Goal: Task Accomplishment & Management: Complete application form

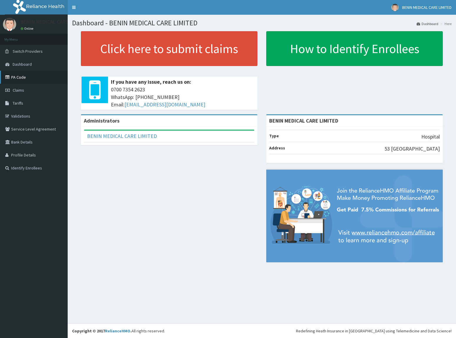
click at [19, 77] on link "PA Code" at bounding box center [34, 77] width 68 height 13
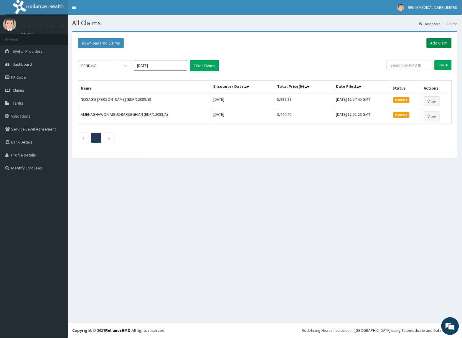
click at [442, 46] on link "Add Claim" at bounding box center [438, 43] width 25 height 10
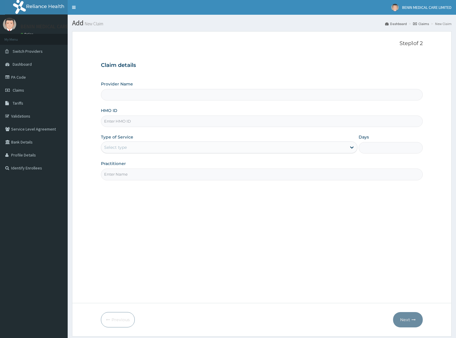
type input "BENIN MEDICAL CARE LIMITED"
click at [124, 120] on input "HMO ID" at bounding box center [262, 120] width 322 height 11
paste input "TMT/10045/D"
click at [111, 122] on input "TMT/10045/D" at bounding box center [262, 120] width 322 height 11
type input "TMT/10045/D"
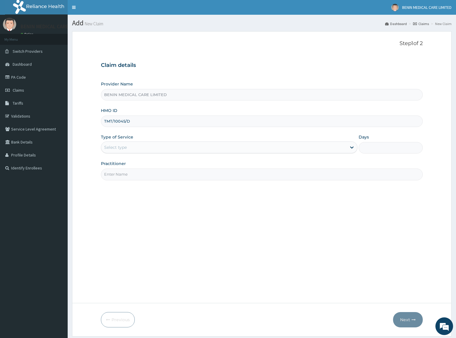
click at [91, 140] on form "Step 1 of 2 Claim details Provider Name BENIN MEDICAL CARE LIMITED HMO ID TMT/1…" at bounding box center [262, 183] width 380 height 305
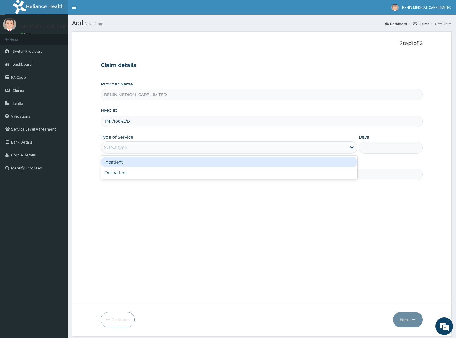
click at [117, 146] on div "Select type" at bounding box center [115, 147] width 23 height 6
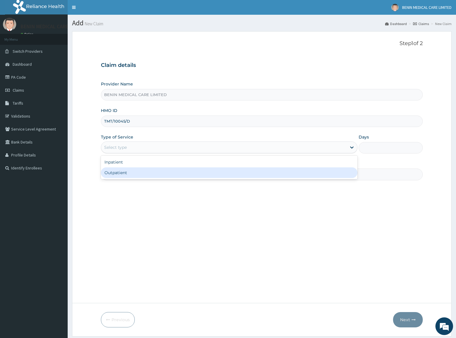
click at [112, 175] on div "Outpatient" at bounding box center [229, 172] width 257 height 11
type input "1"
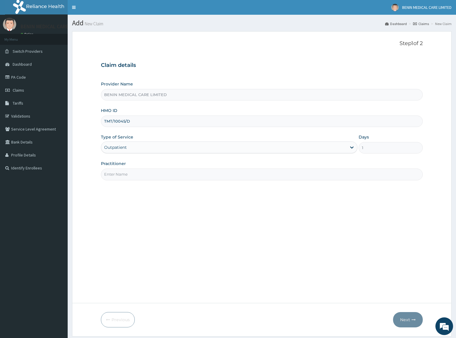
drag, startPoint x: 114, startPoint y: 175, endPoint x: 133, endPoint y: 185, distance: 21.8
click at [114, 175] on input "Practitioner" at bounding box center [262, 173] width 322 height 11
type input "USIOSEFE EHIMWENMA TESLIM"
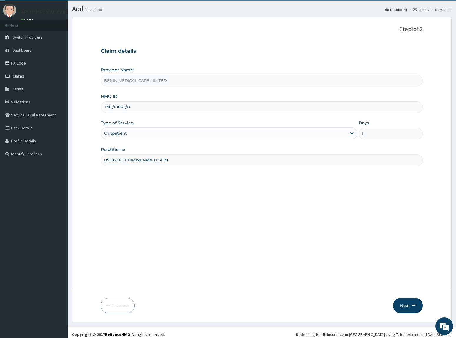
scroll to position [18, 0]
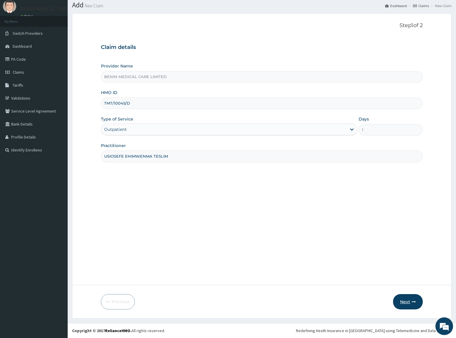
click at [417, 301] on button "Next" at bounding box center [408, 301] width 30 height 15
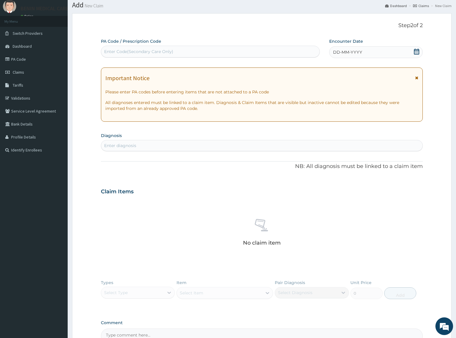
click at [114, 150] on div "Enter diagnosis" at bounding box center [262, 145] width 322 height 9
type input "[MEDICAL_DATA]"
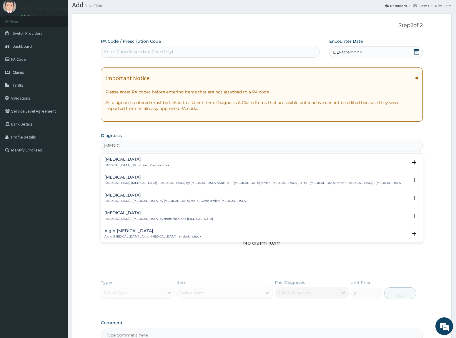
click at [110, 160] on h4 "[MEDICAL_DATA]" at bounding box center [137, 159] width 65 height 4
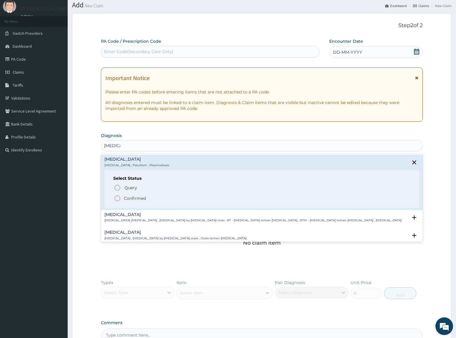
click at [117, 198] on icon "status option filled" at bounding box center [117, 198] width 7 height 7
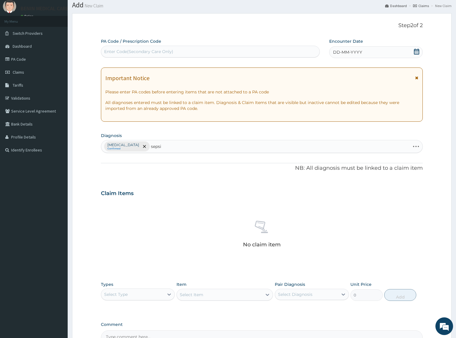
type input "[MEDICAL_DATA]"
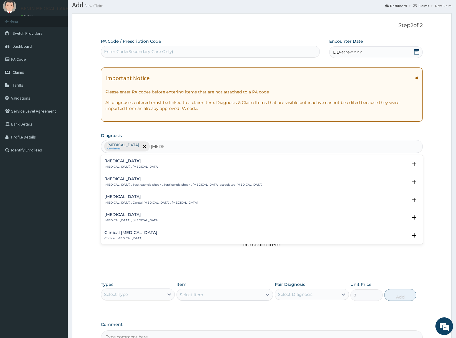
click at [109, 161] on h4 "[MEDICAL_DATA]" at bounding box center [132, 161] width 54 height 4
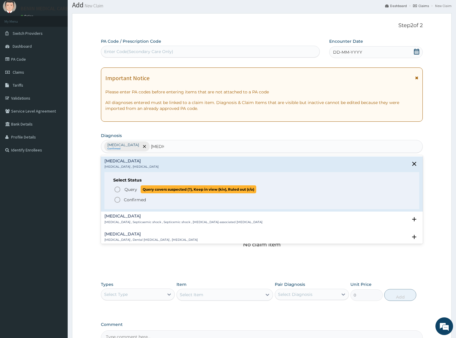
click at [118, 190] on icon "status option query" at bounding box center [117, 189] width 7 height 7
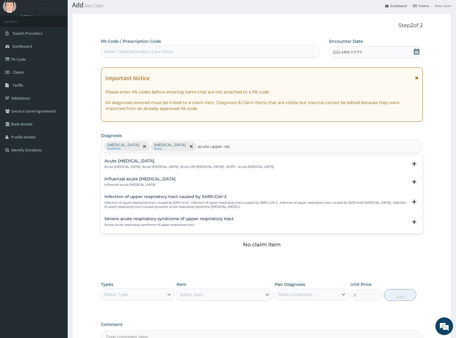
type input "acute upper resp"
click at [126, 163] on h4 "Acute upper respiratory infection" at bounding box center [189, 161] width 169 height 4
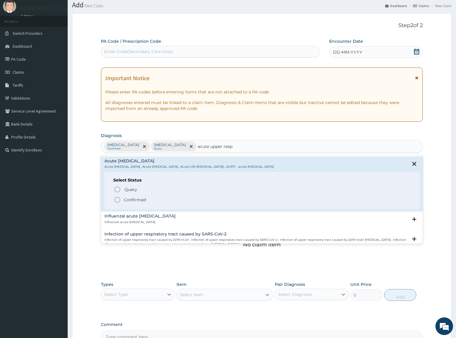
click at [117, 201] on icon "status option filled" at bounding box center [117, 199] width 7 height 7
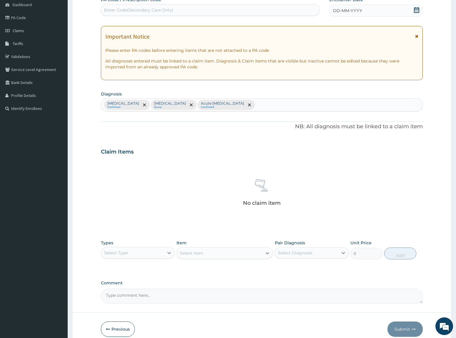
scroll to position [87, 0]
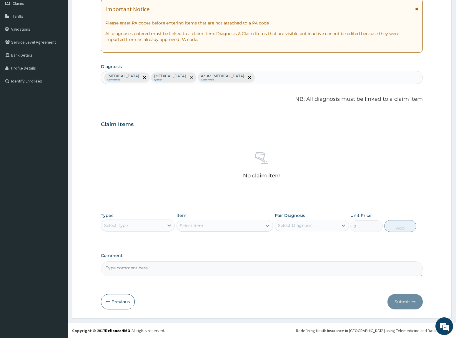
click at [156, 230] on div "Select Type" at bounding box center [132, 225] width 63 height 9
click at [124, 263] on div "Procedures" at bounding box center [138, 261] width 74 height 11
click at [214, 229] on div "Select Item" at bounding box center [219, 225] width 85 height 9
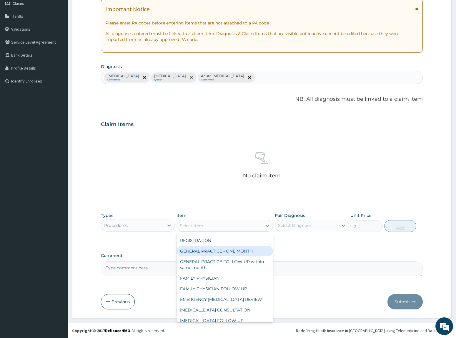
click at [216, 248] on div "GENERAL PRACTICE - ONE MONTH" at bounding box center [225, 251] width 97 height 11
type input "1500"
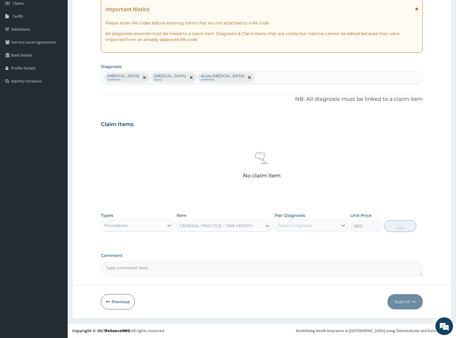
drag, startPoint x: 312, startPoint y: 226, endPoint x: 319, endPoint y: 227, distance: 6.8
click at [313, 226] on div "Select Diagnosis" at bounding box center [306, 225] width 63 height 9
drag, startPoint x: 314, startPoint y: 239, endPoint x: 324, endPoint y: 246, distance: 12.0
click at [319, 242] on div "[MEDICAL_DATA]" at bounding box center [312, 240] width 74 height 12
checkbox input "true"
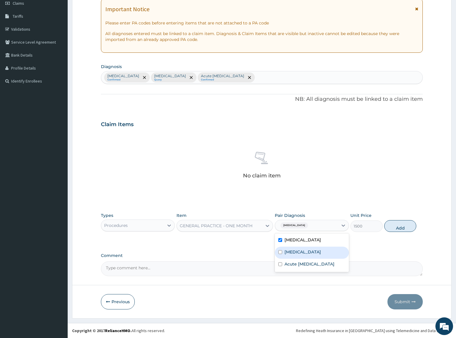
drag, startPoint x: 311, startPoint y: 251, endPoint x: 330, endPoint y: 265, distance: 23.6
click at [319, 254] on div "[MEDICAL_DATA]" at bounding box center [312, 252] width 74 height 12
checkbox input "true"
drag, startPoint x: 324, startPoint y: 266, endPoint x: 405, endPoint y: 241, distance: 84.5
click at [352, 263] on div "PA Code / Prescription Code Enter Code(Secondary Care Only) Encounter Date DD-M…" at bounding box center [262, 122] width 322 height 307
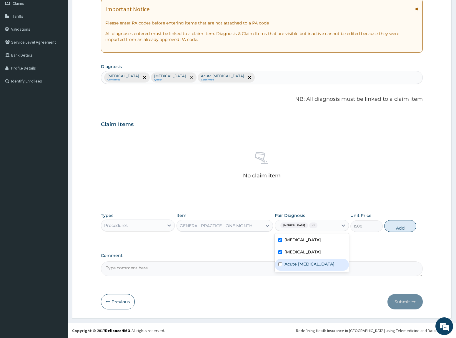
click at [320, 264] on label "Acute upper respiratory infection" at bounding box center [310, 264] width 50 height 6
checkbox input "true"
drag, startPoint x: 395, startPoint y: 228, endPoint x: 57, endPoint y: 205, distance: 339.1
click at [393, 228] on button "Add" at bounding box center [401, 226] width 32 height 12
type input "0"
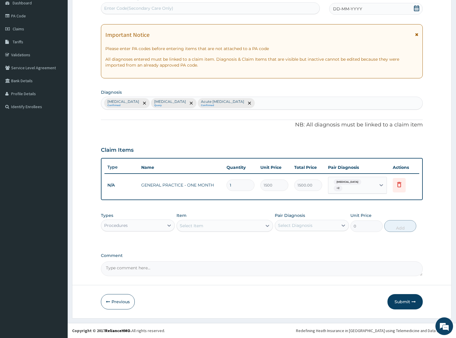
scroll to position [58, 0]
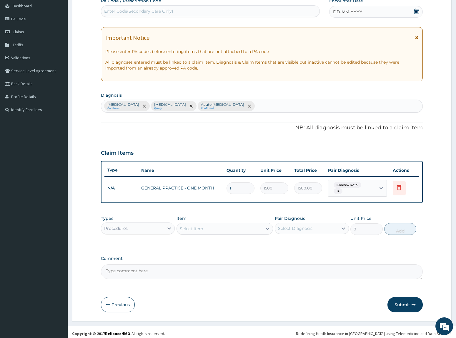
drag, startPoint x: 162, startPoint y: 227, endPoint x: 150, endPoint y: 230, distance: 12.1
click at [159, 227] on div "Procedures" at bounding box center [132, 227] width 63 height 9
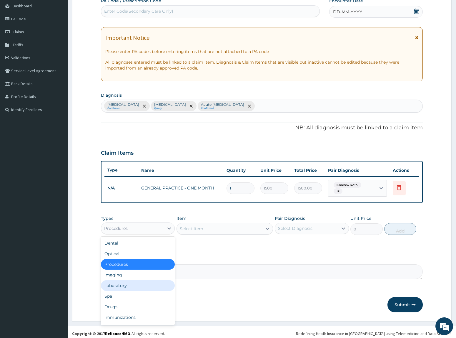
click at [142, 285] on div "Laboratory" at bounding box center [138, 285] width 74 height 11
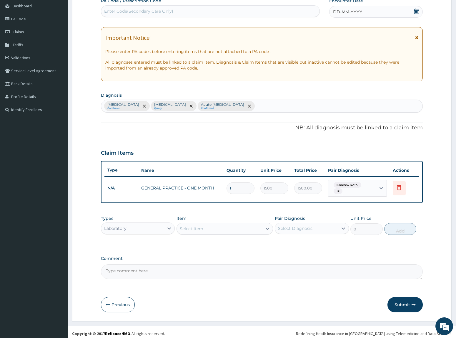
click at [215, 227] on div "Select Item" at bounding box center [219, 228] width 85 height 9
type input "full"
click at [214, 242] on div "[MEDICAL_DATA]" at bounding box center [225, 243] width 97 height 11
type input "2500"
click at [289, 226] on div "Select Diagnosis" at bounding box center [295, 228] width 34 height 6
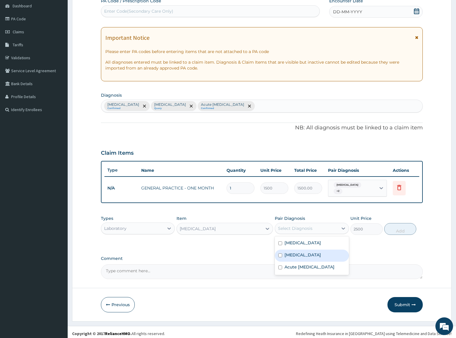
click at [300, 255] on div "[MEDICAL_DATA]" at bounding box center [312, 255] width 74 height 12
checkbox input "true"
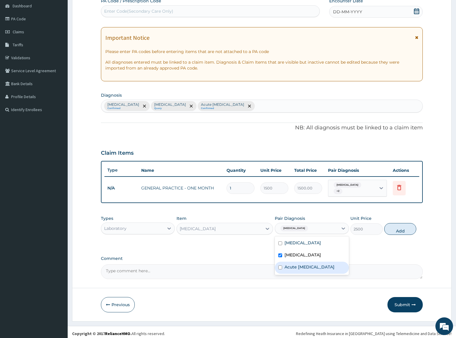
drag, startPoint x: 301, startPoint y: 270, endPoint x: 360, endPoint y: 252, distance: 61.4
click at [304, 269] on label "Acute upper respiratory infection" at bounding box center [310, 267] width 50 height 6
checkbox input "true"
click at [401, 226] on button "Add" at bounding box center [401, 229] width 32 height 12
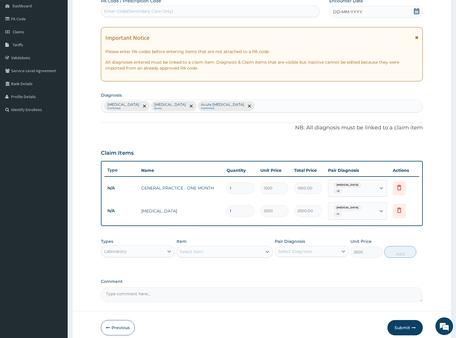
type input "0"
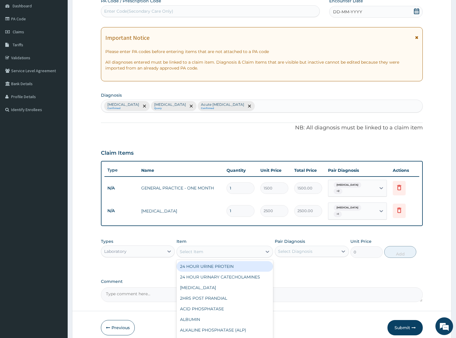
click at [190, 249] on div "Select Item" at bounding box center [192, 252] width 24 height 6
type input "[MEDICAL_DATA]"
drag, startPoint x: 255, startPoint y: 256, endPoint x: 310, endPoint y: 254, distance: 54.8
click at [255, 261] on div "[MEDICAL_DATA] [MEDICAL_DATA] QBC" at bounding box center [225, 266] width 97 height 11
type input "1200"
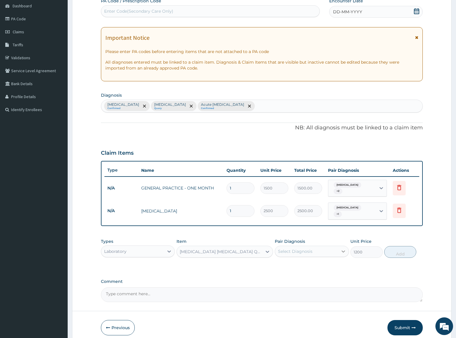
drag, startPoint x: 308, startPoint y: 247, endPoint x: 343, endPoint y: 248, distance: 34.7
click at [311, 248] on div "Select Diagnosis" at bounding box center [295, 251] width 34 height 6
drag, startPoint x: 332, startPoint y: 264, endPoint x: 360, endPoint y: 256, distance: 29.1
click at [333, 264] on div "[MEDICAL_DATA]" at bounding box center [312, 266] width 74 height 12
checkbox input "true"
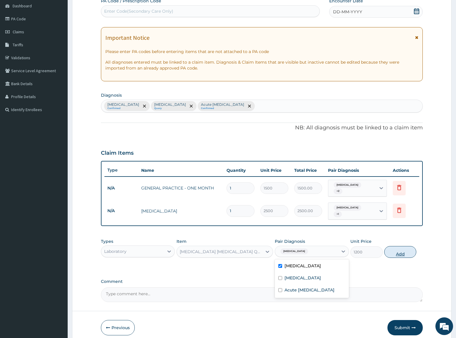
click at [403, 248] on button "Add" at bounding box center [401, 252] width 32 height 12
type input "0"
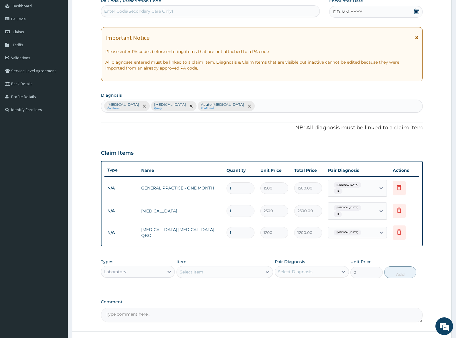
click at [150, 267] on div "Laboratory" at bounding box center [132, 271] width 63 height 9
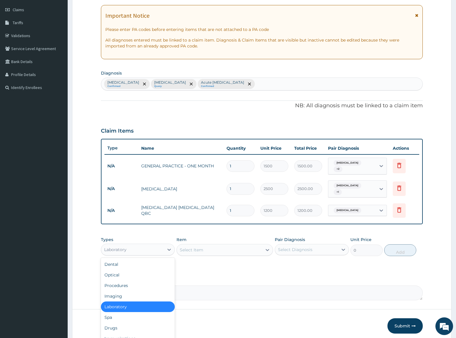
scroll to position [99, 0]
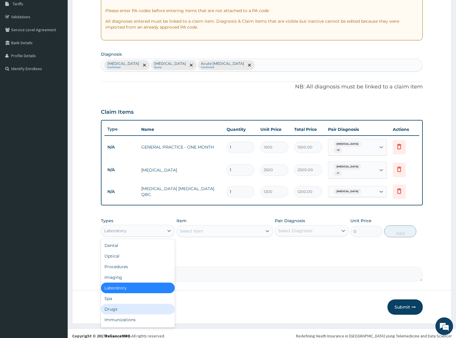
drag, startPoint x: 117, startPoint y: 302, endPoint x: 177, endPoint y: 287, distance: 61.9
click at [118, 304] on div "Drugs" at bounding box center [138, 309] width 74 height 11
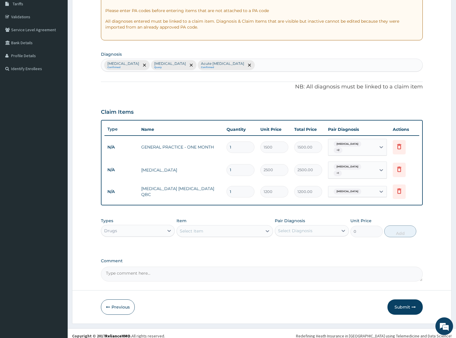
click at [189, 228] on div "Select Item" at bounding box center [192, 231] width 24 height 6
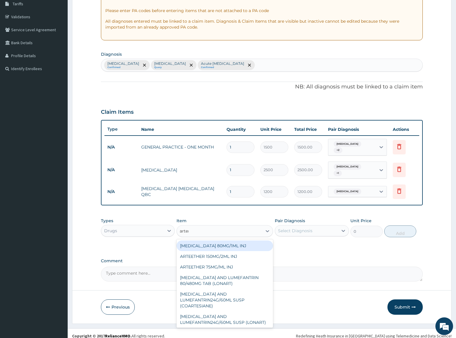
type input "arteme"
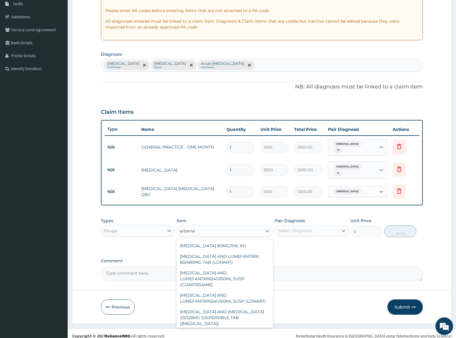
scroll to position [52, 0]
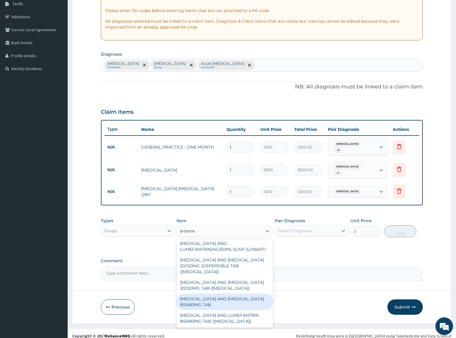
click at [208, 297] on div "[MEDICAL_DATA] AND [MEDICAL_DATA] 80/480MG TAB" at bounding box center [225, 301] width 97 height 16
type input "184.8"
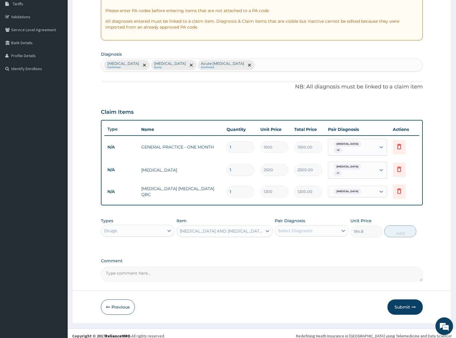
click at [316, 227] on div "Select Diagnosis" at bounding box center [306, 230] width 63 height 9
drag, startPoint x: 303, startPoint y: 243, endPoint x: 398, endPoint y: 233, distance: 96.2
click at [308, 243] on div "[MEDICAL_DATA]" at bounding box center [312, 246] width 74 height 12
checkbox input "true"
click at [395, 228] on button "Add" at bounding box center [401, 231] width 32 height 12
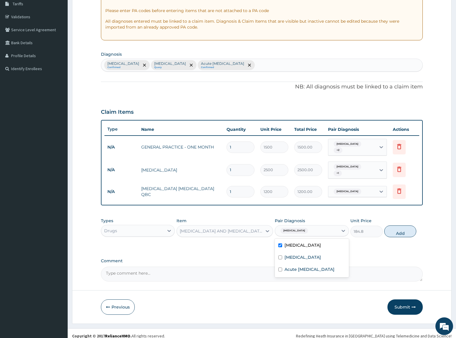
type input "0"
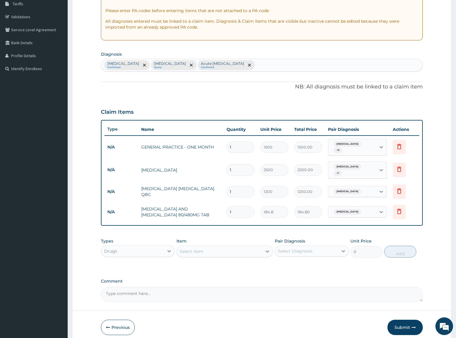
drag, startPoint x: 243, startPoint y: 205, endPoint x: 181, endPoint y: 203, distance: 62.2
click at [181, 203] on tr "N/A ARTEMETHER AND LUMEFANTRINE 80/480MG TAB 1 184.8 184.80 Malaria Delete" at bounding box center [262, 212] width 315 height 20
type input "6"
type input "1108.80"
type input "6"
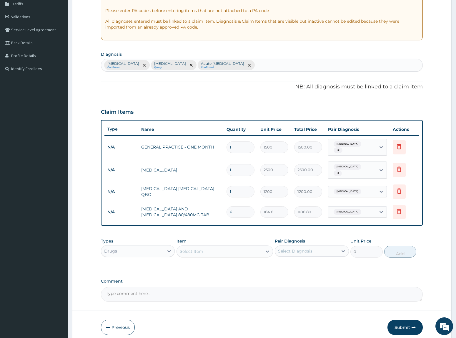
click at [215, 248] on div "Select Item" at bounding box center [219, 250] width 85 height 9
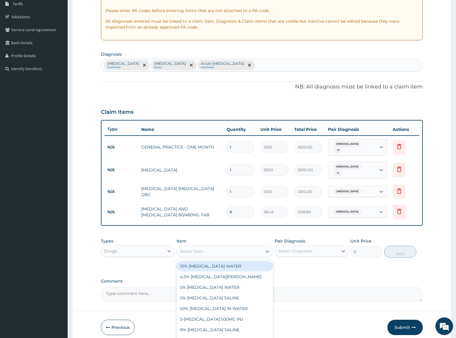
scroll to position [120, 0]
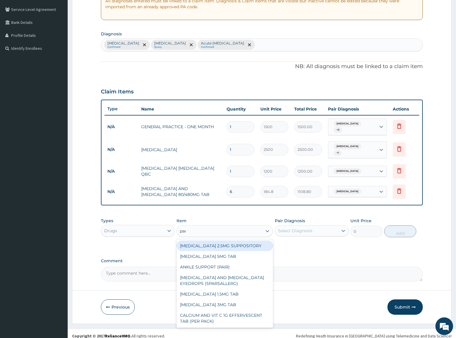
type input "parace"
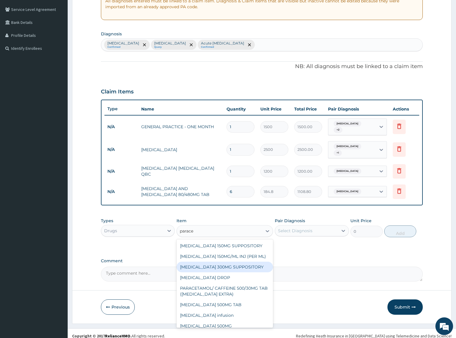
scroll to position [48, 0]
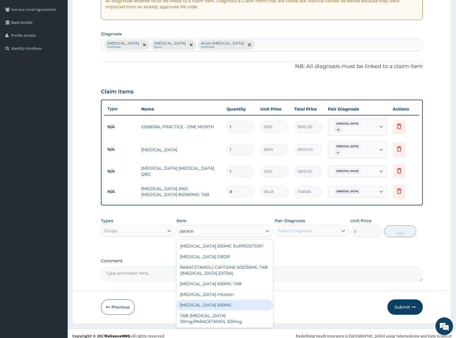
click at [211, 301] on div "[MEDICAL_DATA] 500MG" at bounding box center [225, 304] width 97 height 11
type input "10"
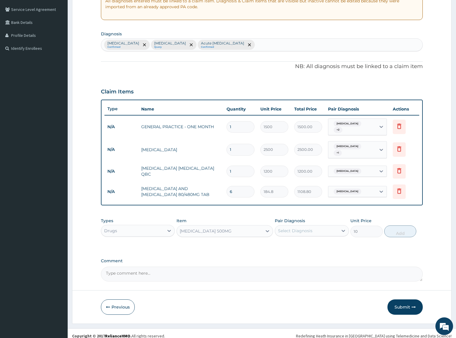
click at [287, 228] on div "Select Diagnosis" at bounding box center [295, 231] width 34 height 6
drag, startPoint x: 299, startPoint y: 239, endPoint x: 414, endPoint y: 231, distance: 114.6
click at [311, 240] on div "Malaria" at bounding box center [312, 246] width 74 height 12
checkbox input "true"
click at [387, 227] on button "Add" at bounding box center [401, 231] width 32 height 12
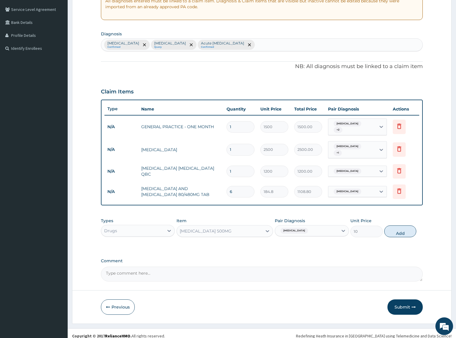
type input "0"
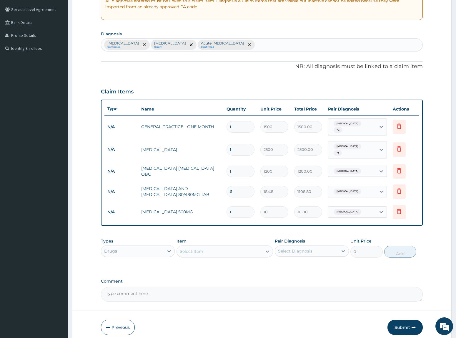
type input "18"
type input "180.00"
type input "18"
click at [242, 225] on div "PA Code / Prescription Code Enter Code(Secondary Care Only) Encounter Date DD-M…" at bounding box center [262, 119] width 322 height 365
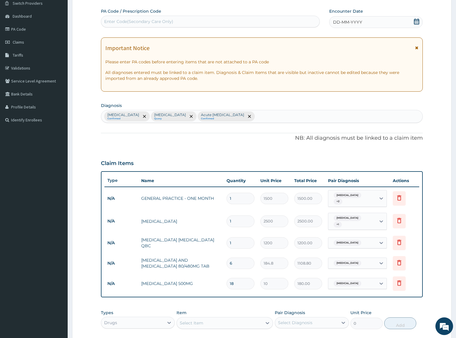
scroll to position [0, 0]
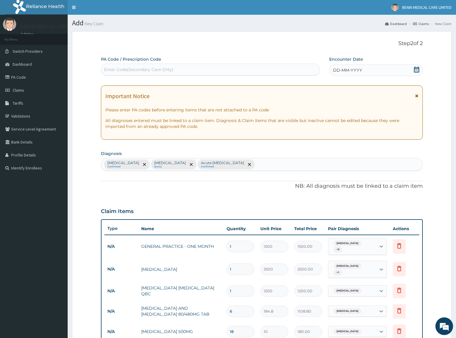
click at [336, 67] on span "DD-MM-YYYY" at bounding box center [347, 70] width 29 height 6
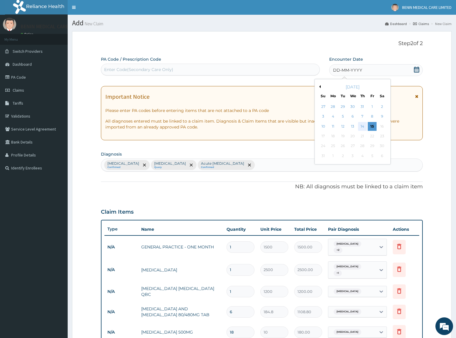
click at [360, 127] on div "14" at bounding box center [362, 126] width 9 height 9
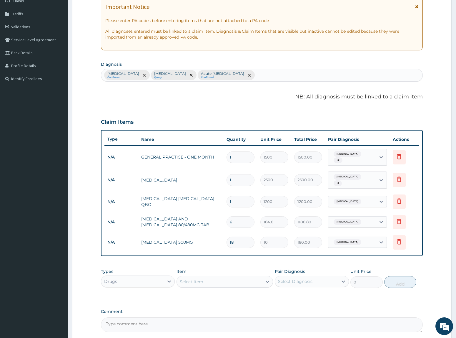
scroll to position [140, 0]
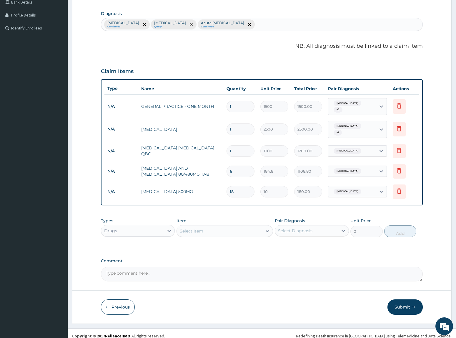
click at [410, 305] on button "Submit" at bounding box center [405, 306] width 35 height 15
drag, startPoint x: 400, startPoint y: 297, endPoint x: 3, endPoint y: 220, distance: 403.9
click at [400, 299] on button "Submit" at bounding box center [405, 306] width 35 height 15
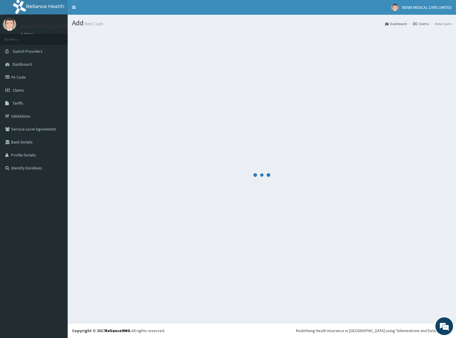
scroll to position [0, 0]
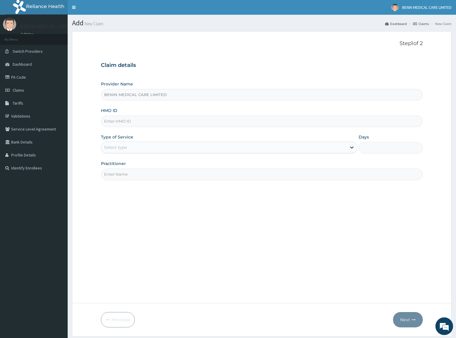
click at [113, 122] on input "HMO ID" at bounding box center [262, 120] width 322 height 11
paste input "HLP/10113/B"
click at [111, 122] on input "HLP/10113/B" at bounding box center [262, 120] width 322 height 11
type input "HLP/10113/B"
drag, startPoint x: 91, startPoint y: 146, endPoint x: 125, endPoint y: 149, distance: 34.6
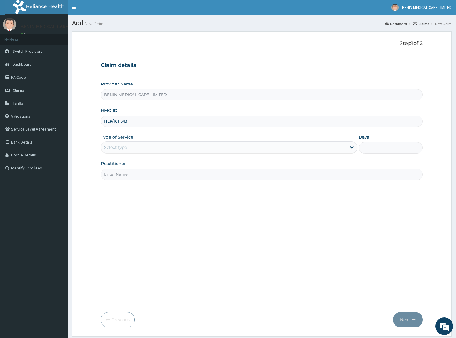
click at [93, 146] on form "Step 1 of 2 Claim details Provider Name BENIN MEDICAL CARE LIMITED HMO ID HLP/1…" at bounding box center [262, 183] width 380 height 305
click at [126, 149] on div "Select type" at bounding box center [115, 147] width 23 height 6
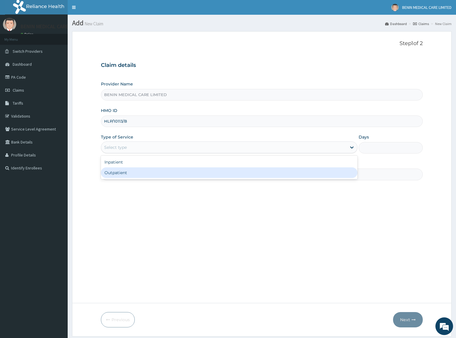
click at [165, 174] on div "Outpatient" at bounding box center [229, 172] width 257 height 11
type input "1"
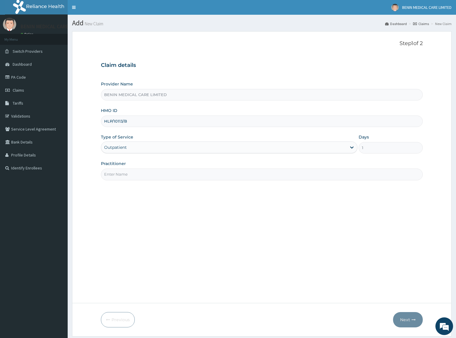
drag, startPoint x: 140, startPoint y: 175, endPoint x: 160, endPoint y: 178, distance: 20.3
click at [143, 175] on input "Practitioner" at bounding box center [262, 173] width 322 height 11
type input "USIOSEFE EHIMWENMA TESLIM"
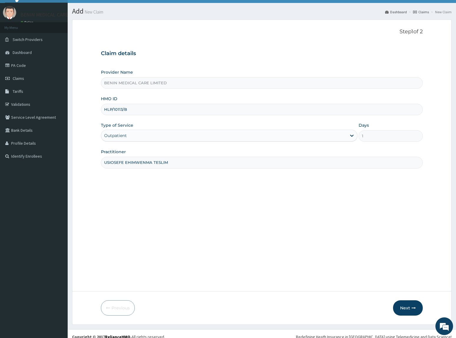
scroll to position [18, 0]
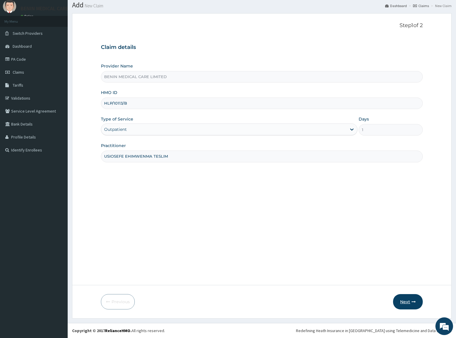
click at [413, 305] on button "Next" at bounding box center [408, 301] width 30 height 15
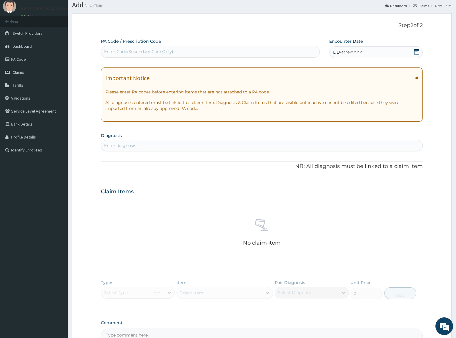
scroll to position [0, 0]
click at [158, 147] on div "Enter diagnosis" at bounding box center [262, 145] width 322 height 9
type input "[MEDICAL_DATA]"
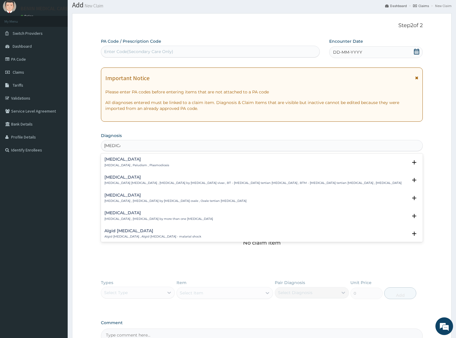
click at [113, 163] on p "[MEDICAL_DATA] , Paludism , Plasmodiosis" at bounding box center [137, 165] width 65 height 4
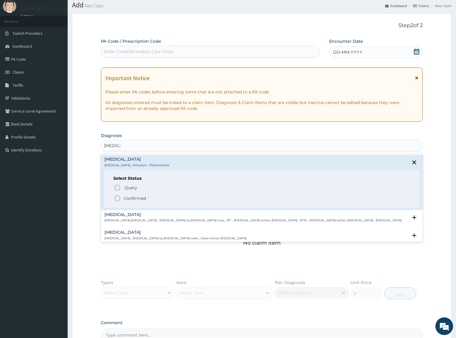
click at [117, 198] on icon "status option filled" at bounding box center [117, 198] width 7 height 7
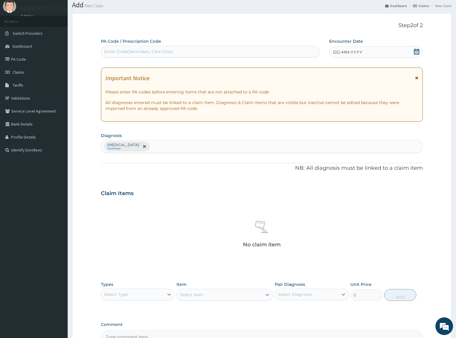
click at [340, 49] on span "DD-MM-YYYY" at bounding box center [347, 52] width 29 height 6
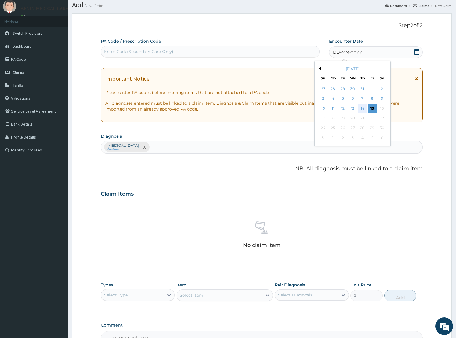
click at [364, 109] on div "14" at bounding box center [362, 108] width 9 height 9
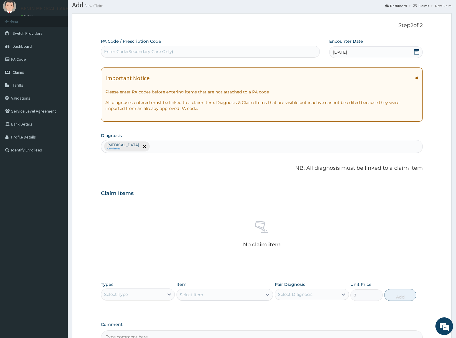
scroll to position [87, 0]
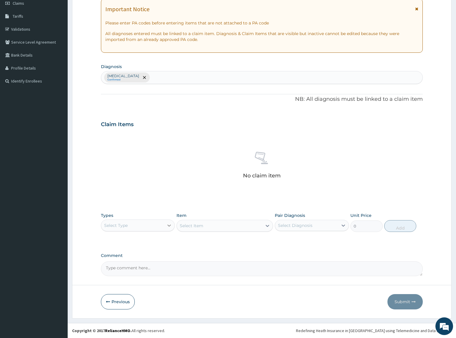
click at [167, 227] on icon at bounding box center [169, 225] width 6 height 6
click at [145, 264] on div "Procedures" at bounding box center [138, 261] width 74 height 11
click at [237, 228] on div "Select Item" at bounding box center [219, 225] width 85 height 9
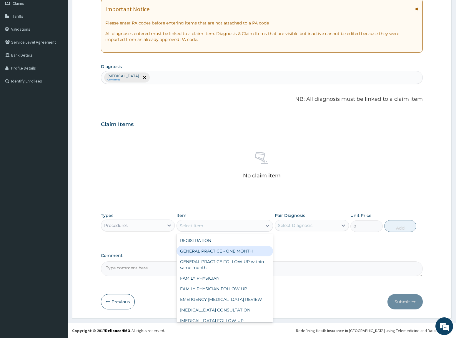
click at [251, 253] on div "GENERAL PRACTICE - ONE MONTH" at bounding box center [225, 251] width 97 height 11
type input "1500"
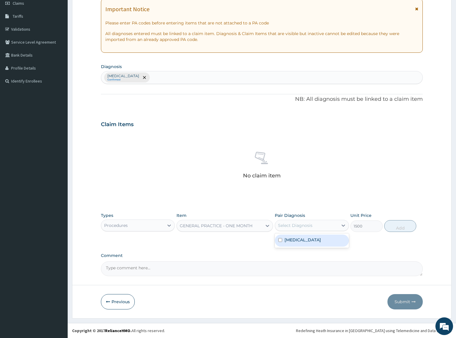
click at [309, 229] on div "Select Diagnosis" at bounding box center [306, 225] width 63 height 9
drag, startPoint x: 311, startPoint y: 245, endPoint x: 372, endPoint y: 242, distance: 61.3
click at [323, 245] on div "[MEDICAL_DATA]" at bounding box center [312, 240] width 74 height 12
checkbox input "true"
click at [395, 226] on button "Add" at bounding box center [401, 226] width 32 height 12
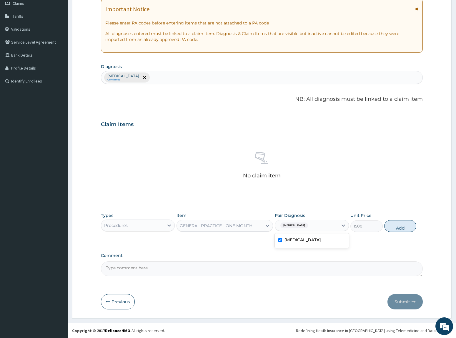
type input "0"
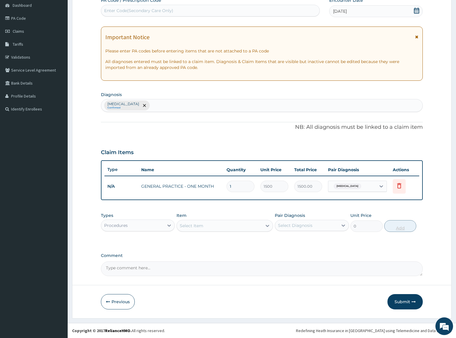
scroll to position [58, 0]
click at [161, 228] on div "Procedures" at bounding box center [132, 225] width 63 height 9
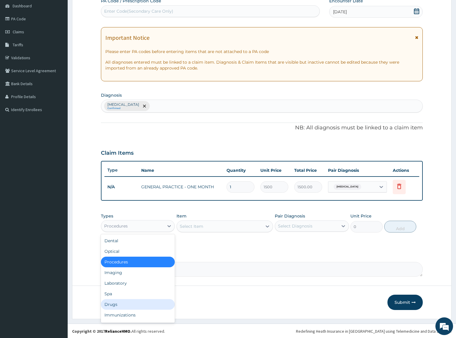
click at [139, 302] on div "Drugs" at bounding box center [138, 304] width 74 height 11
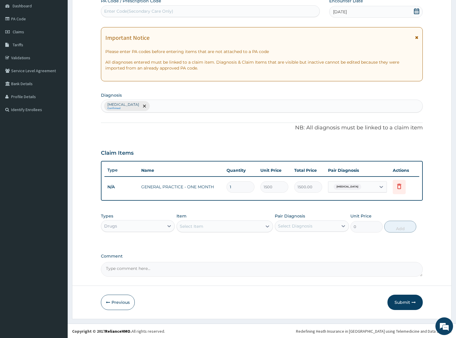
click at [212, 229] on div "Select Item" at bounding box center [219, 225] width 85 height 9
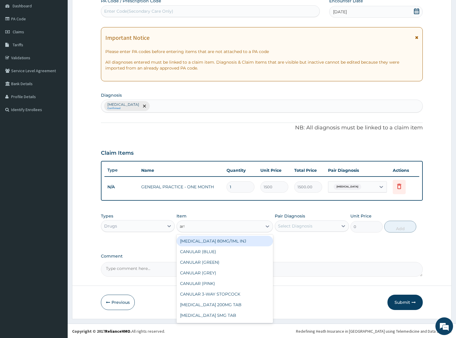
type input "artee"
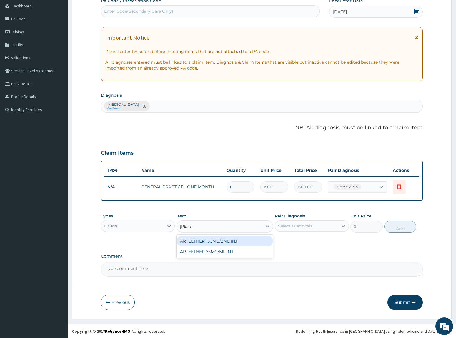
drag, startPoint x: 220, startPoint y: 240, endPoint x: 316, endPoint y: 235, distance: 95.5
click at [221, 240] on div "ARTEETHER 150MG/2ML INJ" at bounding box center [225, 241] width 97 height 11
type input "1108.8"
click at [309, 226] on div "Select Diagnosis" at bounding box center [295, 226] width 34 height 6
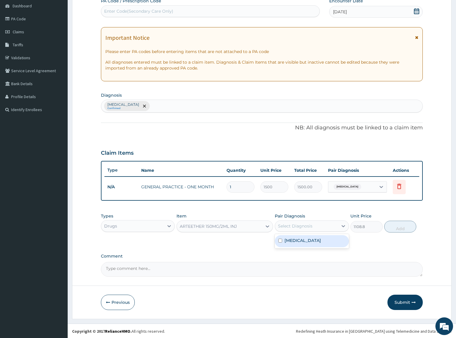
drag, startPoint x: 309, startPoint y: 239, endPoint x: 388, endPoint y: 238, distance: 79.5
click at [323, 239] on div "[MEDICAL_DATA]" at bounding box center [312, 241] width 74 height 12
checkbox input "true"
click at [400, 224] on button "Add" at bounding box center [401, 227] width 32 height 12
type input "0"
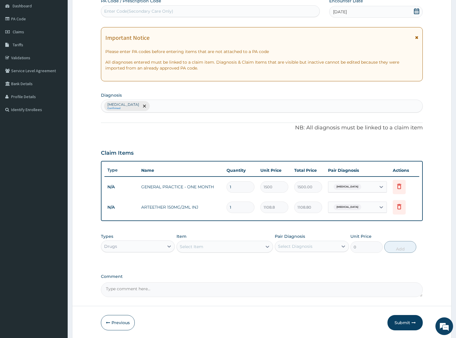
drag, startPoint x: 241, startPoint y: 207, endPoint x: 185, endPoint y: 202, distance: 55.3
click at [185, 202] on tr "N/A ARTEETHER 150MG/2ML INJ 1 1108.8 1108.80 Malaria Delete" at bounding box center [262, 207] width 315 height 20
type input "3"
type input "3326.40"
type input "3"
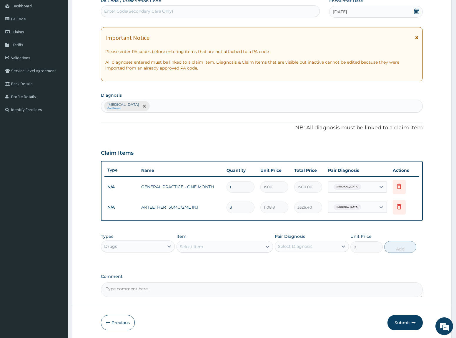
click at [208, 226] on div "PA Code / Prescription Code Enter Code(Secondary Care Only) Encounter Date 14-0…" at bounding box center [262, 147] width 322 height 299
click at [220, 249] on div "Select Item" at bounding box center [219, 246] width 85 height 9
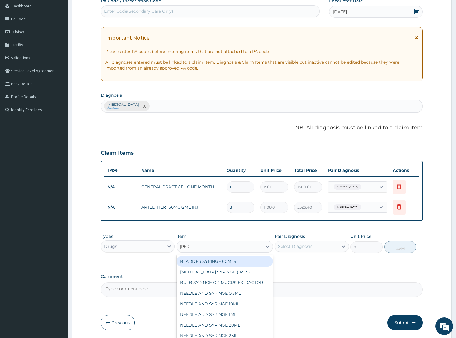
type input "syringe"
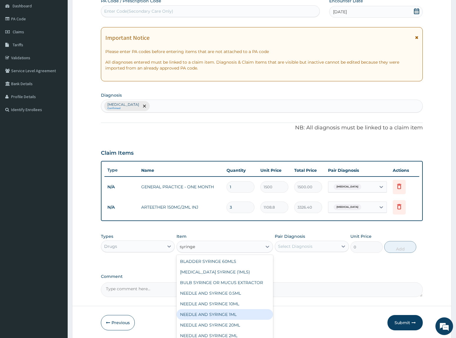
scroll to position [20, 0]
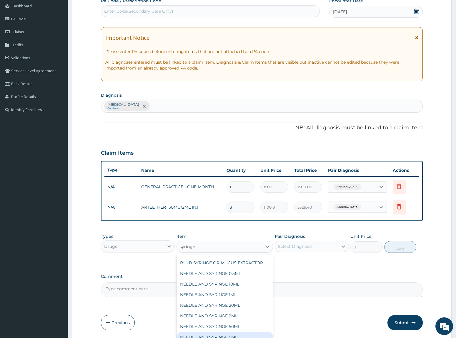
click at [240, 335] on div "NEEDLE AND SYRINGE 5ML" at bounding box center [225, 337] width 97 height 11
type input "55.44"
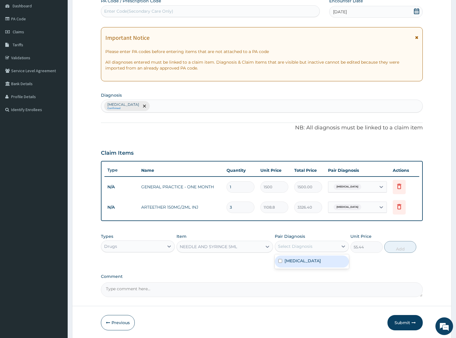
click at [299, 246] on div "Select Diagnosis" at bounding box center [295, 246] width 34 height 6
drag, startPoint x: 299, startPoint y: 256, endPoint x: 424, endPoint y: 263, distance: 125.0
click at [317, 259] on div "[MEDICAL_DATA]" at bounding box center [312, 261] width 74 height 12
checkbox input "true"
click at [409, 246] on button "Add" at bounding box center [401, 247] width 32 height 12
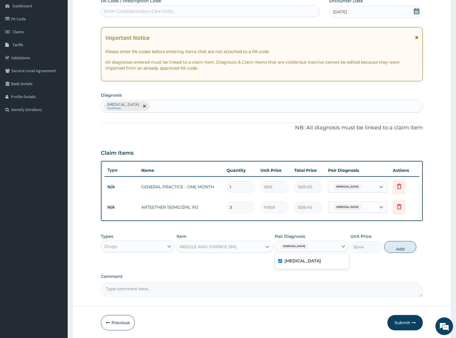
type input "0"
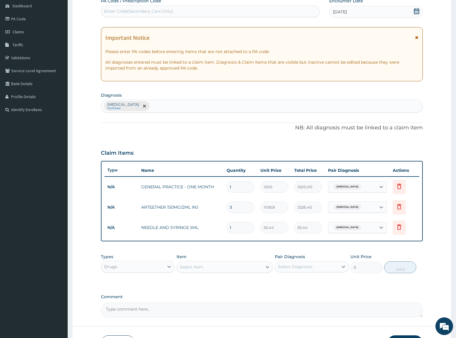
click at [193, 267] on div "Select Item" at bounding box center [192, 267] width 24 height 6
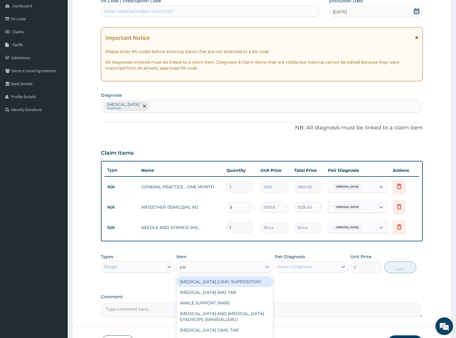
type input "parace"
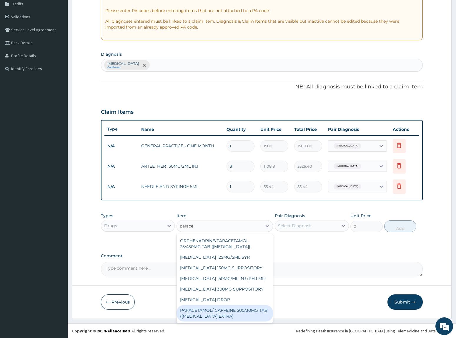
scroll to position [48, 0]
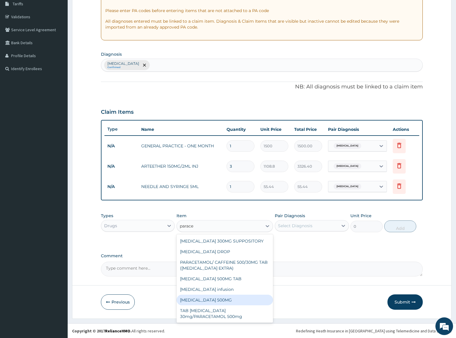
click at [231, 297] on div "[MEDICAL_DATA] 500MG" at bounding box center [225, 299] width 97 height 11
type input "10"
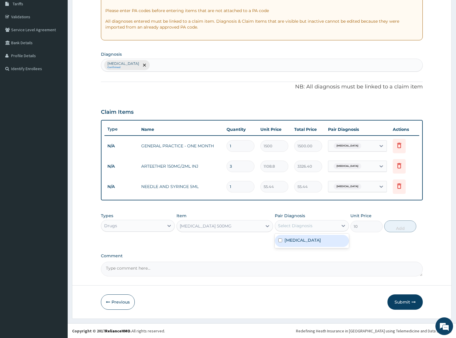
click at [292, 224] on div "Select Diagnosis" at bounding box center [295, 226] width 34 height 6
click at [289, 229] on div "Select Diagnosis" at bounding box center [306, 225] width 63 height 9
click at [301, 227] on div "Select Diagnosis" at bounding box center [295, 226] width 34 height 6
drag, startPoint x: 298, startPoint y: 242, endPoint x: 339, endPoint y: 239, distance: 41.1
click at [299, 242] on div "[MEDICAL_DATA]" at bounding box center [312, 241] width 74 height 12
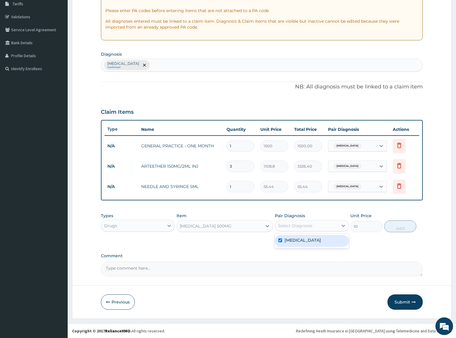
checkbox input "true"
click at [413, 226] on button "Add" at bounding box center [401, 226] width 32 height 12
type input "0"
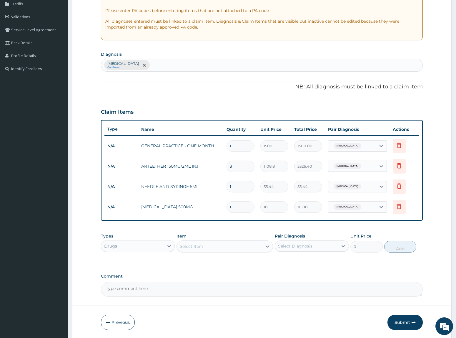
type input "18"
type input "180.00"
type input "18"
click at [265, 229] on div "PA Code / Prescription Code Enter Code(Secondary Care Only) Encounter Date 14-0…" at bounding box center [262, 126] width 322 height 339
drag, startPoint x: 236, startPoint y: 186, endPoint x: 212, endPoint y: 185, distance: 24.2
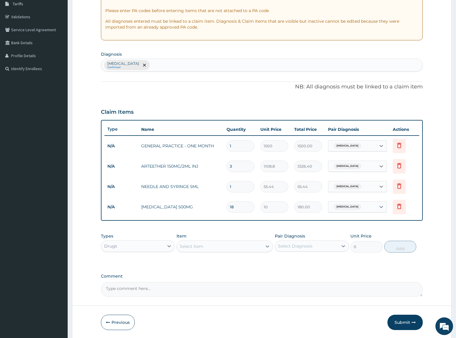
click at [212, 185] on tr "N/A NEEDLE AND SYRINGE 5ML 1 55.44 55.44 Malaria Delete" at bounding box center [262, 186] width 315 height 20
type input "3"
type input "166.32"
type input "3"
click at [224, 228] on div "PA Code / Prescription Code Enter Code(Secondary Care Only) Encounter Date 14-0…" at bounding box center [262, 126] width 322 height 339
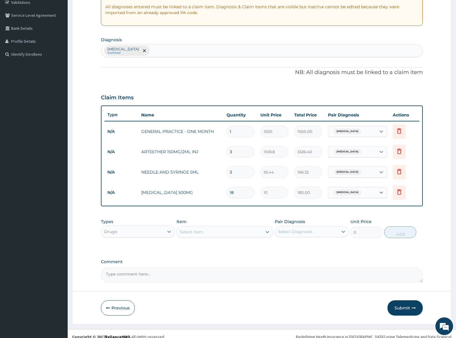
scroll to position [120, 0]
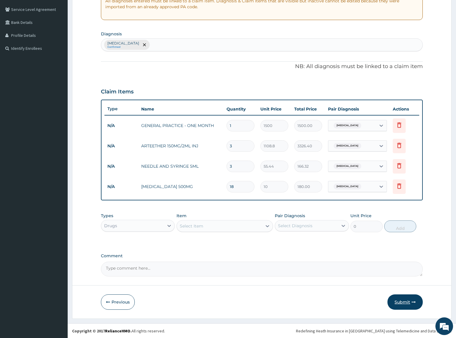
click at [406, 303] on button "Submit" at bounding box center [405, 301] width 35 height 15
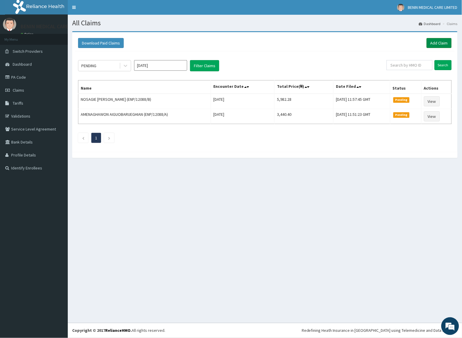
click at [436, 40] on link "Add Claim" at bounding box center [438, 43] width 25 height 10
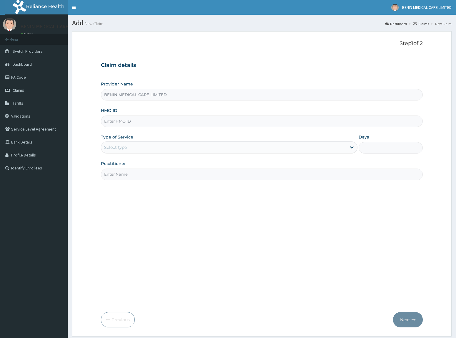
click at [115, 117] on input "HMO ID" at bounding box center [262, 120] width 322 height 11
paste input "TMT/10045/B"
click at [108, 120] on input "TMT/10045/B" at bounding box center [262, 120] width 322 height 11
click at [114, 117] on input "TMT/10045/B" at bounding box center [262, 120] width 322 height 11
click at [112, 121] on input "TMT/10045/B" at bounding box center [262, 120] width 322 height 11
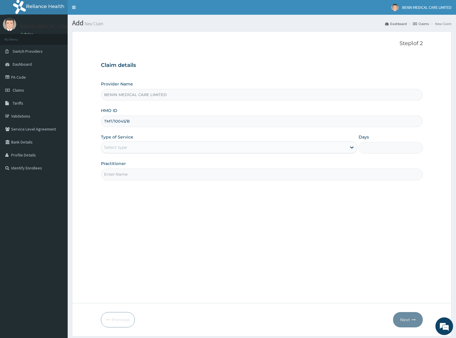
type input "TMT/10045/B"
click at [79, 158] on form "Step 1 of 2 Claim details Provider Name BENIN MEDICAL CARE LIMITED HMO ID TMT/1…" at bounding box center [262, 183] width 380 height 305
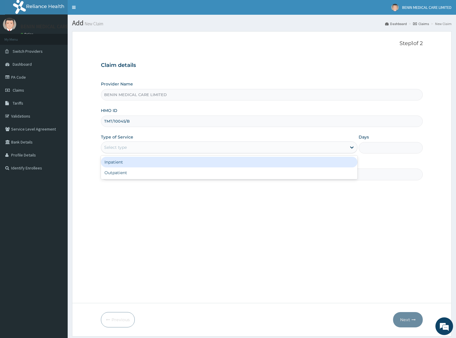
click at [135, 152] on div "Select type" at bounding box center [224, 147] width 246 height 9
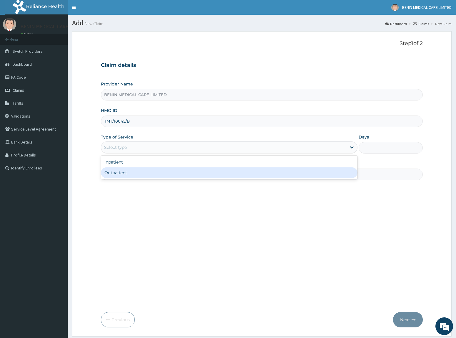
click at [141, 176] on div "Outpatient" at bounding box center [229, 172] width 257 height 11
type input "1"
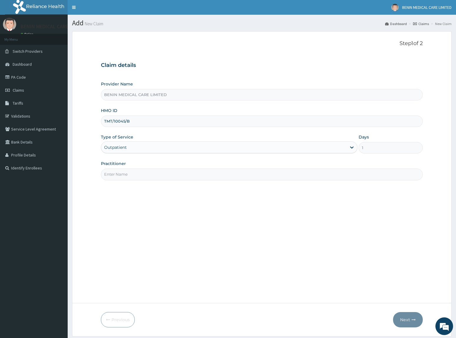
drag, startPoint x: 135, startPoint y: 177, endPoint x: 148, endPoint y: 180, distance: 13.4
click at [139, 179] on input "Practitioner" at bounding box center [262, 173] width 322 height 11
type input "USIOSEFE EHIMWENMA TESLIM"
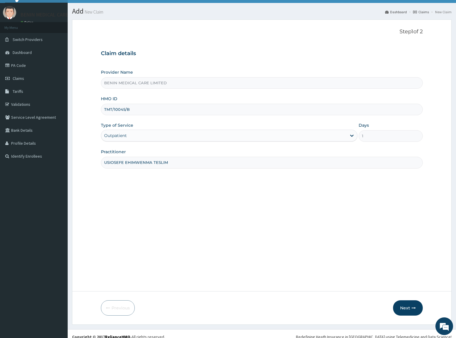
scroll to position [18, 0]
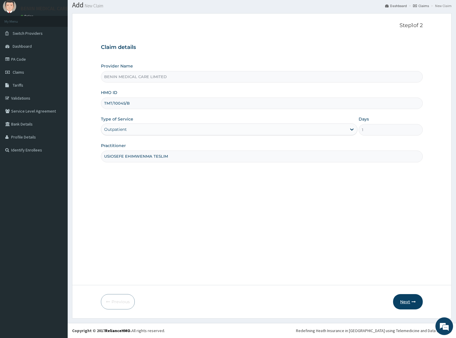
click at [412, 296] on button "Next" at bounding box center [408, 301] width 30 height 15
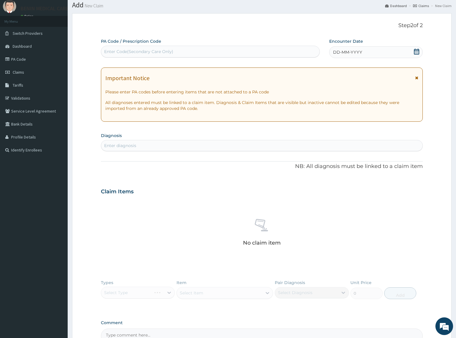
click at [145, 146] on div "Enter diagnosis" at bounding box center [262, 145] width 322 height 9
type input "[MEDICAL_DATA]"
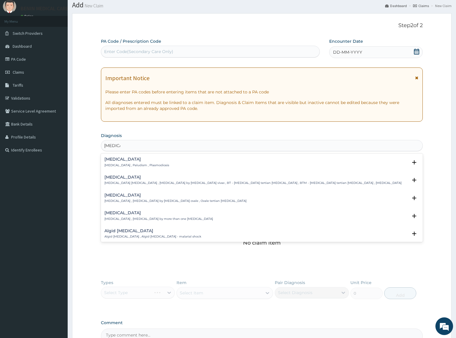
click at [111, 167] on p "[MEDICAL_DATA] , Paludism , Plasmodiosis" at bounding box center [137, 165] width 65 height 4
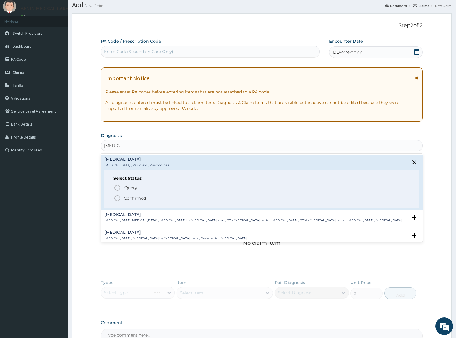
drag, startPoint x: 117, startPoint y: 201, endPoint x: 117, endPoint y: 198, distance: 3.0
click at [117, 201] on circle "status option filled" at bounding box center [117, 198] width 5 height 5
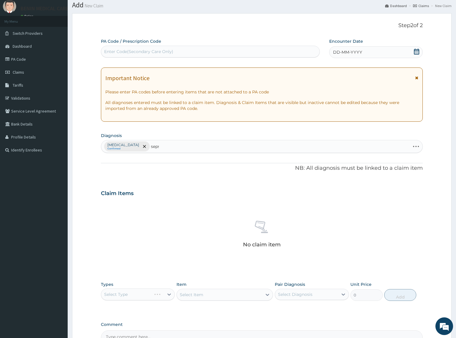
type input "[MEDICAL_DATA]"
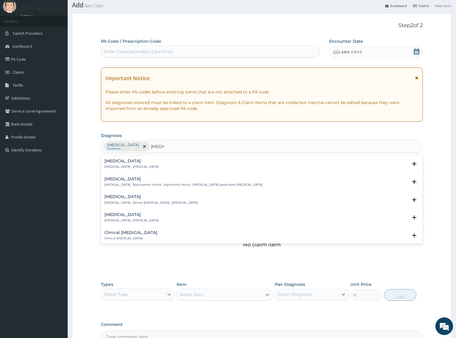
click at [115, 159] on h4 "[MEDICAL_DATA]" at bounding box center [132, 161] width 54 height 4
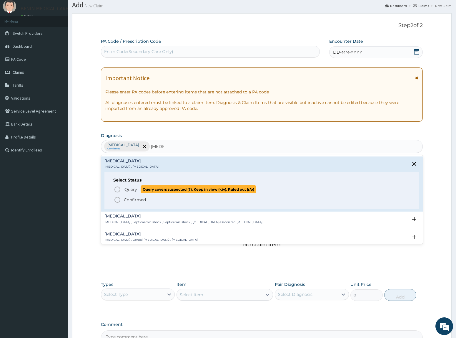
click at [117, 190] on icon "status option query" at bounding box center [117, 189] width 7 height 7
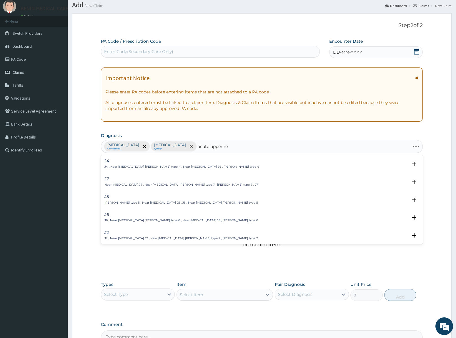
type input "acute upper res"
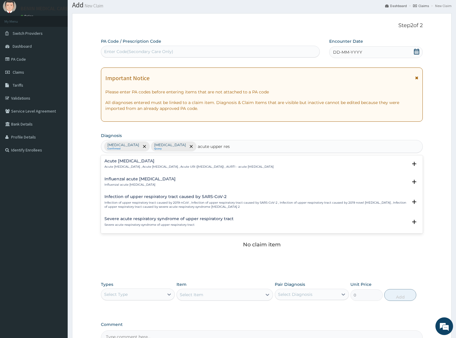
click at [137, 166] on p "Acute upper respiratory infection , Acute upper respiratory tract infection , A…" at bounding box center [189, 167] width 169 height 4
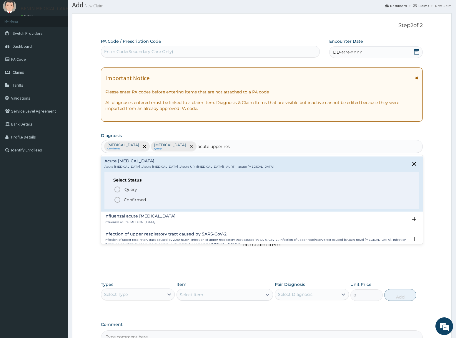
click at [118, 200] on icon "status option filled" at bounding box center [117, 199] width 7 height 7
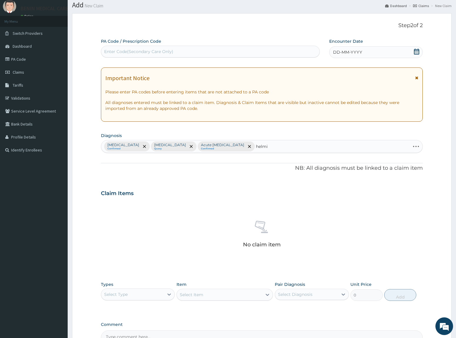
type input "helmin"
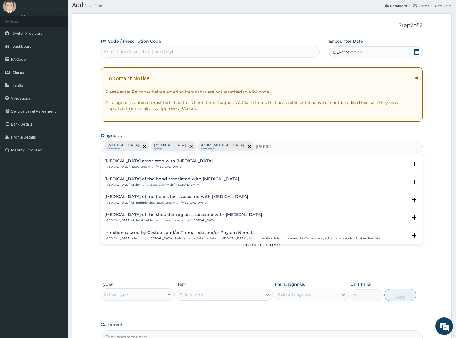
scroll to position [74, 0]
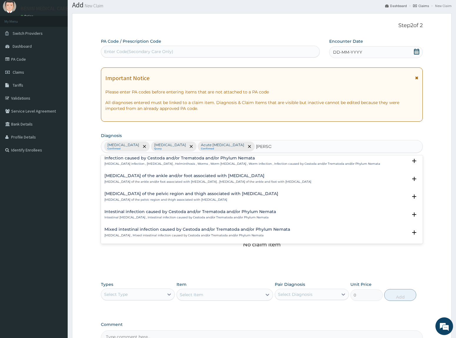
click at [149, 233] on p "Mixed intestinal helminthiasis , Mixed intestinal infection caused by Cestoda a…" at bounding box center [198, 235] width 186 height 4
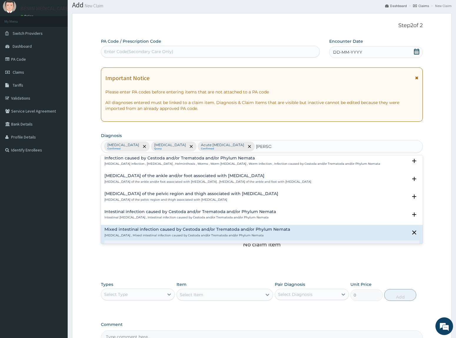
click at [149, 213] on h4 "Intestinal infection caused by Cestoda and/or Trematoda and/or Phylum Nemata" at bounding box center [191, 211] width 172 height 4
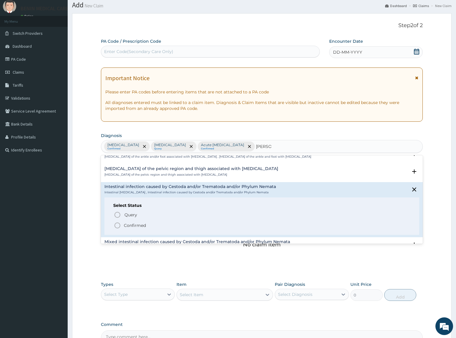
scroll to position [111, 0]
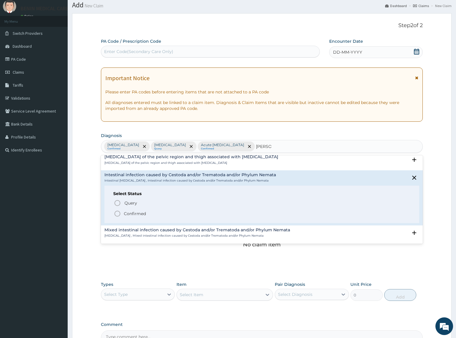
click at [118, 214] on icon "status option filled" at bounding box center [117, 213] width 7 height 7
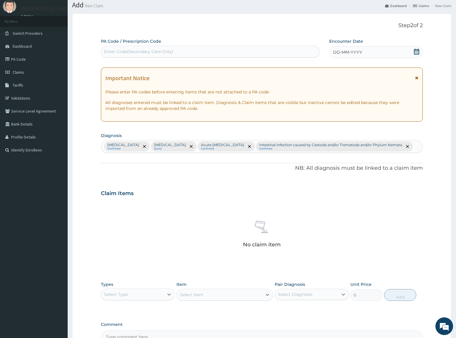
click at [202, 52] on div "Enter Code(Secondary Care Only)" at bounding box center [210, 51] width 218 height 9
paste input "PA/EFFB3A"
type input "PA/EFFB3A"
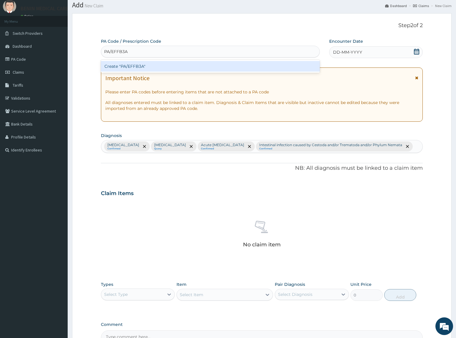
click at [200, 62] on div "Create "PA/EFFB3A"" at bounding box center [210, 66] width 219 height 13
click at [202, 63] on div "Create "PA/EFFB3A"" at bounding box center [210, 66] width 219 height 11
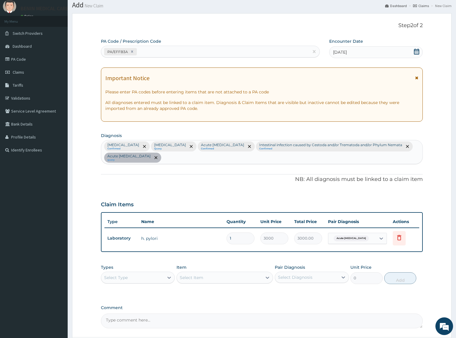
click at [155, 50] on div "PA/EFFB3A" at bounding box center [205, 52] width 208 height 10
paste input "PA/745AB5"
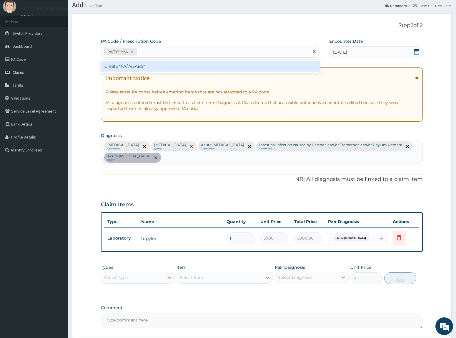
type input "PA/745AB5"
click at [167, 65] on div "Create "PA/745AB5"" at bounding box center [210, 66] width 219 height 11
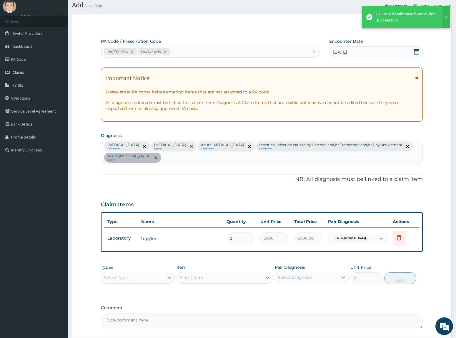
drag, startPoint x: 233, startPoint y: 236, endPoint x: 181, endPoint y: 234, distance: 51.9
click at [180, 235] on tr "Laboratory h. pylori 2 3000 6000.00 Acute peptic ulcer Delete" at bounding box center [262, 238] width 315 height 20
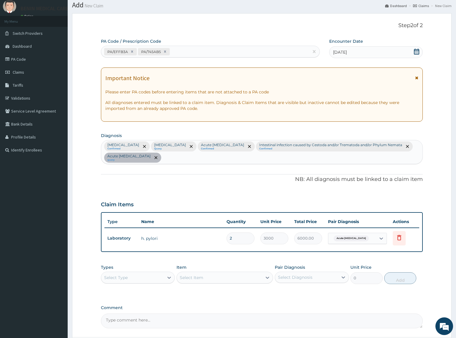
type input "1"
type input "3000.00"
type input "1"
click at [182, 190] on div "PA Code / Prescription Code PA/EFFB3A PA/745AB5 Encounter Date 14-08-2025 Impor…" at bounding box center [262, 182] width 322 height 289
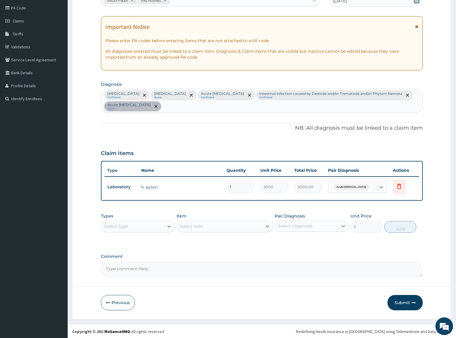
scroll to position [69, 0]
click at [155, 228] on div "Select Type" at bounding box center [132, 225] width 63 height 9
click at [153, 265] on div "Procedures" at bounding box center [138, 261] width 74 height 11
click at [222, 226] on div "Select Item" at bounding box center [219, 225] width 85 height 9
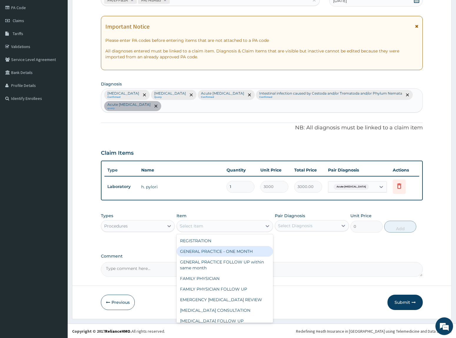
click at [218, 252] on div "GENERAL PRACTICE - ONE MONTH" at bounding box center [225, 251] width 97 height 11
type input "1500"
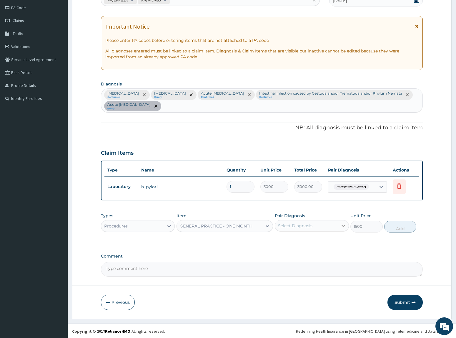
click at [339, 228] on div at bounding box center [343, 225] width 11 height 11
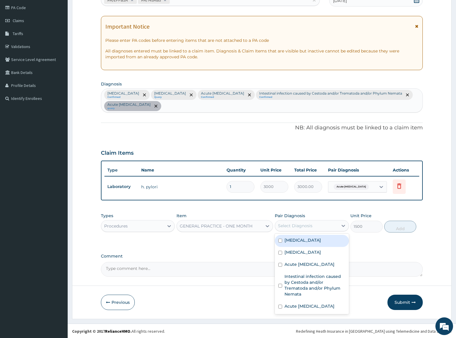
click at [337, 242] on div "Malaria" at bounding box center [312, 241] width 74 height 12
checkbox input "true"
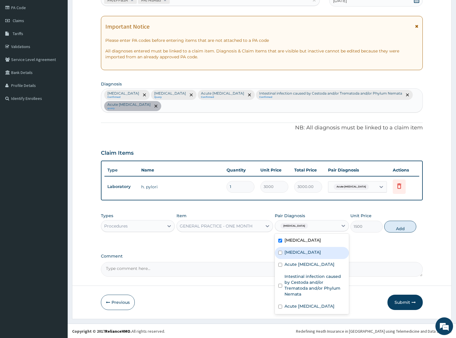
click at [323, 254] on div "Sepsis" at bounding box center [312, 253] width 74 height 12
checkbox input "true"
click at [322, 267] on label "Acute upper respiratory infection" at bounding box center [310, 264] width 50 height 6
checkbox input "true"
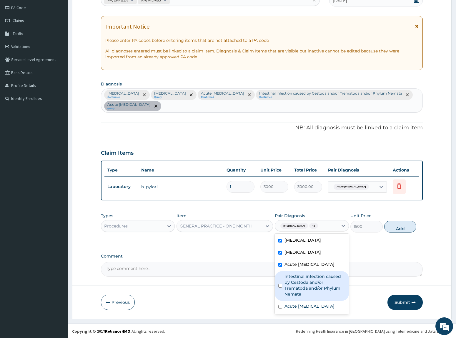
drag, startPoint x: 319, startPoint y: 282, endPoint x: 321, endPoint y: 298, distance: 16.1
click at [319, 285] on label "Intestinal infection caused by Cestoda and/or Trematoda and/or Phylum Nemata" at bounding box center [315, 285] width 61 height 24
checkbox input "true"
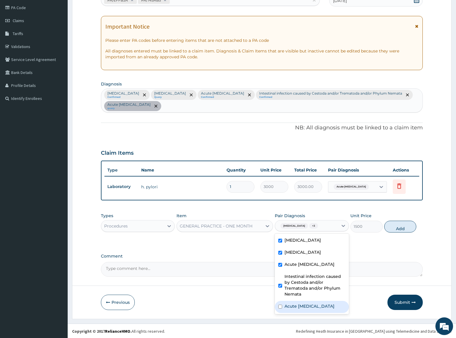
drag, startPoint x: 323, startPoint y: 312, endPoint x: 347, endPoint y: 296, distance: 28.8
click at [323, 312] on div "Acute peptic ulcer" at bounding box center [312, 307] width 74 height 12
checkbox input "true"
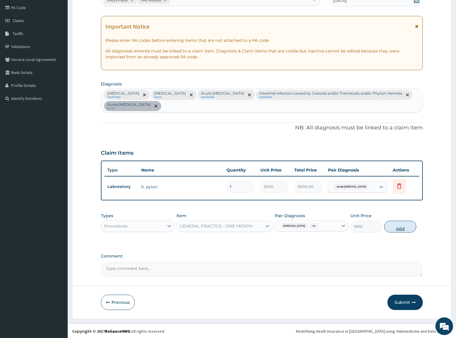
click at [392, 228] on button "Add" at bounding box center [401, 227] width 32 height 12
type input "0"
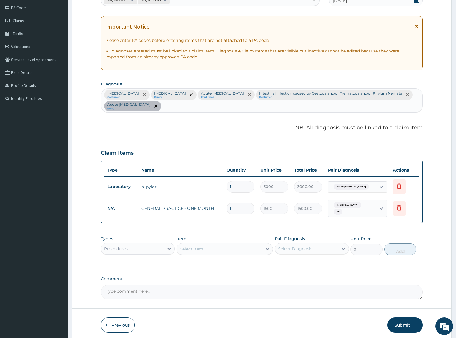
click at [160, 248] on div "Procedures" at bounding box center [132, 248] width 63 height 9
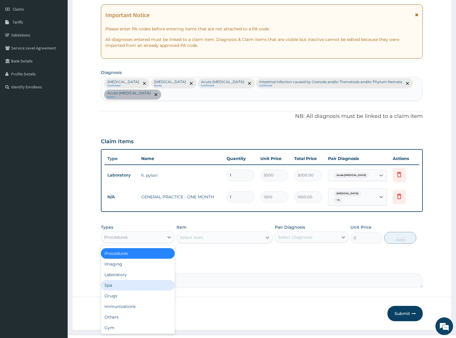
scroll to position [90, 0]
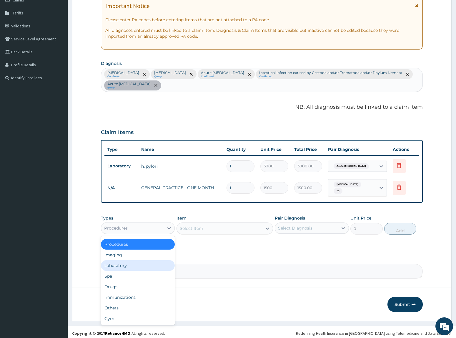
click at [117, 265] on div "Laboratory" at bounding box center [138, 265] width 74 height 11
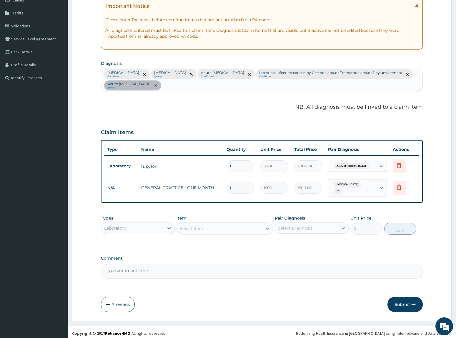
click at [187, 227] on div "Select Item" at bounding box center [192, 228] width 24 height 6
type input "full"
click at [202, 241] on div "FULL BLOOD COUNT" at bounding box center [225, 243] width 97 height 11
type input "2500"
click at [302, 222] on div "Select Diagnosis" at bounding box center [312, 227] width 74 height 11
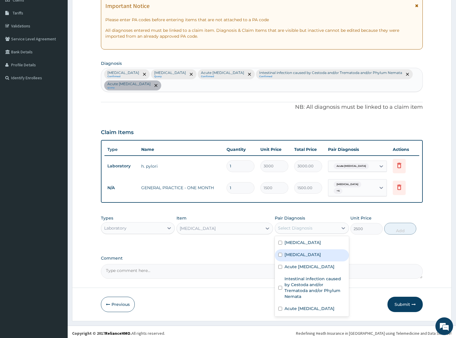
drag, startPoint x: 302, startPoint y: 253, endPoint x: 309, endPoint y: 261, distance: 10.2
click at [304, 255] on div "Sepsis" at bounding box center [312, 255] width 74 height 12
checkbox input "true"
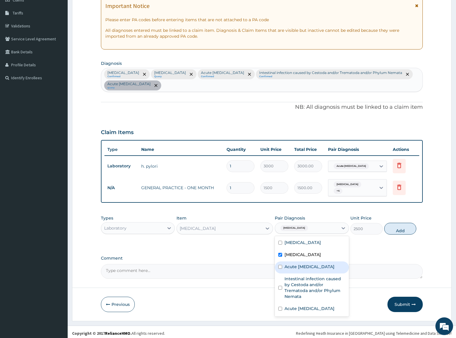
drag, startPoint x: 303, startPoint y: 265, endPoint x: 354, endPoint y: 253, distance: 52.0
click at [320, 265] on label "Acute upper respiratory infection" at bounding box center [310, 267] width 50 height 6
checkbox input "true"
click at [395, 226] on button "Add" at bounding box center [401, 229] width 32 height 12
type input "0"
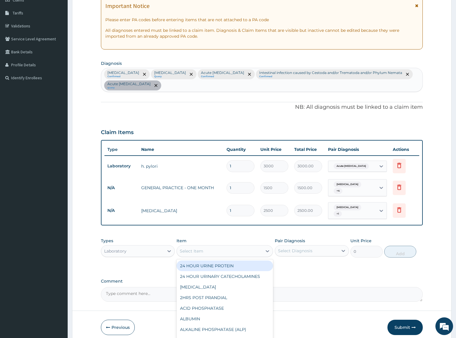
click at [213, 246] on div "Select Item" at bounding box center [219, 250] width 85 height 9
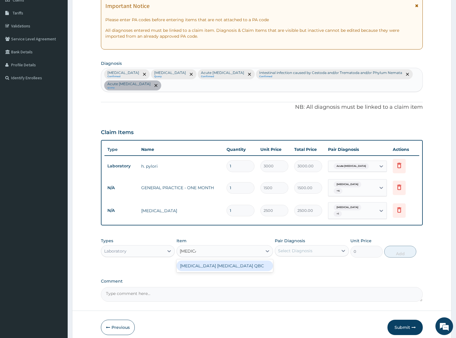
type input "malaria"
click at [224, 267] on div "PA Code / Prescription Code PA/EFFB3A PA/745AB5 Encounter Date 14-08-2025 Impor…" at bounding box center [262, 133] width 322 height 335
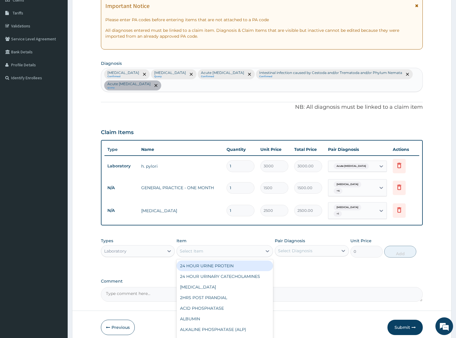
click at [221, 246] on div "Select Item" at bounding box center [219, 250] width 85 height 9
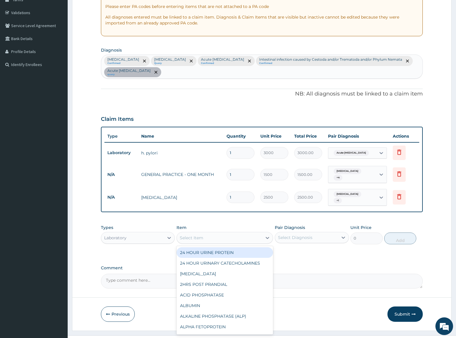
scroll to position [110, 0]
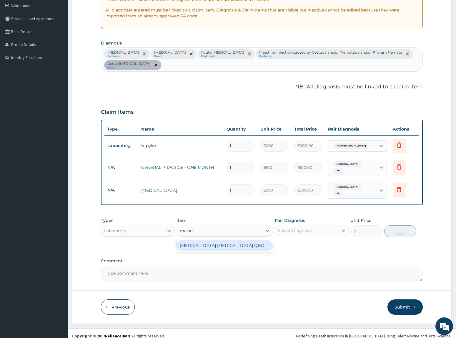
type input "malaria"
click at [216, 240] on div "MALARIA PARASITE QBC" at bounding box center [225, 245] width 97 height 11
type input "1200"
click at [280, 227] on div "Select Diagnosis" at bounding box center [295, 230] width 34 height 6
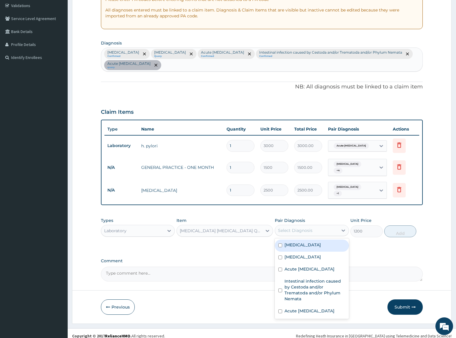
click at [285, 243] on div "Malaria" at bounding box center [312, 245] width 74 height 12
checkbox input "true"
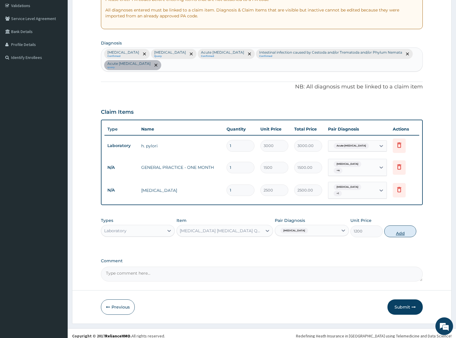
click at [405, 228] on button "Add" at bounding box center [401, 231] width 32 height 12
type input "0"
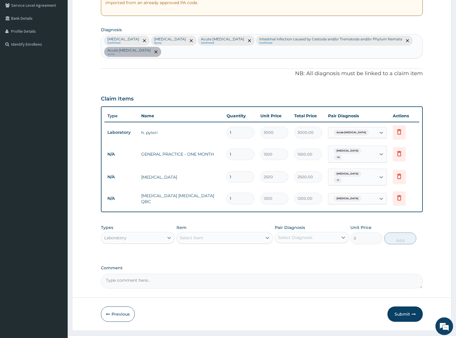
scroll to position [130, 0]
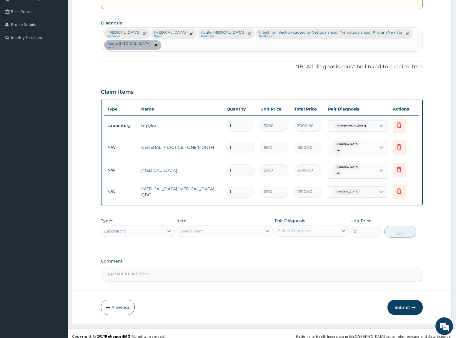
drag, startPoint x: 152, startPoint y: 227, endPoint x: 151, endPoint y: 231, distance: 3.4
click at [151, 227] on div "Laboratory" at bounding box center [132, 230] width 63 height 9
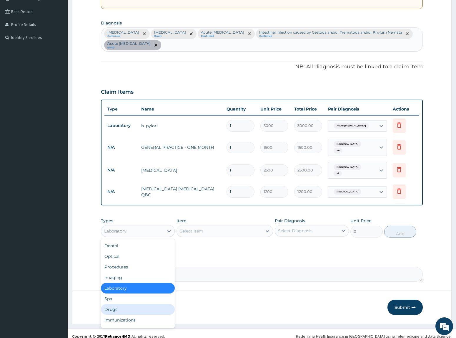
click at [111, 307] on div "Drugs" at bounding box center [138, 309] width 74 height 11
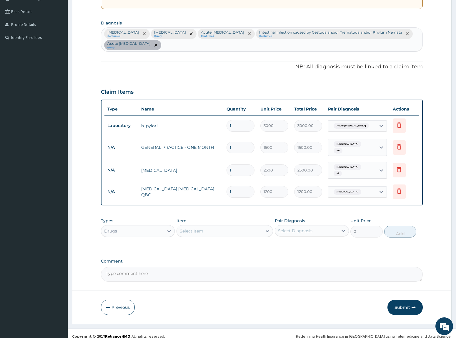
click at [195, 228] on div "Select Item" at bounding box center [192, 231] width 24 height 6
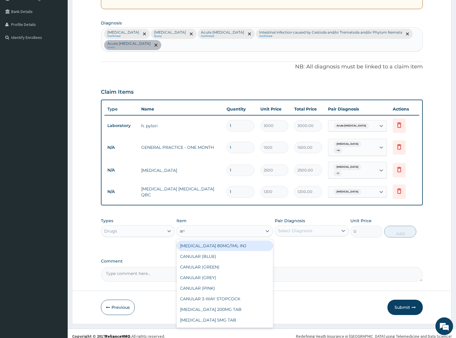
type input "artee"
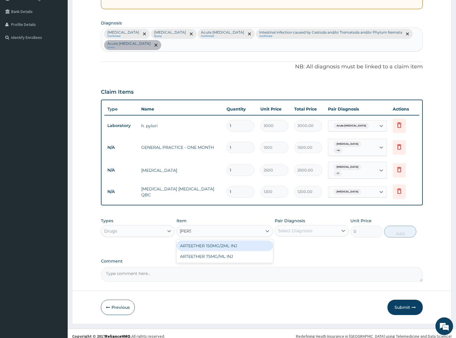
click at [221, 239] on div "ARTEETHER 150MG/2ML INJ ARTEETHER 75MG/ML INJ" at bounding box center [225, 251] width 97 height 24
click at [221, 240] on div "ARTEETHER 150MG/2ML INJ" at bounding box center [225, 245] width 97 height 11
type input "1108.8"
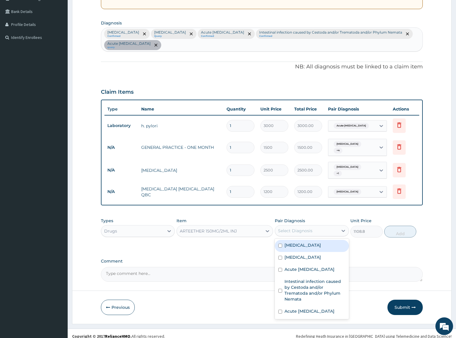
drag, startPoint x: 289, startPoint y: 226, endPoint x: 277, endPoint y: 234, distance: 15.0
click at [292, 228] on div "Select Diagnosis" at bounding box center [295, 231] width 34 height 6
drag, startPoint x: 295, startPoint y: 242, endPoint x: 379, endPoint y: 242, distance: 83.6
click at [313, 242] on div "Malaria" at bounding box center [312, 246] width 74 height 12
checkbox input "true"
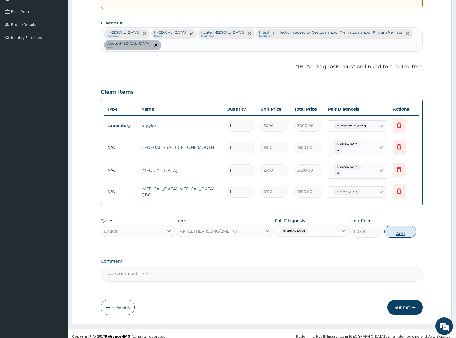
click at [400, 228] on button "Add" at bounding box center [401, 232] width 32 height 12
type input "0"
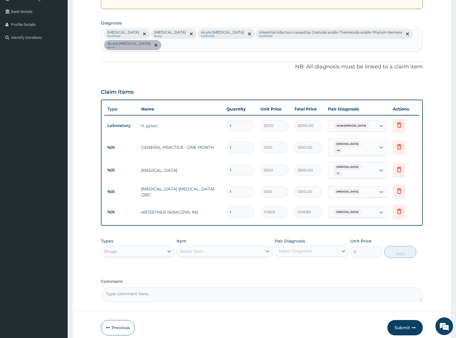
drag, startPoint x: 233, startPoint y: 207, endPoint x: 146, endPoint y: 205, distance: 87.5
click at [146, 205] on tr "N/A ARTEETHER 150MG/2ML INJ 1 1108.8 1108.80 Malaria Delete" at bounding box center [262, 212] width 315 height 20
type input "3"
type input "3326.40"
type input "3"
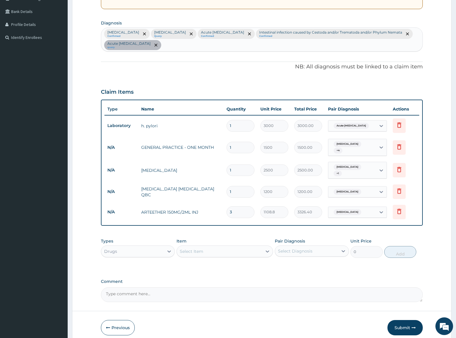
click at [251, 238] on div "Item Select Item" at bounding box center [225, 247] width 97 height 19
drag, startPoint x: 236, startPoint y: 245, endPoint x: 221, endPoint y: 243, distance: 15.4
click at [236, 248] on div "Select Item" at bounding box center [219, 250] width 85 height 9
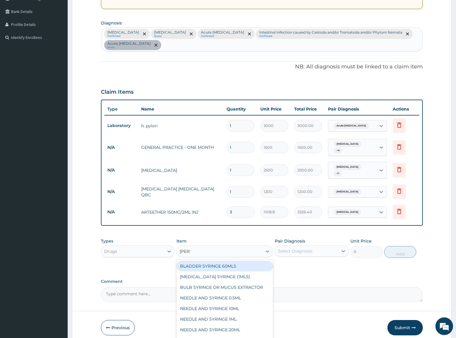
type input "syringe"
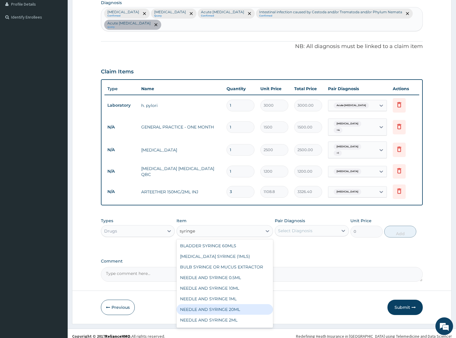
scroll to position [20, 0]
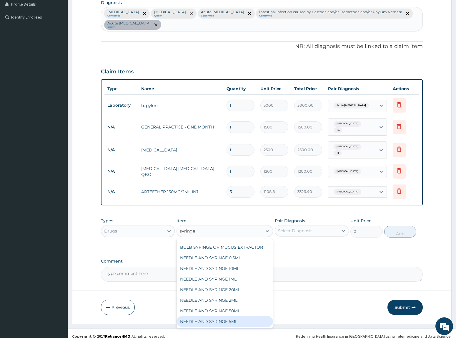
click at [219, 316] on div "NEEDLE AND SYRINGE 5ML" at bounding box center [225, 321] width 97 height 11
type input "55.44"
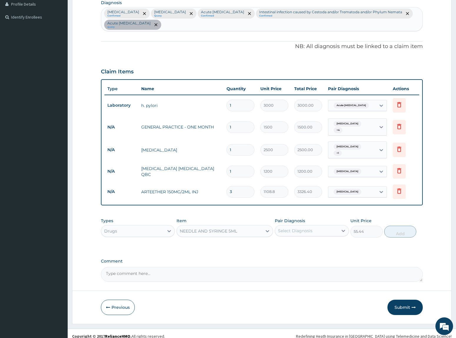
drag, startPoint x: 298, startPoint y: 224, endPoint x: 313, endPoint y: 227, distance: 15.0
click at [299, 228] on div "Select Diagnosis" at bounding box center [295, 231] width 34 height 6
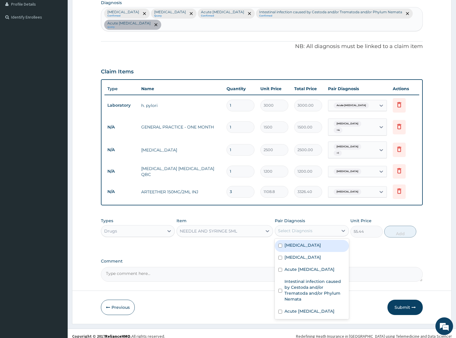
click at [304, 240] on div "Malaria" at bounding box center [312, 246] width 74 height 12
checkbox input "true"
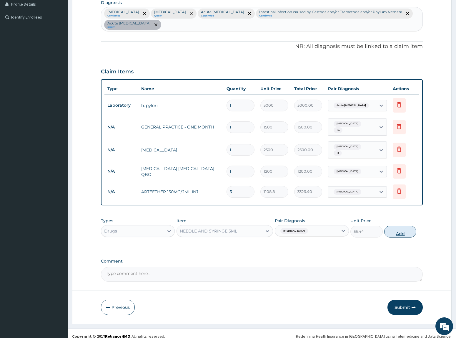
click at [401, 229] on button "Add" at bounding box center [401, 232] width 32 height 12
type input "0"
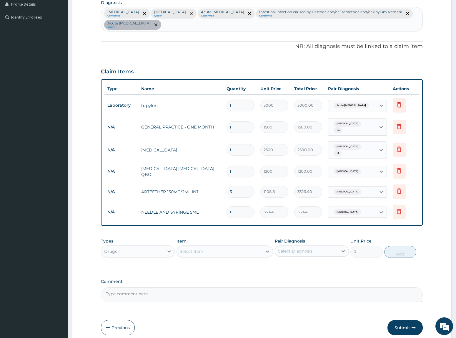
drag, startPoint x: 237, startPoint y: 208, endPoint x: 178, endPoint y: 204, distance: 59.6
click at [178, 204] on tr "N/A NEEDLE AND SYRINGE 5ML 1 55.44 55.44 Malaria Delete" at bounding box center [262, 212] width 315 height 20
type input "3"
type input "166.32"
type input "3"
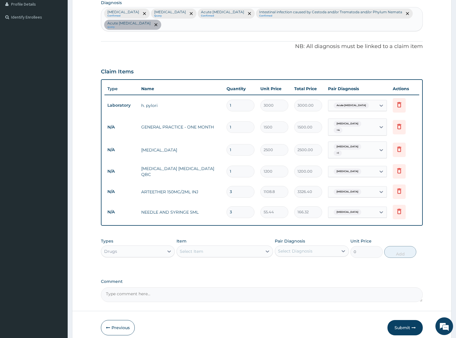
click at [221, 226] on div "PA Code / Prescription Code PA/EFFB3A PA/745AB5 Encounter Date 14-08-2025 Impor…" at bounding box center [262, 103] width 322 height 396
click at [192, 251] on div "Select Item" at bounding box center [225, 251] width 97 height 12
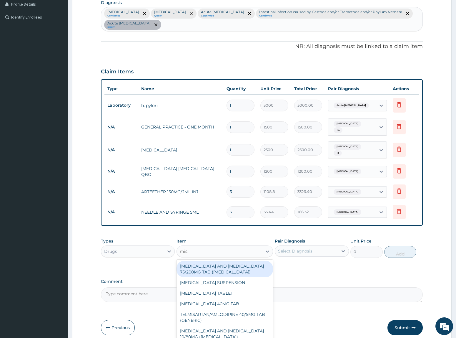
type input "mist"
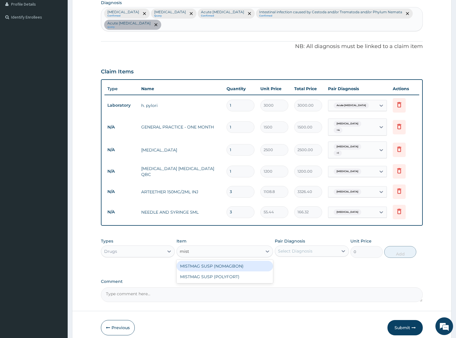
click at [217, 264] on div "MISTMAG SUSP (NOMAGBON)" at bounding box center [225, 266] width 97 height 11
type input "369.6"
drag, startPoint x: 309, startPoint y: 245, endPoint x: 324, endPoint y: 246, distance: 15.1
click at [314, 246] on div "Select Diagnosis" at bounding box center [306, 250] width 63 height 9
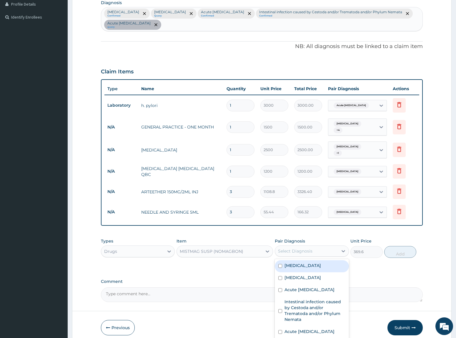
drag, startPoint x: 314, startPoint y: 259, endPoint x: 407, endPoint y: 253, distance: 93.5
click at [337, 260] on div "Malaria" at bounding box center [312, 266] width 74 height 12
checkbox input "true"
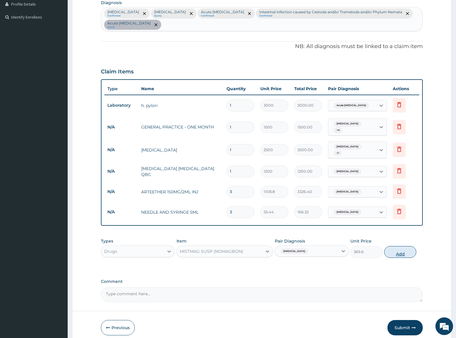
click at [402, 246] on button "Add" at bounding box center [401, 252] width 32 height 12
type input "0"
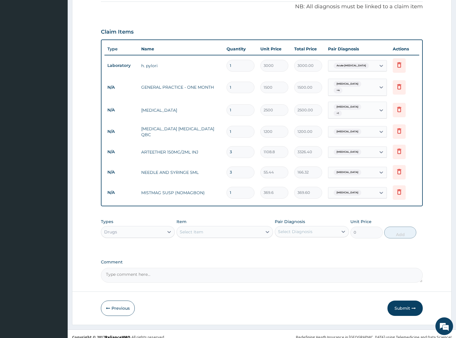
scroll to position [192, 0]
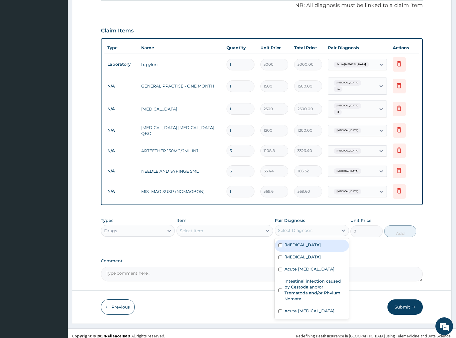
click at [310, 227] on div "Select Diagnosis" at bounding box center [295, 230] width 34 height 6
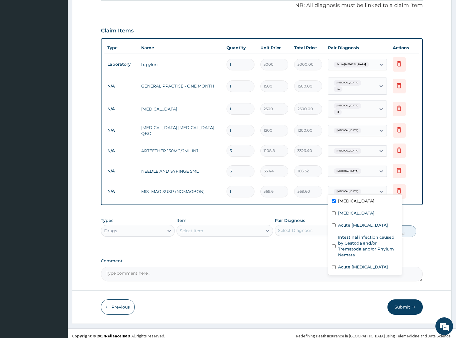
click at [339, 189] on div "Malaria" at bounding box center [347, 192] width 31 height 8
click at [342, 200] on label "Malaria" at bounding box center [356, 201] width 37 height 6
checkbox input "false"
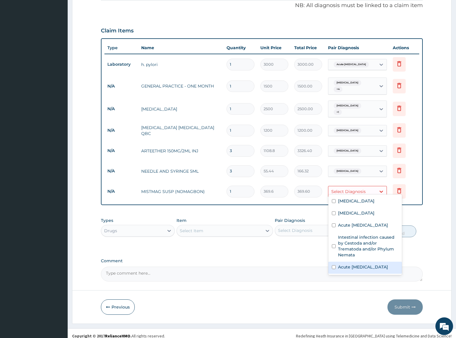
click at [353, 270] on label "Acute peptic ulcer" at bounding box center [363, 267] width 50 height 6
checkbox input "true"
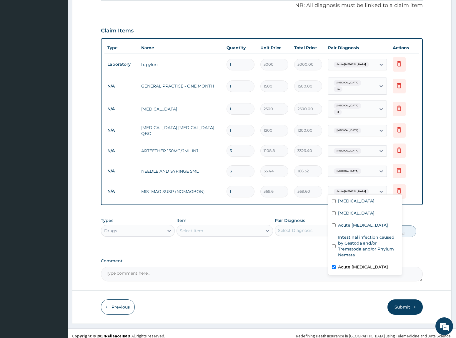
click at [291, 259] on div "Comment" at bounding box center [262, 269] width 322 height 23
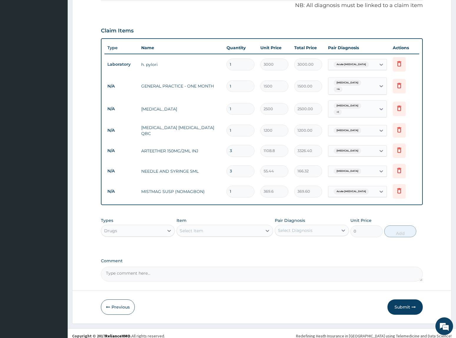
click at [200, 228] on div "Select Item" at bounding box center [192, 231] width 24 height 6
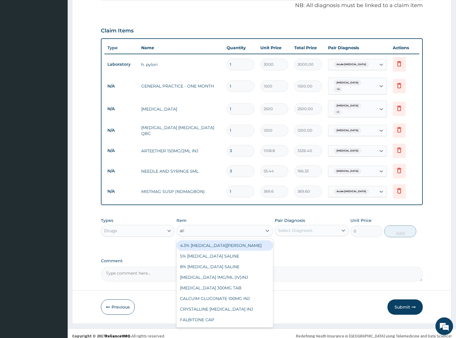
type input "alben"
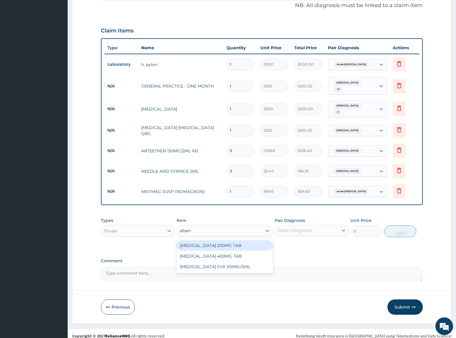
click at [208, 244] on div "ALBENDAZOLE 200MG TAB" at bounding box center [225, 245] width 97 height 11
type input "277.2"
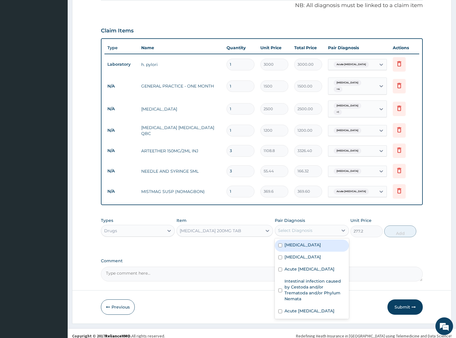
click at [298, 227] on div "Select Diagnosis" at bounding box center [295, 230] width 34 height 6
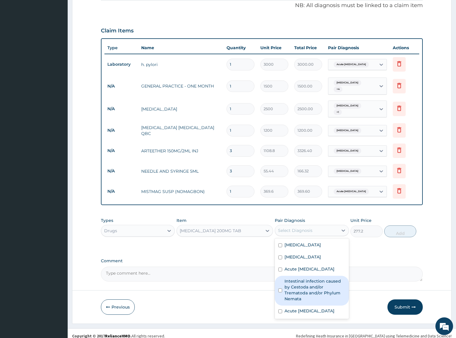
click at [312, 294] on label "Intestinal infection caused by Cestoda and/or Trematoda and/or Phylum Nemata" at bounding box center [315, 290] width 61 height 24
checkbox input "true"
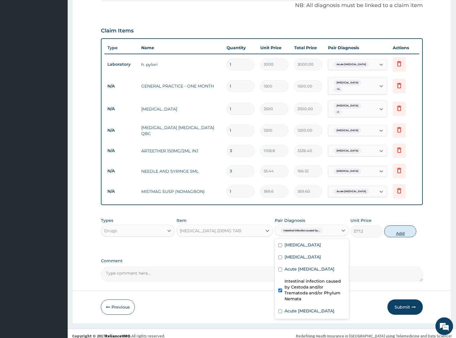
click at [392, 225] on button "Add" at bounding box center [401, 231] width 32 height 12
type input "0"
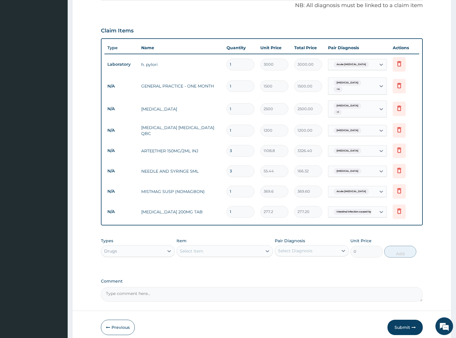
drag, startPoint x: 237, startPoint y: 185, endPoint x: 205, endPoint y: 181, distance: 32.6
click at [205, 181] on tr "N/A MISTMAG SUSP (NOMAGBON) 1 369.6 369.60 Acute peptic ulcer Delete" at bounding box center [262, 191] width 315 height 20
drag, startPoint x: 243, startPoint y: 206, endPoint x: 142, endPoint y: 199, distance: 101.8
click at [139, 201] on tr "N/A ALBENDAZOLE 200MG TAB 1 277.2 277.20 Intestinal infection caused by... Dele…" at bounding box center [262, 211] width 315 height 20
type input "2"
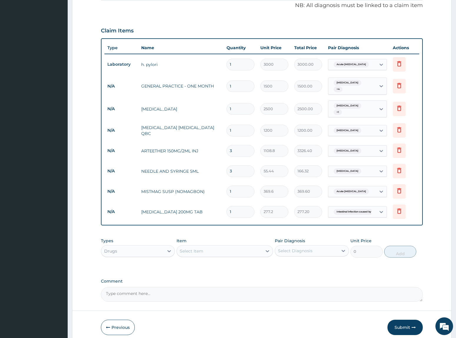
type input "554.40"
type input "2"
click at [168, 238] on div "Types Drugs" at bounding box center [138, 247] width 74 height 19
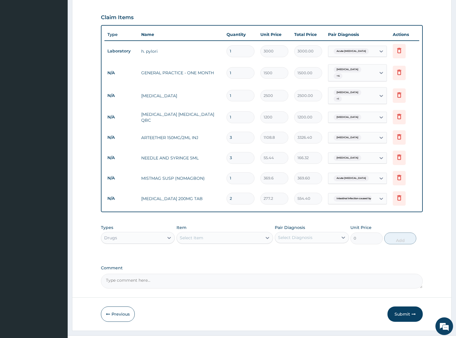
scroll to position [212, 0]
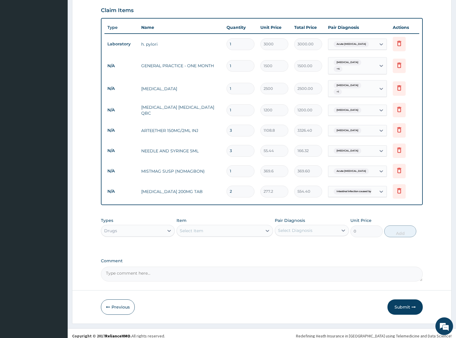
click at [240, 228] on div "Select Item" at bounding box center [219, 230] width 85 height 9
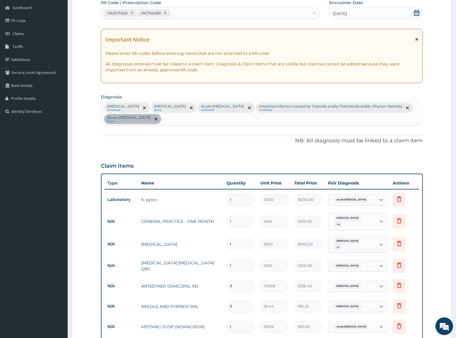
scroll to position [0, 0]
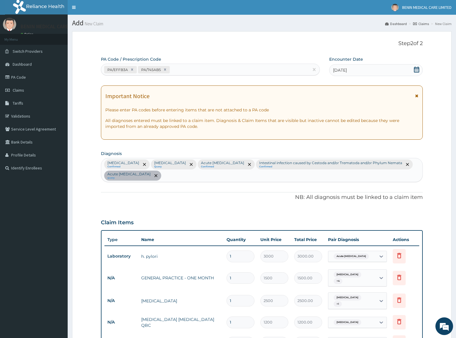
click at [213, 177] on div "Malaria Confirmed Sepsis Query Acute upper respiratory infection Confirmed Inte…" at bounding box center [262, 170] width 322 height 24
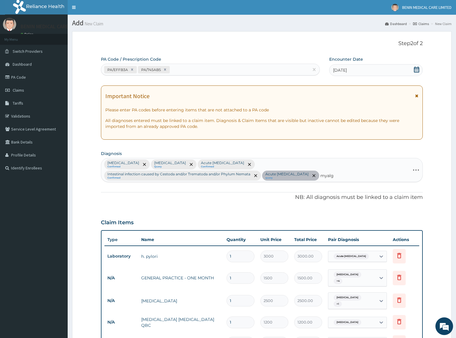
type input "myalgia"
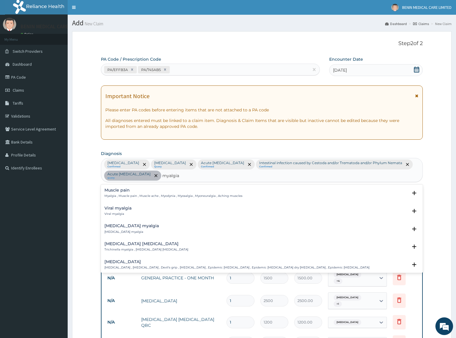
click at [120, 193] on div "Muscle pain Myalgia , Muscle pain , Muscle ache , Myodynia , Myosalgia , Myoneu…" at bounding box center [174, 193] width 138 height 10
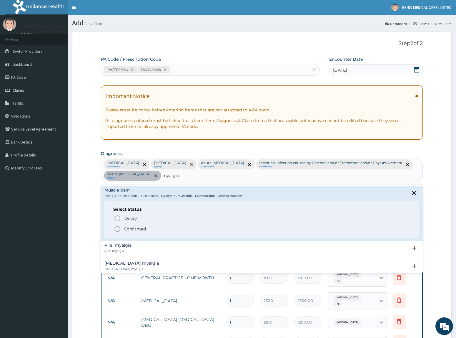
click at [118, 228] on icon "status option filled" at bounding box center [117, 228] width 7 height 7
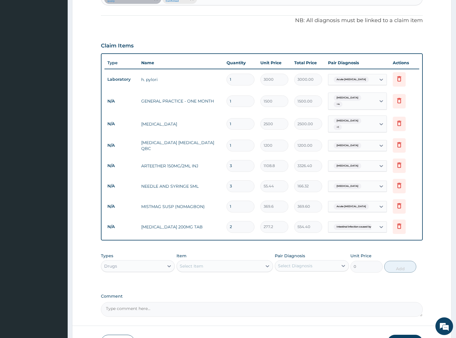
scroll to position [212, 0]
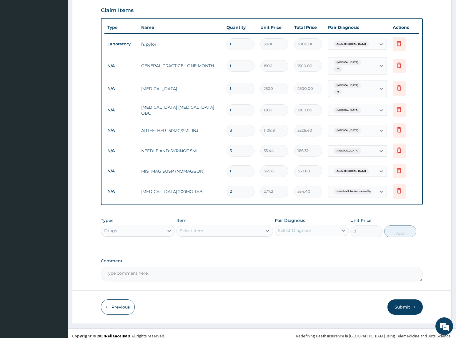
click at [216, 227] on div "Select Item" at bounding box center [219, 230] width 85 height 9
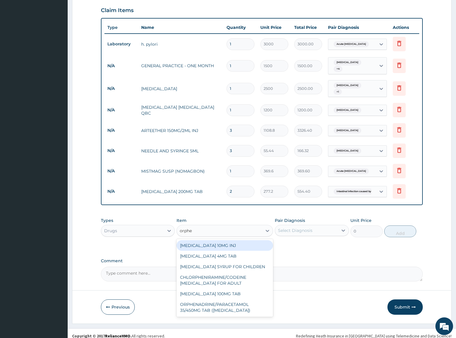
type input "orphen"
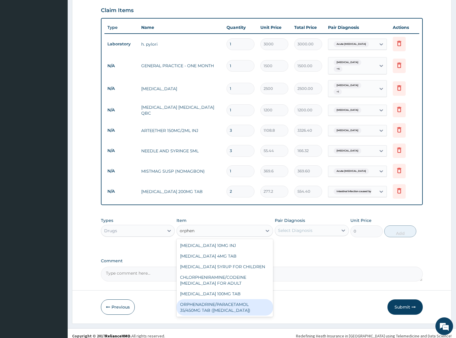
click at [197, 306] on div "ORPHENADRINE/PARACETAMOL 35/450MG TAB (NORGESIC)" at bounding box center [225, 307] width 97 height 16
type input "55.44"
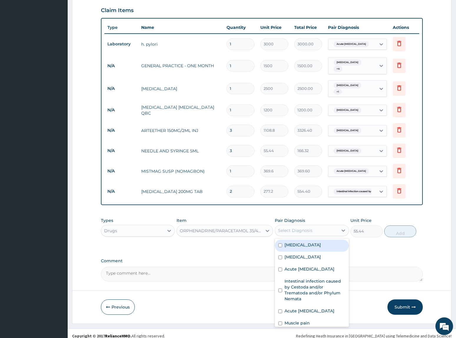
click at [321, 226] on div "Select Diagnosis" at bounding box center [306, 230] width 63 height 9
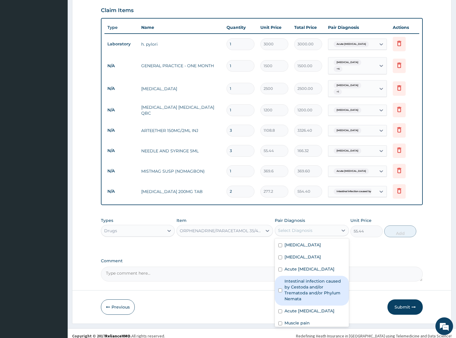
scroll to position [10, 0]
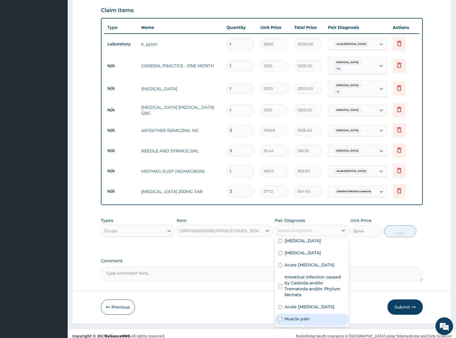
click at [321, 313] on div "Muscle pain" at bounding box center [312, 319] width 74 height 12
checkbox input "true"
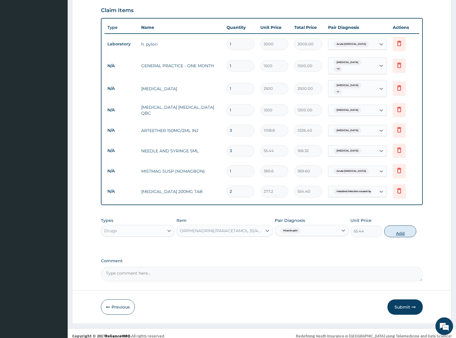
click at [393, 225] on button "Add" at bounding box center [401, 231] width 32 height 12
type input "0"
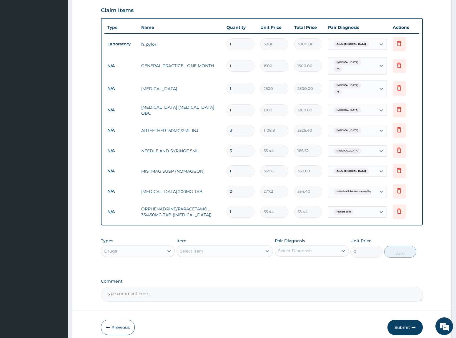
click at [238, 208] on input "1" at bounding box center [241, 211] width 28 height 11
type input "12"
type input "665.28"
type input "12"
click at [238, 238] on div "Item Select Item" at bounding box center [225, 247] width 97 height 19
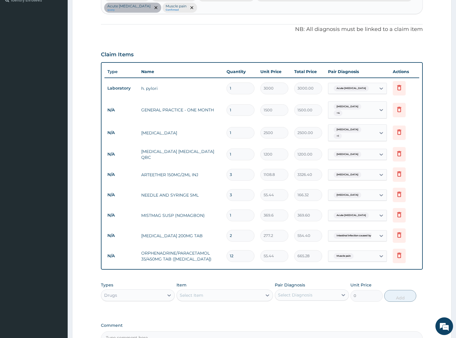
scroll to position [232, 0]
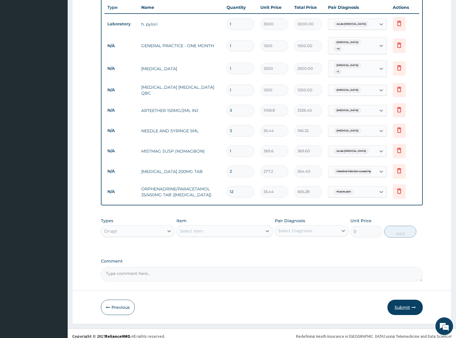
click at [411, 299] on button "Submit" at bounding box center [405, 306] width 35 height 15
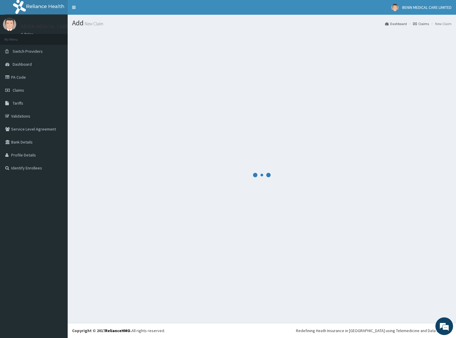
scroll to position [0, 0]
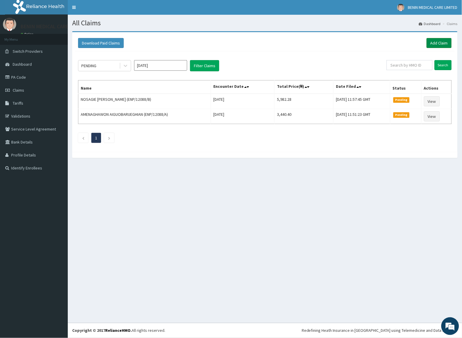
click at [434, 42] on link "Add Claim" at bounding box center [438, 43] width 25 height 10
click at [439, 40] on link "Add Claim" at bounding box center [438, 43] width 25 height 10
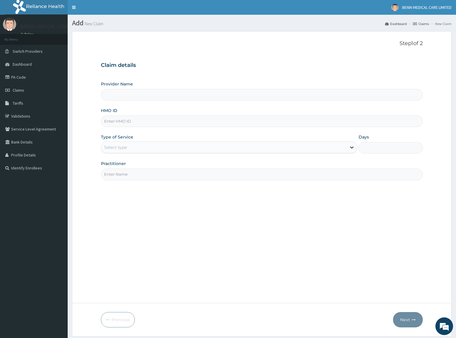
type input "BENIN MEDICAL CARE LIMITED"
click at [110, 124] on input "HMO ID" at bounding box center [262, 120] width 322 height 11
paste input "TMT/10045/C"
click at [110, 122] on input "TMT/10045/C" at bounding box center [262, 120] width 322 height 11
type input "TMT/10045/C"
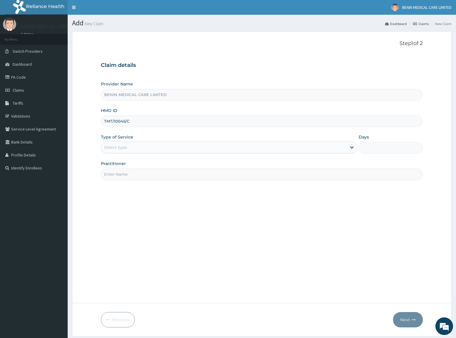
click at [85, 152] on form "Step 1 of 2 Claim details Provider Name BENIN MEDICAL CARE LIMITED HMO ID TMT/1…" at bounding box center [262, 183] width 380 height 305
click at [136, 174] on input "Practitioner" at bounding box center [262, 173] width 322 height 11
click at [135, 146] on div "Select type" at bounding box center [224, 147] width 246 height 9
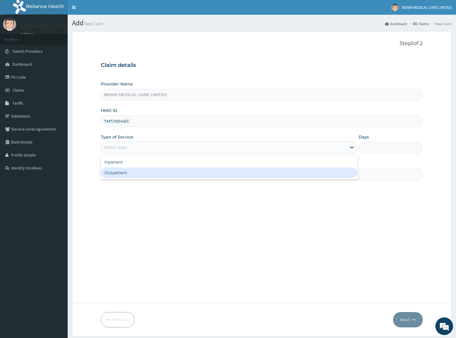
click at [140, 177] on div "Outpatient" at bounding box center [229, 172] width 257 height 11
type input "1"
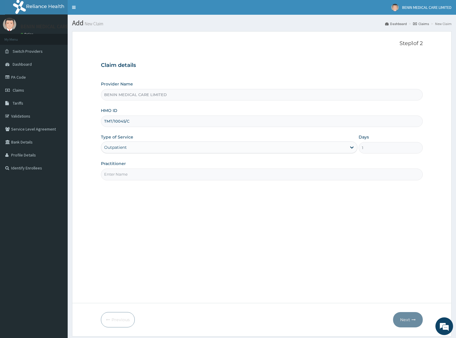
click at [153, 177] on input "Practitioner" at bounding box center [262, 173] width 322 height 11
type input "USIOSEFE EHIMWENMA TESLIM"
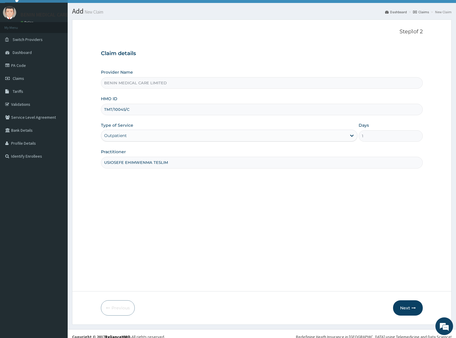
scroll to position [18, 0]
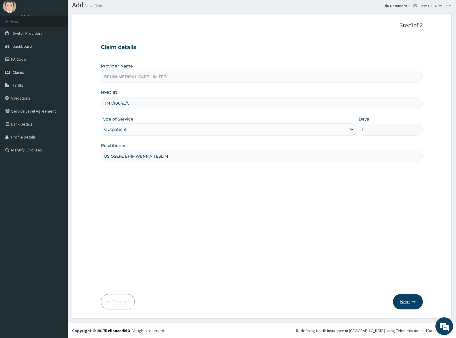
click at [403, 300] on button "Next" at bounding box center [408, 301] width 30 height 15
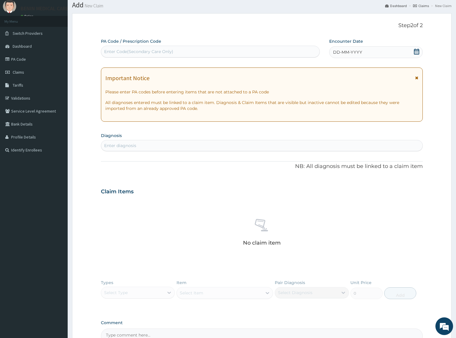
scroll to position [0, 0]
click at [209, 49] on div "Enter Code(Secondary Care Only)" at bounding box center [210, 51] width 218 height 9
paste input "PA/2E58A1"
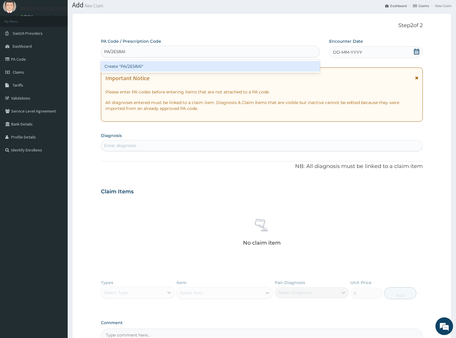
type input "PA/2E58A1"
click at [182, 66] on div "Create "PA/2E58A1"" at bounding box center [210, 66] width 219 height 11
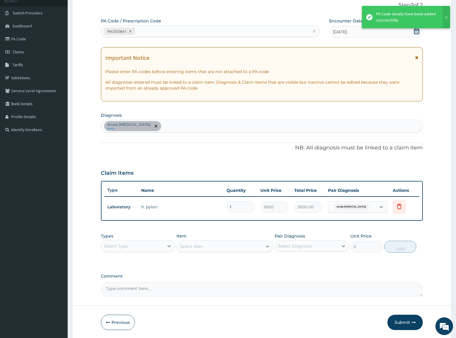
scroll to position [58, 0]
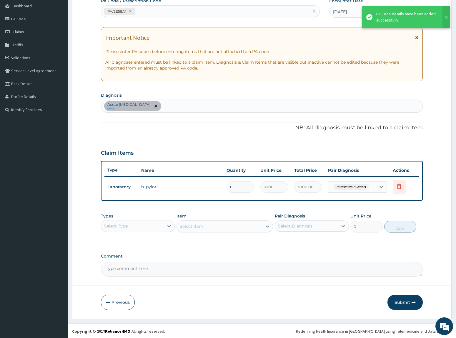
click at [251, 104] on div "Acute peptic ulcer query" at bounding box center [262, 106] width 322 height 12
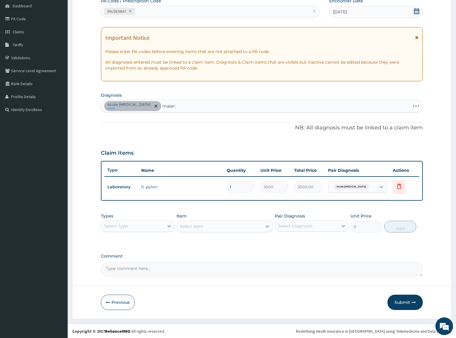
type input "malaria"
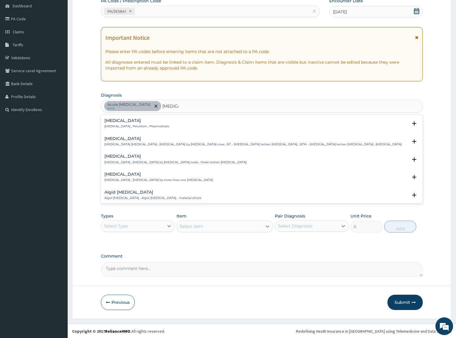
click at [112, 121] on h4 "Malaria" at bounding box center [137, 120] width 65 height 4
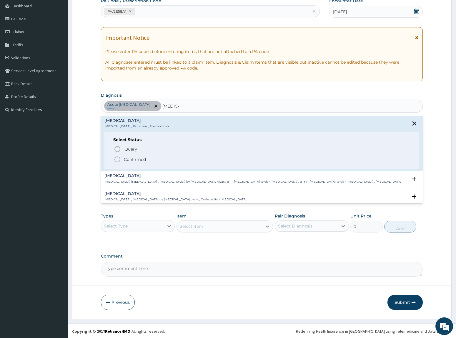
drag, startPoint x: 118, startPoint y: 156, endPoint x: 166, endPoint y: 157, distance: 48.3
click at [120, 157] on icon "status option filled" at bounding box center [117, 159] width 7 height 7
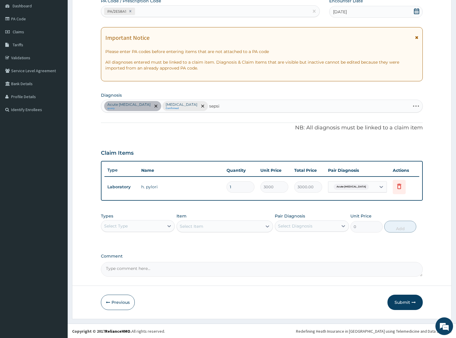
type input "sepsis"
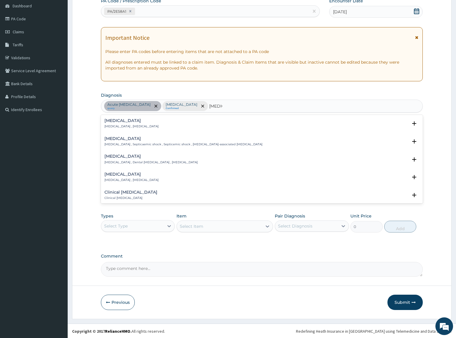
click at [116, 118] on h4 "Sepsis" at bounding box center [132, 120] width 54 height 4
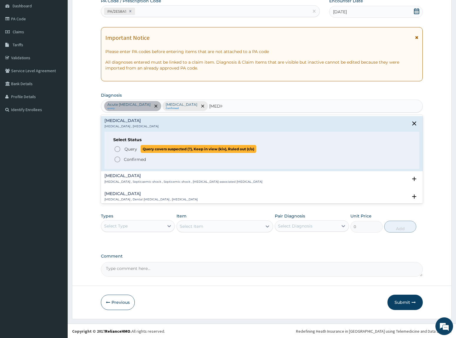
click at [118, 149] on icon "status option query" at bounding box center [117, 148] width 7 height 7
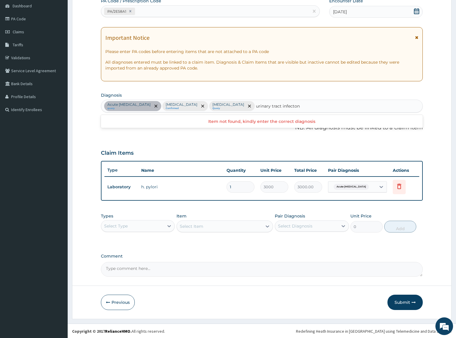
type input "urinary tract infection"
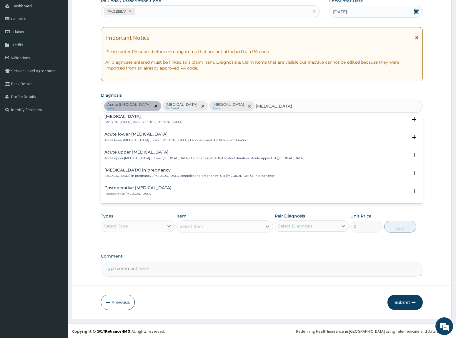
scroll to position [171, 0]
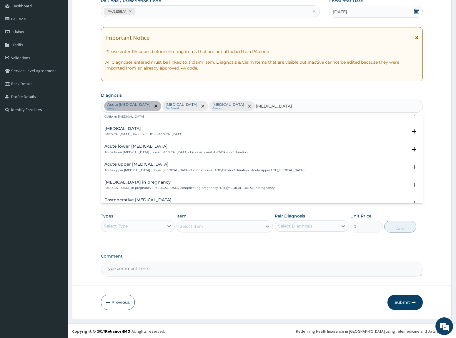
click at [130, 169] on p "Acute upper urinary tract infection , Upper urinary tract infection of sudden o…" at bounding box center [205, 170] width 200 height 4
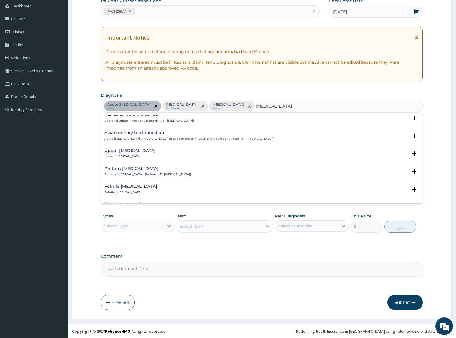
scroll to position [0, 0]
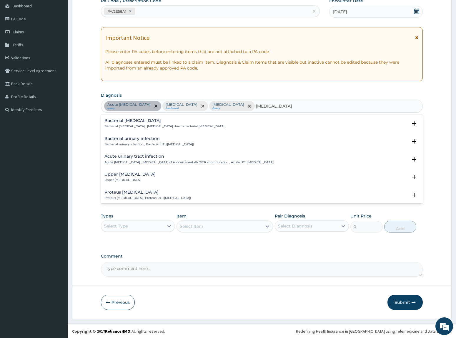
click at [131, 160] on p "Acute urinary tract infection , Urinary tract infection of sudden onset AND/OR …" at bounding box center [190, 162] width 170 height 4
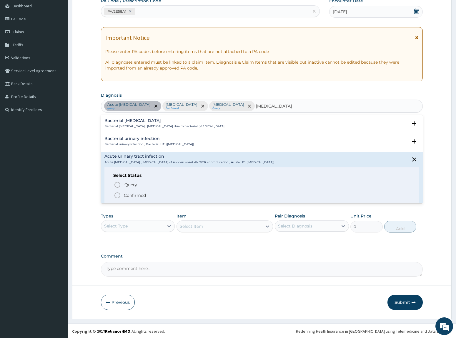
click at [116, 193] on icon "status option filled" at bounding box center [117, 195] width 7 height 7
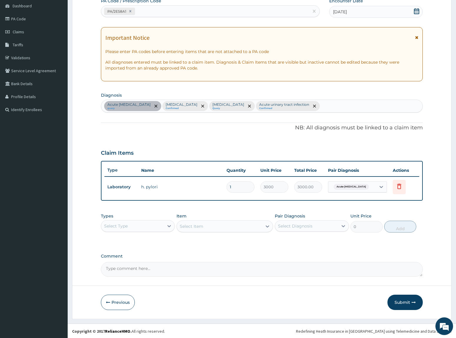
click at [287, 104] on div "Acute peptic ulcer query Malaria Confirmed Sepsis Query Acute urinary tract inf…" at bounding box center [262, 106] width 322 height 12
type input "myalgia"
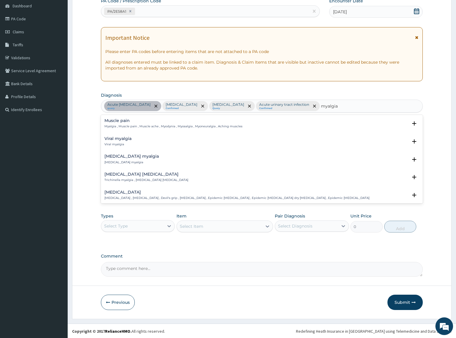
click at [117, 128] on p "Myalgia , Muscle pain , Muscle ache , Myodynia , Myosalgia , Myoneuralgia , Ach…" at bounding box center [174, 126] width 138 height 4
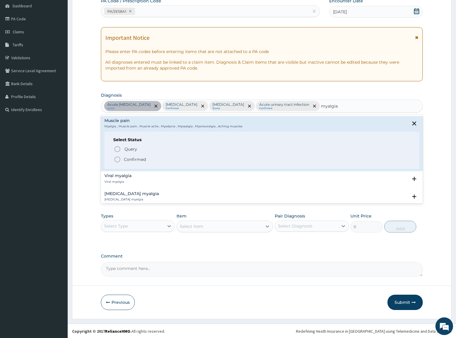
click at [114, 159] on icon "status option filled" at bounding box center [117, 159] width 7 height 7
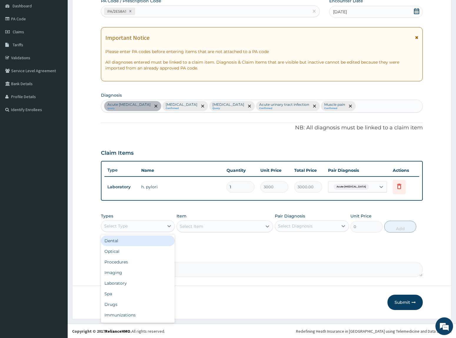
drag, startPoint x: 152, startPoint y: 230, endPoint x: 132, endPoint y: 255, distance: 31.6
click at [152, 230] on div "Select Type" at bounding box center [132, 225] width 63 height 9
click at [150, 264] on div "Procedures" at bounding box center [138, 261] width 74 height 11
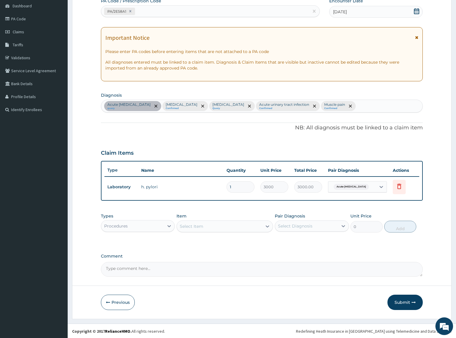
click at [249, 226] on div "Select Item" at bounding box center [219, 225] width 85 height 9
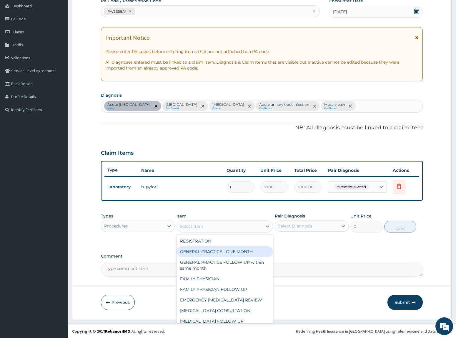
click at [223, 249] on div "GENERAL PRACTICE - ONE MONTH" at bounding box center [225, 251] width 97 height 11
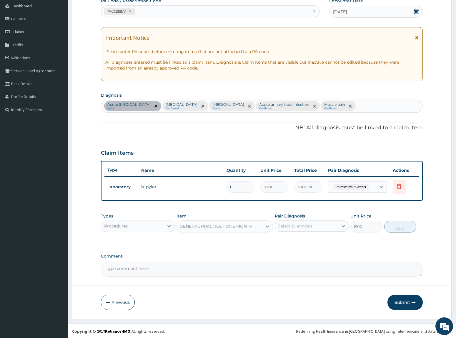
type input "1500"
click at [302, 228] on div "Select Diagnosis" at bounding box center [306, 225] width 63 height 9
drag, startPoint x: 301, startPoint y: 239, endPoint x: 314, endPoint y: 249, distance: 16.4
click at [305, 242] on label "Acute peptic ulcer" at bounding box center [310, 240] width 50 height 6
checkbox input "true"
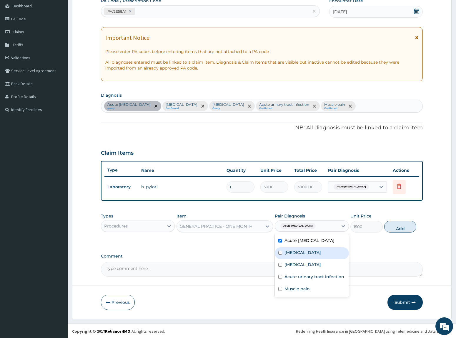
drag, startPoint x: 308, startPoint y: 255, endPoint x: 313, endPoint y: 257, distance: 5.4
click at [309, 256] on div "Malaria" at bounding box center [312, 253] width 74 height 12
checkbox input "true"
drag, startPoint x: 312, startPoint y: 264, endPoint x: 330, endPoint y: 274, distance: 20.2
click at [317, 268] on div "Sepsis" at bounding box center [312, 265] width 74 height 12
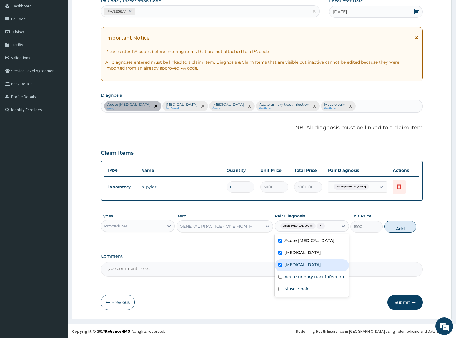
checkbox input "true"
drag, startPoint x: 330, startPoint y: 275, endPoint x: 324, endPoint y: 280, distance: 7.3
click at [328, 278] on label "Acute urinary tract infection" at bounding box center [315, 277] width 60 height 6
checkbox input "true"
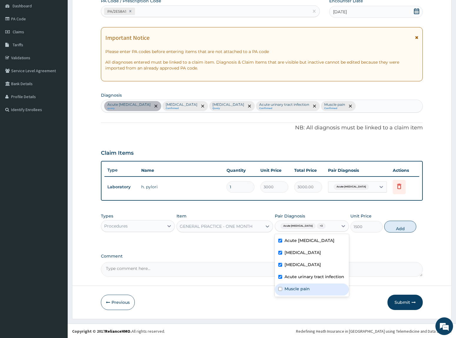
drag, startPoint x: 325, startPoint y: 289, endPoint x: 402, endPoint y: 262, distance: 82.0
click at [328, 289] on div "Muscle pain" at bounding box center [312, 289] width 74 height 12
checkbox input "true"
click at [393, 223] on button "Add" at bounding box center [401, 227] width 32 height 12
type input "0"
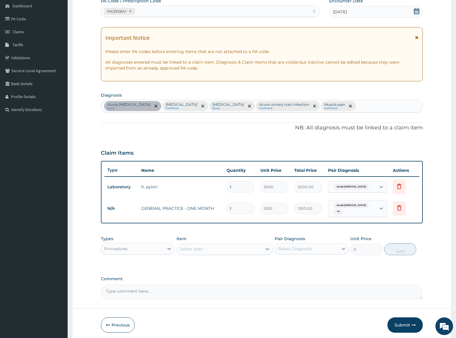
click at [160, 252] on div "Procedures" at bounding box center [132, 248] width 63 height 9
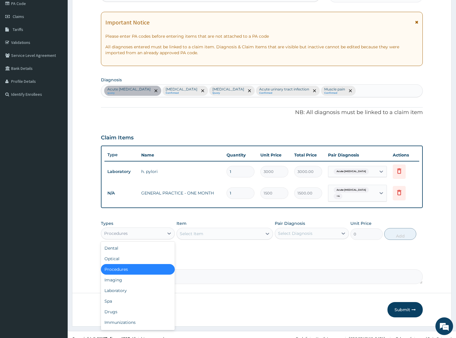
scroll to position [82, 0]
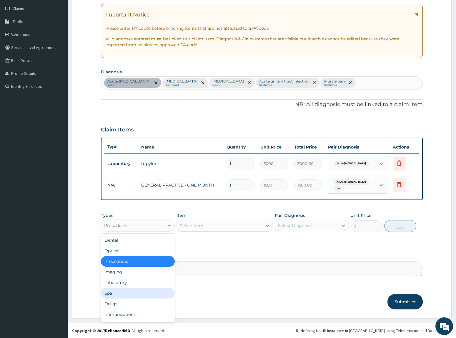
click at [149, 288] on div "Spa" at bounding box center [138, 293] width 74 height 11
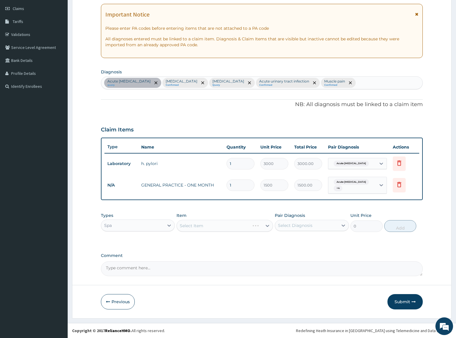
click at [148, 226] on div "Spa" at bounding box center [132, 225] width 63 height 9
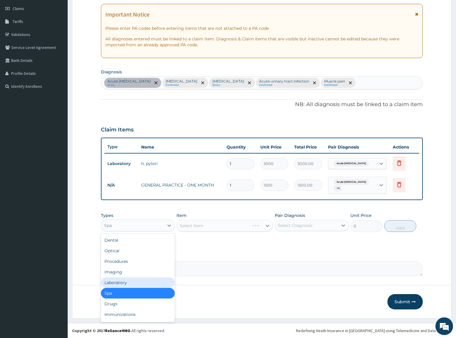
drag, startPoint x: 139, startPoint y: 282, endPoint x: 170, endPoint y: 274, distance: 32.1
click at [139, 282] on div "Laboratory" at bounding box center [138, 282] width 74 height 11
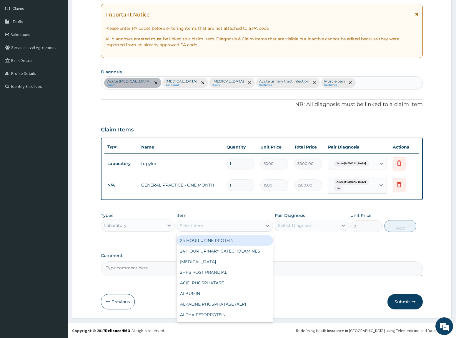
click at [206, 227] on div "Select Item" at bounding box center [219, 225] width 85 height 9
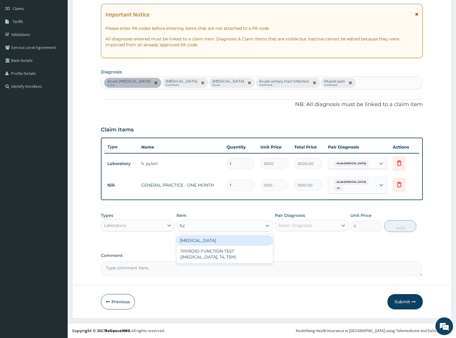
type input "full"
click at [223, 238] on div "FULL BLOOD COUNT" at bounding box center [225, 240] width 97 height 11
type input "2500"
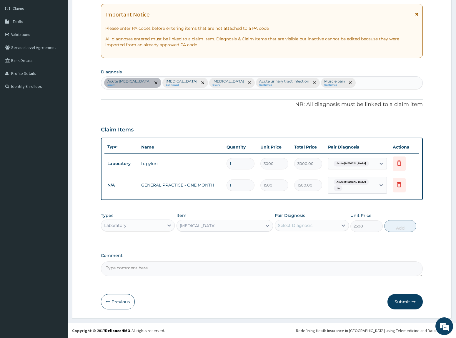
click at [332, 226] on div "Select Diagnosis" at bounding box center [306, 225] width 63 height 9
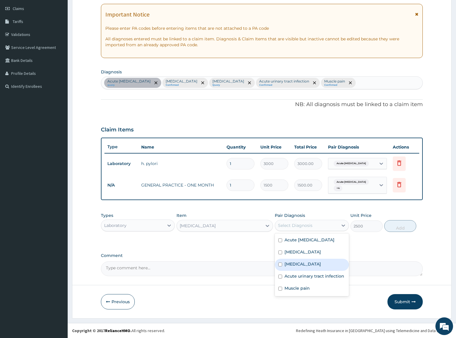
click at [322, 262] on div "Sepsis" at bounding box center [312, 265] width 74 height 12
checkbox input "true"
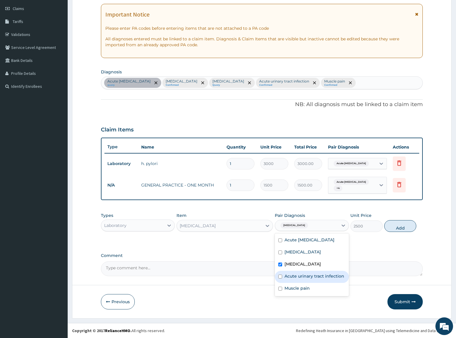
drag, startPoint x: 324, startPoint y: 274, endPoint x: 380, endPoint y: 246, distance: 62.2
click at [326, 274] on label "Acute urinary tract infection" at bounding box center [315, 276] width 60 height 6
checkbox input "true"
click at [401, 228] on button "Add" at bounding box center [401, 226] width 32 height 12
type input "0"
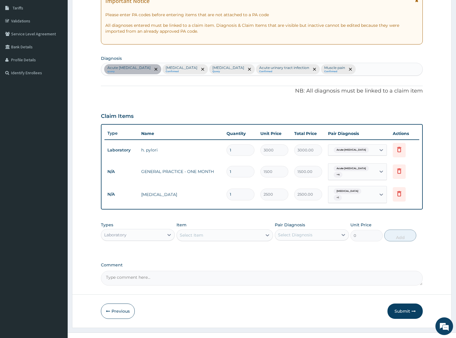
scroll to position [102, 0]
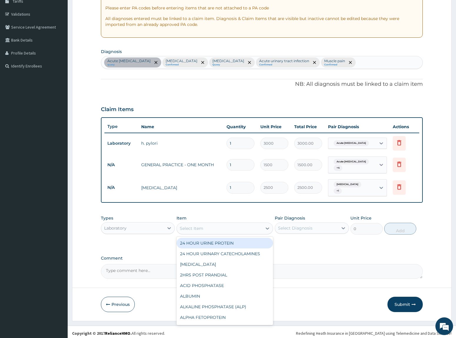
click at [214, 223] on div "Select Item" at bounding box center [219, 227] width 85 height 9
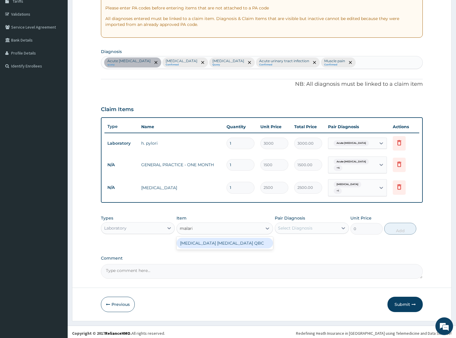
type input "malaria"
click at [224, 238] on div "MALARIA PARASITE QBC" at bounding box center [225, 243] width 97 height 11
type input "1200"
drag, startPoint x: 287, startPoint y: 224, endPoint x: 314, endPoint y: 230, distance: 27.1
click at [294, 226] on div "Select Diagnosis" at bounding box center [295, 228] width 34 height 6
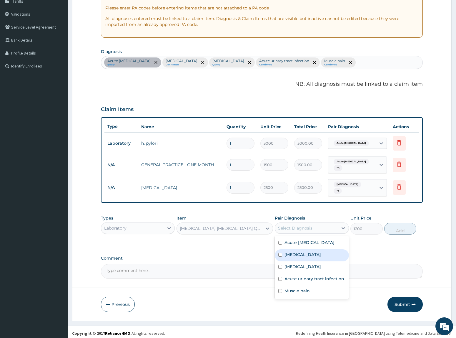
drag, startPoint x: 296, startPoint y: 251, endPoint x: 407, endPoint y: 238, distance: 112.1
click at [305, 251] on div "Malaria" at bounding box center [312, 255] width 74 height 12
checkbox input "true"
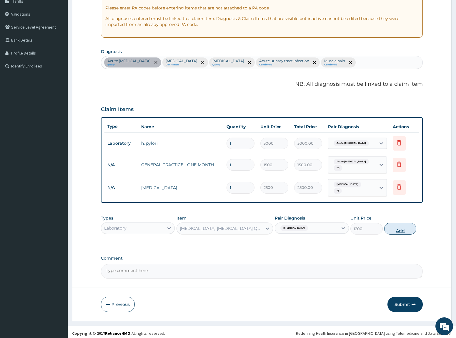
click at [392, 229] on button "Add" at bounding box center [401, 229] width 32 height 12
type input "0"
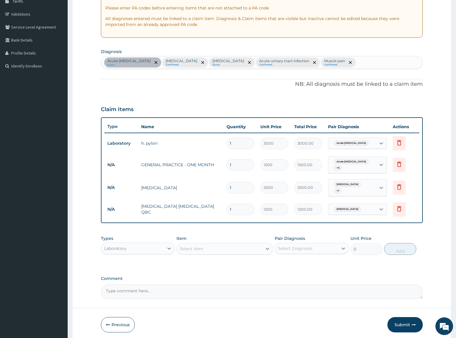
click at [213, 248] on div "Select Item" at bounding box center [219, 248] width 85 height 9
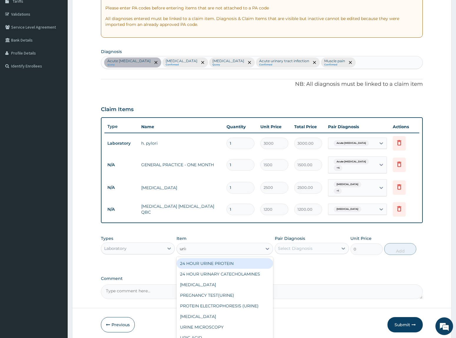
type input "urina"
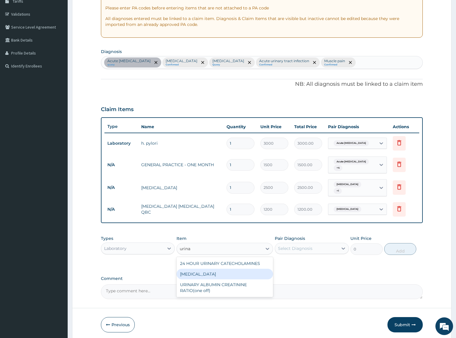
click at [221, 271] on div "URINALYSIS" at bounding box center [225, 274] width 97 height 11
type input "800"
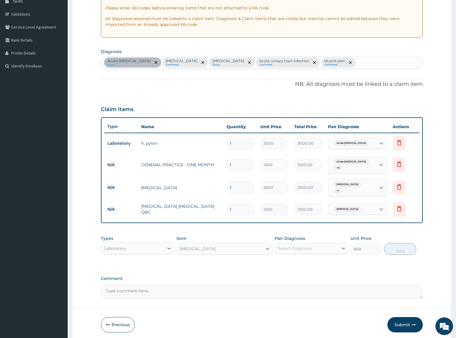
click at [311, 247] on div "Select Diagnosis" at bounding box center [295, 248] width 34 height 6
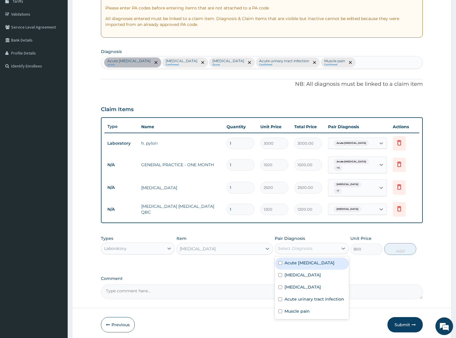
scroll to position [122, 0]
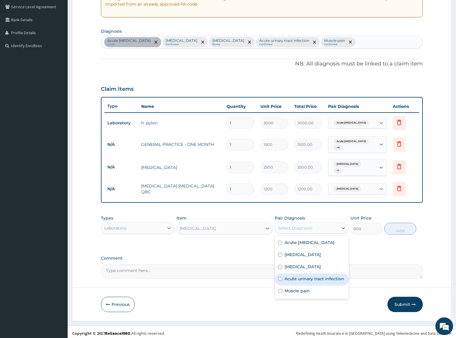
drag, startPoint x: 321, startPoint y: 278, endPoint x: 342, endPoint y: 265, distance: 25.0
click at [321, 278] on label "Acute urinary tract infection" at bounding box center [315, 279] width 60 height 6
checkbox input "true"
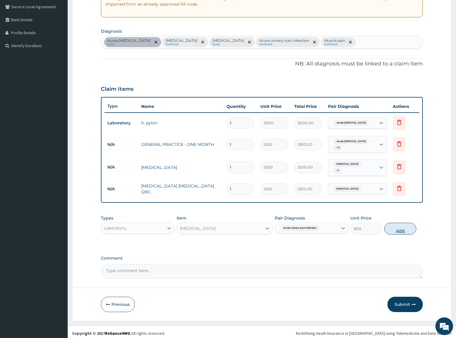
click at [400, 223] on button "Add" at bounding box center [401, 229] width 32 height 12
type input "0"
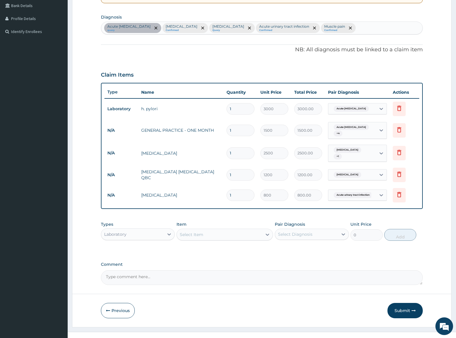
scroll to position [142, 0]
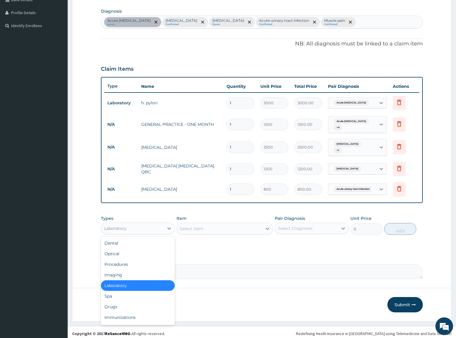
click at [146, 231] on div "Laboratory" at bounding box center [138, 228] width 74 height 12
drag, startPoint x: 150, startPoint y: 303, endPoint x: 260, endPoint y: 281, distance: 111.6
click at [151, 303] on div "Drugs" at bounding box center [138, 306] width 74 height 11
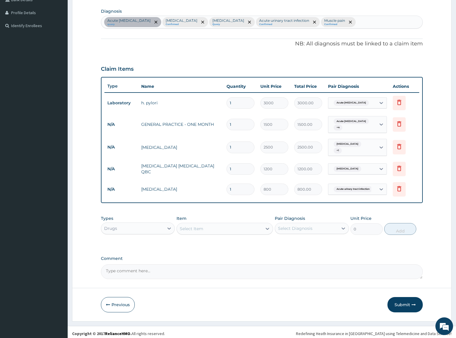
click at [215, 228] on div "Select Item" at bounding box center [219, 228] width 85 height 9
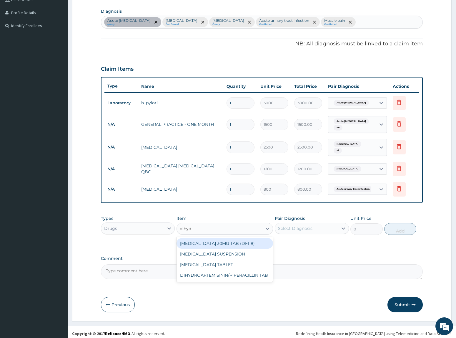
type input "dihydr"
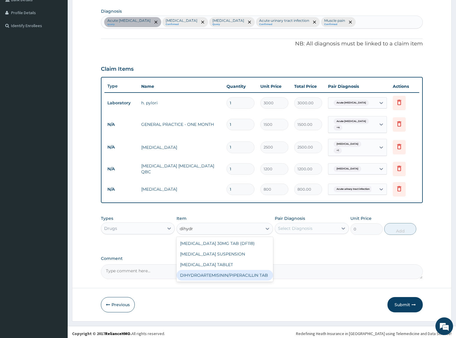
click at [235, 270] on div "DIHYDROARTEMISININ/PIPERACILLIN TAB" at bounding box center [225, 275] width 97 height 11
type input "138.6"
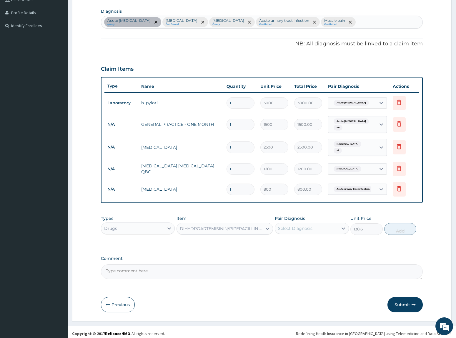
click at [327, 215] on div "Pair Diagnosis Select Diagnosis" at bounding box center [312, 224] width 74 height 19
drag, startPoint x: 332, startPoint y: 226, endPoint x: 351, endPoint y: 233, distance: 20.6
click at [333, 226] on div "Select Diagnosis" at bounding box center [306, 227] width 63 height 9
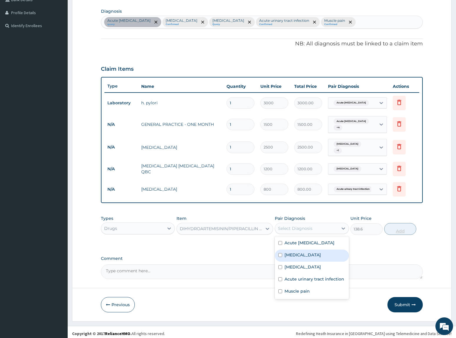
drag, startPoint x: 311, startPoint y: 254, endPoint x: 398, endPoint y: 228, distance: 90.5
click at [311, 253] on div "Malaria" at bounding box center [312, 255] width 74 height 12
checkbox input "true"
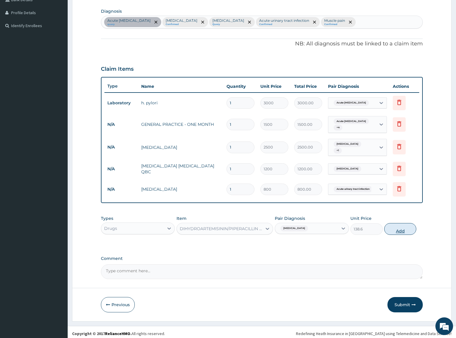
click at [397, 225] on button "Add" at bounding box center [401, 229] width 32 height 12
type input "0"
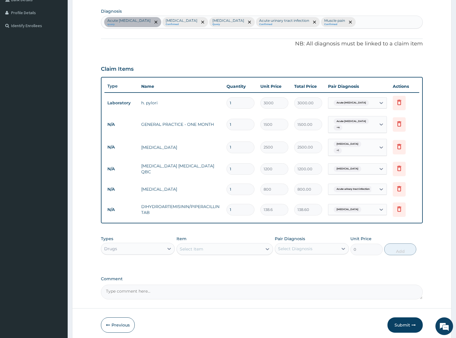
type input "12"
type input "1663.20"
type input "12"
click at [246, 228] on div "PA Code / Prescription Code PA/2E58A1 Encounter Date 14-08-2025 Important Notic…" at bounding box center [262, 106] width 322 height 385
click at [236, 249] on div "Select Item" at bounding box center [219, 248] width 85 height 9
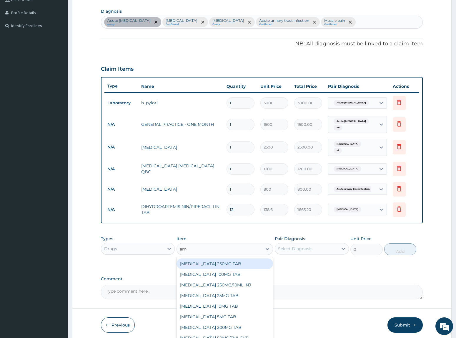
type input "amox"
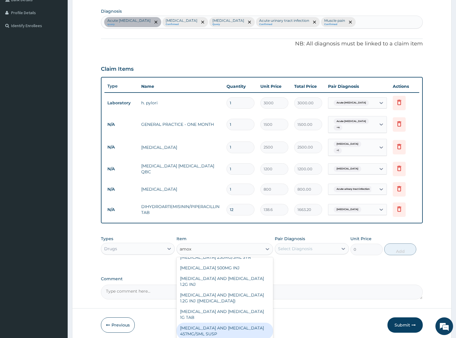
scroll to position [0, 0]
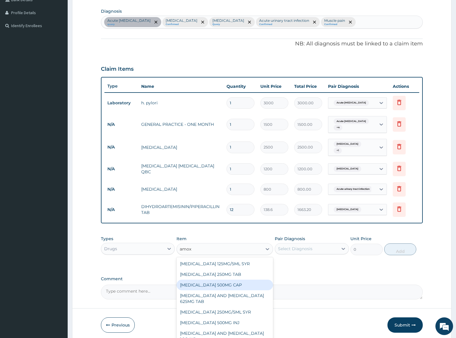
click at [249, 279] on div "AMOXYCILLIN 500MG CAP" at bounding box center [225, 284] width 97 height 11
type input "32.34"
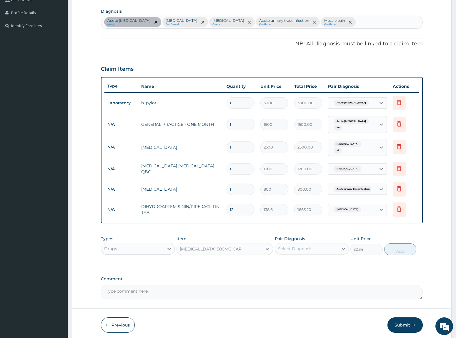
click at [300, 246] on div "Select Diagnosis" at bounding box center [295, 249] width 34 height 6
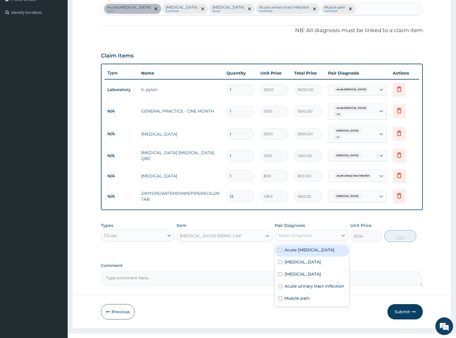
scroll to position [163, 0]
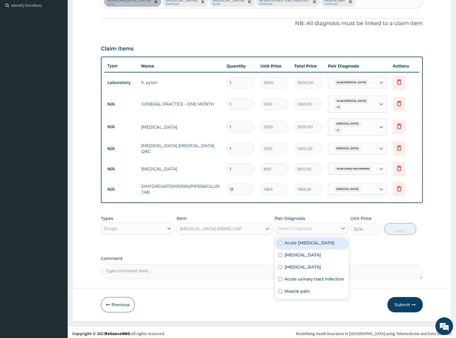
click at [310, 242] on label "Acute peptic ulcer" at bounding box center [310, 243] width 50 height 6
checkbox input "true"
click at [390, 227] on button "Add" at bounding box center [401, 229] width 32 height 12
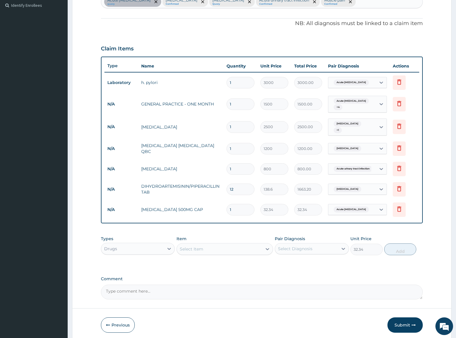
type input "0"
drag, startPoint x: 254, startPoint y: 206, endPoint x: 193, endPoint y: 205, distance: 61.0
click at [189, 205] on tr "N/A AMOXYCILLIN 500MG CAP 1 32.34 32.34 Acute peptic ulcer Delete" at bounding box center [262, 209] width 315 height 20
type input "5"
type input "161.70"
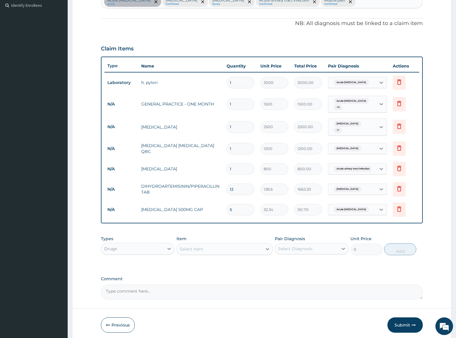
type input "56"
type input "1811.04"
type input "56"
click at [195, 236] on div "Item Select Item" at bounding box center [225, 245] width 97 height 19
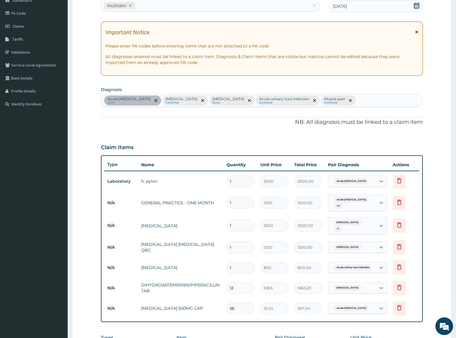
scroll to position [0, 0]
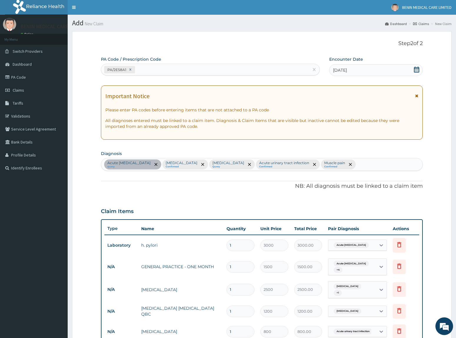
click at [315, 168] on div "Acute peptic ulcer query Malaria Confirmed Sepsis Query Acute urinary tract inf…" at bounding box center [262, 164] width 322 height 12
type input "peptic ulcer"
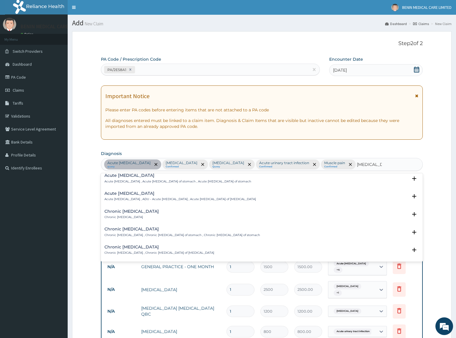
scroll to position [74, 0]
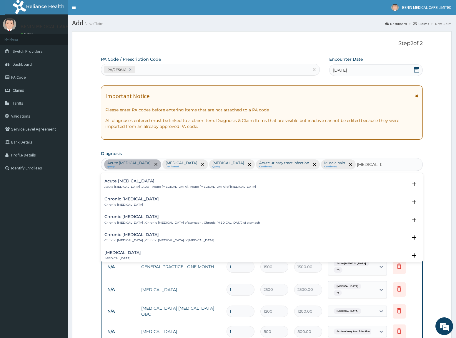
click at [118, 203] on p "Chronic peptic ulcer" at bounding box center [132, 205] width 54 height 4
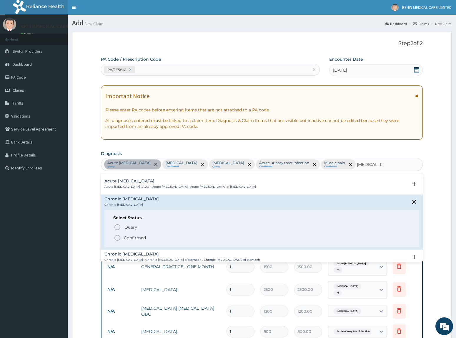
click at [116, 238] on icon "status option filled" at bounding box center [117, 237] width 7 height 7
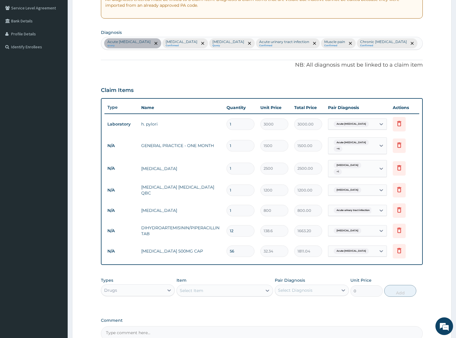
scroll to position [183, 0]
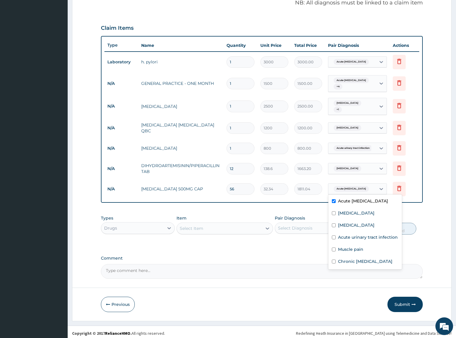
click at [358, 192] on div "Acute peptic ulcer" at bounding box center [357, 188] width 59 height 11
click at [366, 261] on label "Chronic peptic ulcer" at bounding box center [365, 261] width 54 height 6
checkbox input "true"
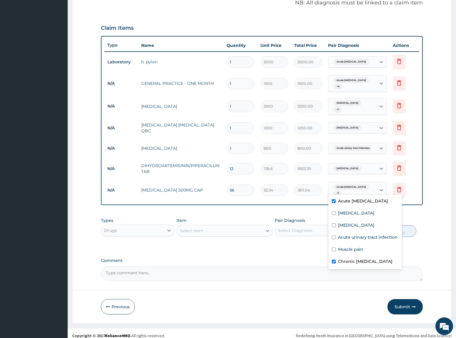
click at [250, 246] on div "PA Code / Prescription Code PA/2E58A1 Encounter Date 14-08-2025 Important Notic…" at bounding box center [262, 77] width 322 height 408
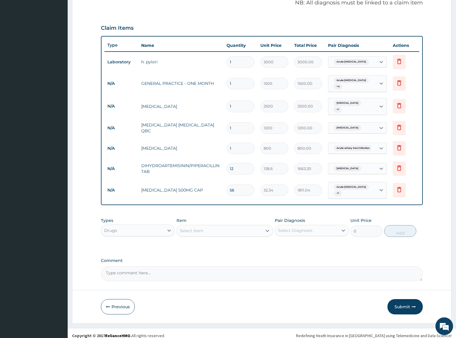
click at [209, 228] on div "Select Item" at bounding box center [219, 230] width 85 height 9
type input "clarith"
click at [243, 258] on div "CLARITHROMYCIN 500MG TAB" at bounding box center [225, 256] width 97 height 11
type input "184.8"
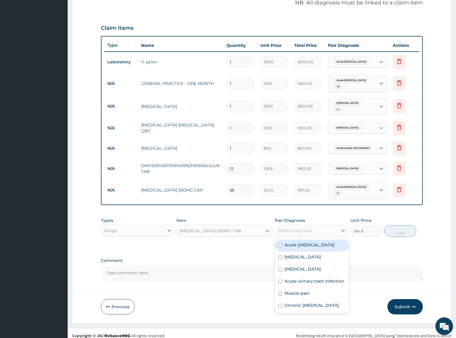
drag, startPoint x: 284, startPoint y: 232, endPoint x: 284, endPoint y: 241, distance: 9.4
click at [285, 232] on div "Select Diagnosis" at bounding box center [306, 230] width 63 height 9
click at [298, 307] on div "Chronic peptic ulcer" at bounding box center [312, 306] width 74 height 12
checkbox input "true"
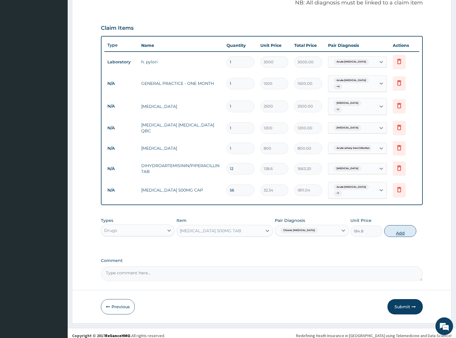
click at [400, 229] on button "Add" at bounding box center [401, 231] width 32 height 12
type input "0"
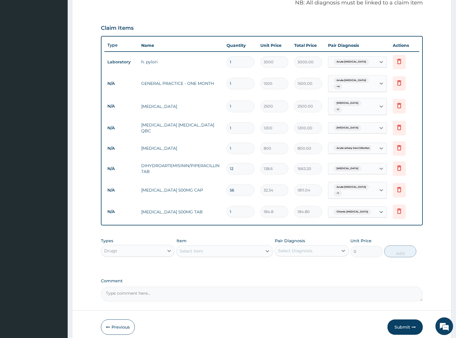
drag, startPoint x: 236, startPoint y: 209, endPoint x: 169, endPoint y: 203, distance: 66.8
click at [169, 203] on tr "N/A CLARITHROMYCIN 500MG TAB 1 184.8 184.80 Chronic peptic ulcer Delete" at bounding box center [262, 211] width 315 height 20
type input "2"
type input "369.60"
type input "28"
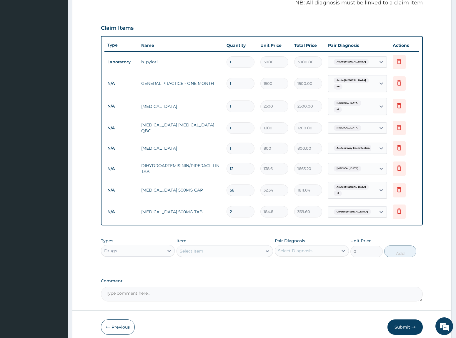
type input "5174.40"
type input "28"
click at [192, 238] on div "Item Select Item" at bounding box center [225, 247] width 97 height 19
click at [196, 252] on div "Select Item" at bounding box center [219, 250] width 85 height 9
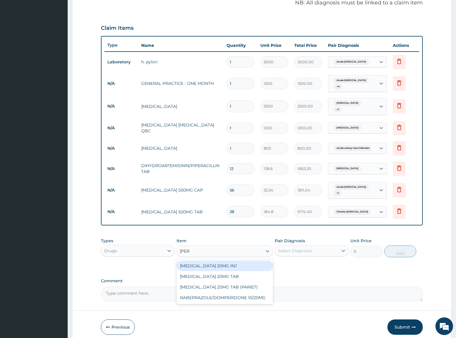
type input "rabep"
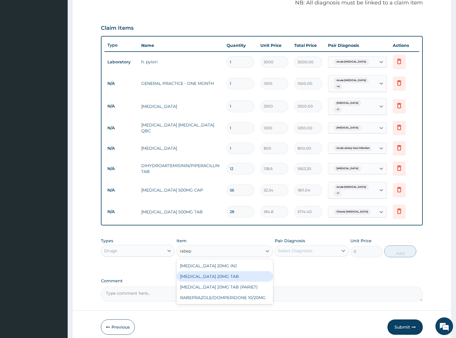
click at [227, 277] on div "RABEPRAZOLE 20MG TAB" at bounding box center [225, 276] width 97 height 11
type input "147.84"
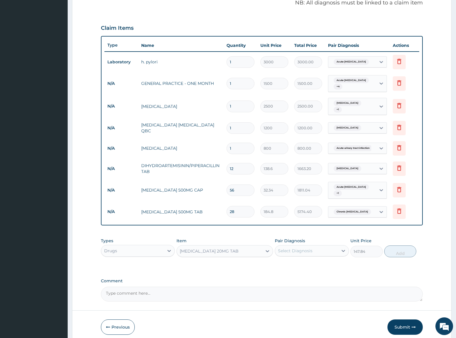
click at [279, 248] on div "Select Diagnosis" at bounding box center [295, 251] width 34 height 6
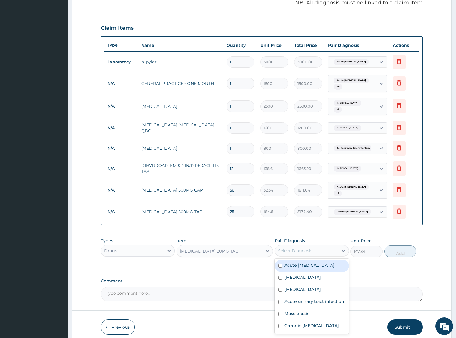
click at [297, 267] on div "Acute peptic ulcer" at bounding box center [312, 266] width 74 height 12
checkbox input "true"
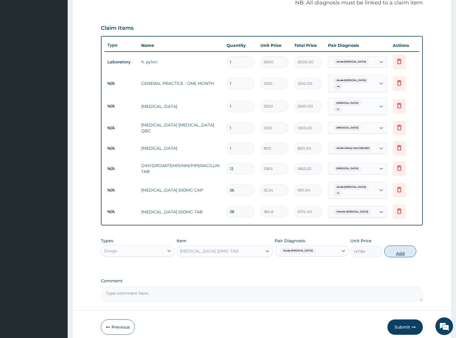
click at [398, 250] on button "Add" at bounding box center [401, 251] width 32 height 12
type input "0"
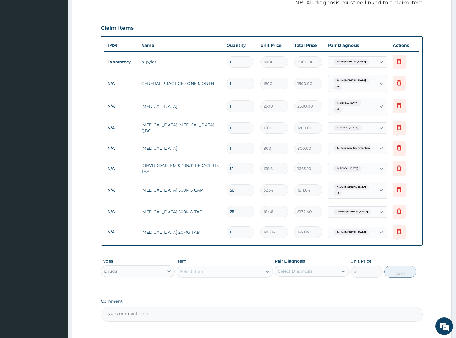
drag, startPoint x: 245, startPoint y: 226, endPoint x: 188, endPoint y: 226, distance: 56.8
click at [188, 226] on tr "N/A RABEPRAZOLE 20MG TAB 1 147.84 147.84 Acute peptic ulcer Delete" at bounding box center [262, 232] width 315 height 20
type input "2"
type input "295.68"
type input "28"
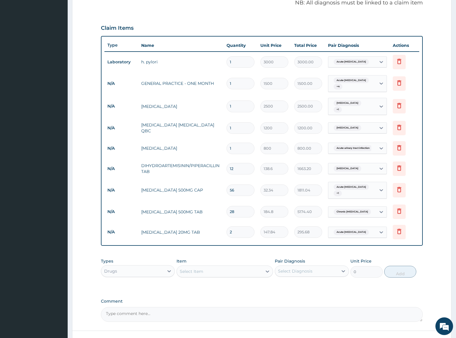
type input "4139.52"
type input "28"
click at [205, 258] on div "Item Select Item" at bounding box center [225, 267] width 97 height 19
click at [215, 272] on div "Select Item" at bounding box center [219, 270] width 85 height 9
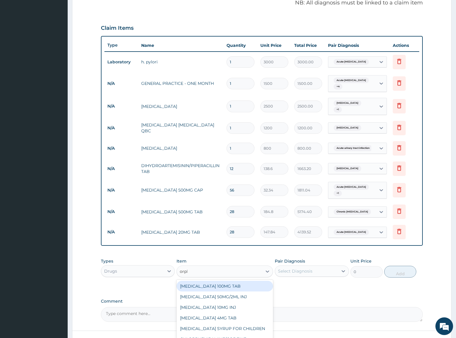
type input "orphe"
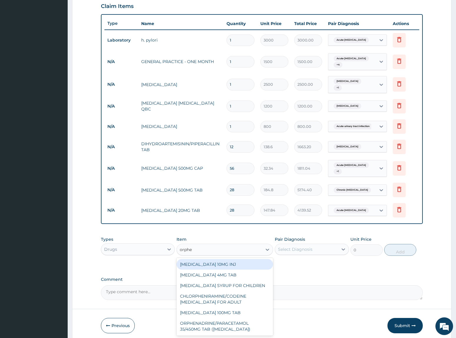
scroll to position [226, 0]
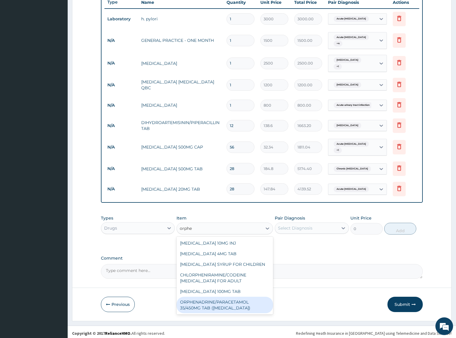
click at [214, 305] on div "ORPHENADRINE/PARACETAMOL 35/450MG TAB (NORGESIC)" at bounding box center [225, 304] width 97 height 16
type input "55.44"
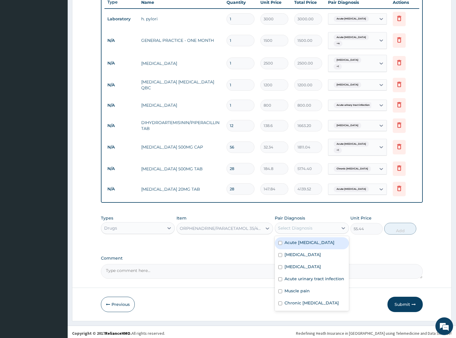
drag, startPoint x: 283, startPoint y: 227, endPoint x: 294, endPoint y: 235, distance: 13.9
click at [283, 227] on div "Select Diagnosis" at bounding box center [295, 228] width 34 height 6
drag, startPoint x: 302, startPoint y: 286, endPoint x: 400, endPoint y: 244, distance: 105.7
click at [306, 288] on label "Muscle pain" at bounding box center [297, 291] width 25 height 6
checkbox input "true"
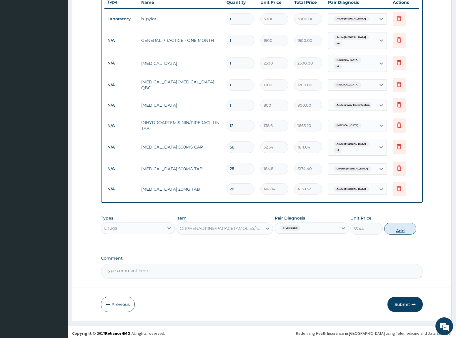
click at [403, 224] on button "Add" at bounding box center [401, 229] width 32 height 12
type input "0"
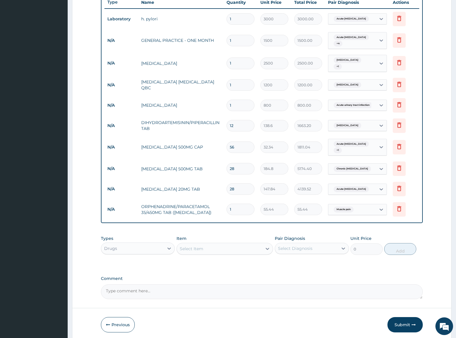
type input "12"
type input "665.28"
type input "12"
click at [242, 226] on div "PA Code / Prescription Code PA/2E58A1 Encounter Date 14-08-2025 Important Notic…" at bounding box center [262, 64] width 322 height 469
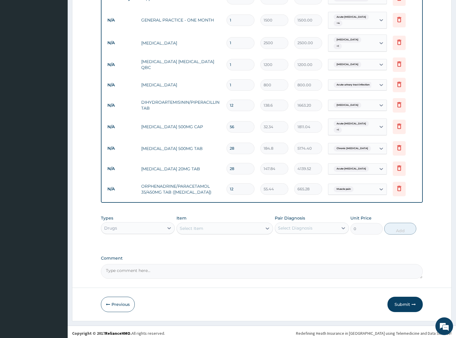
click at [250, 226] on div "Select Item" at bounding box center [219, 227] width 85 height 9
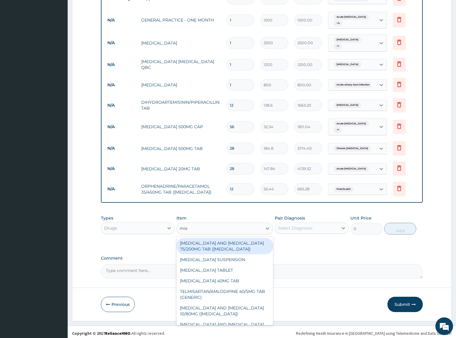
type input "mist"
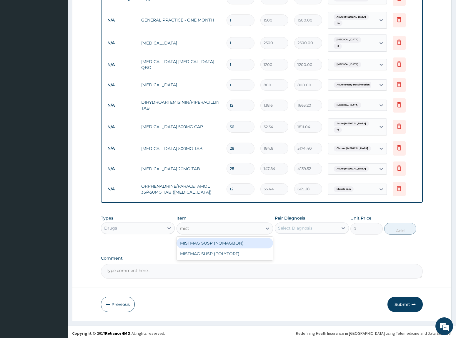
click at [255, 243] on div "MISTMAG SUSP (NOMAGBON)" at bounding box center [225, 243] width 97 height 11
type input "369.6"
drag, startPoint x: 297, startPoint y: 226, endPoint x: 315, endPoint y: 231, distance: 19.2
click at [299, 226] on div "Select Diagnosis" at bounding box center [295, 228] width 34 height 6
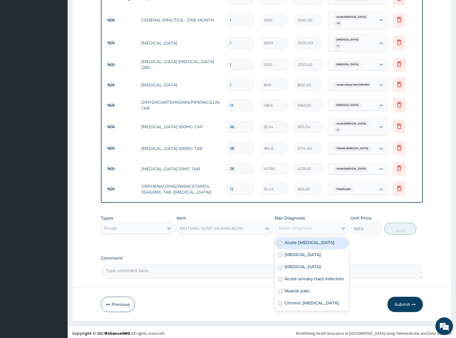
click at [316, 242] on label "Acute peptic ulcer" at bounding box center [310, 242] width 50 height 6
checkbox input "true"
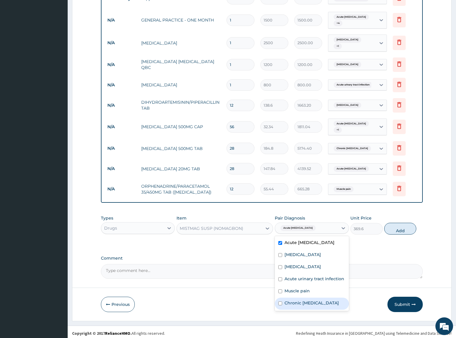
drag, startPoint x: 306, startPoint y: 297, endPoint x: 356, endPoint y: 277, distance: 53.9
click at [312, 300] on label "Chronic peptic ulcer" at bounding box center [312, 303] width 54 height 6
checkbox input "true"
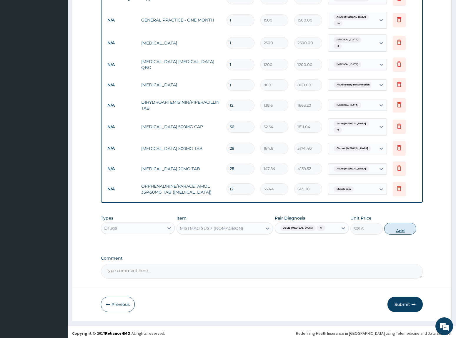
click at [399, 228] on button "Add" at bounding box center [401, 229] width 32 height 12
type input "0"
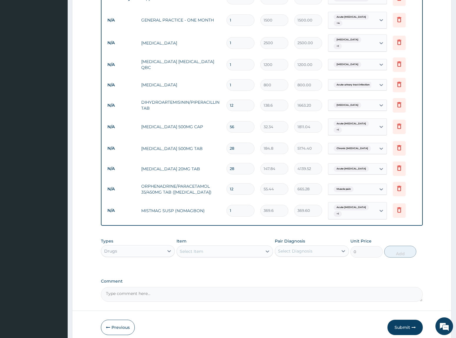
click at [373, 186] on div "Muscle pain" at bounding box center [353, 189] width 48 height 10
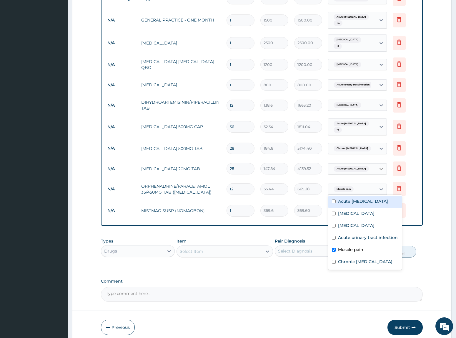
click at [377, 165] on div at bounding box center [381, 168] width 11 height 11
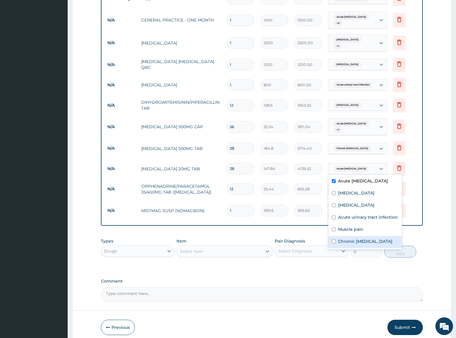
click at [360, 240] on label "Chronic peptic ulcer" at bounding box center [365, 241] width 54 height 6
checkbox input "true"
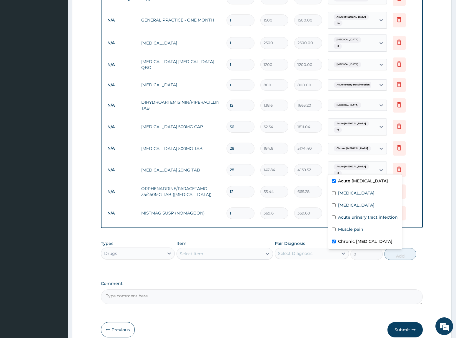
click at [254, 237] on div "Types Drugs Item Select Item Pair Diagnosis Select Diagnosis Unit Price 0 Add" at bounding box center [262, 249] width 322 height 25
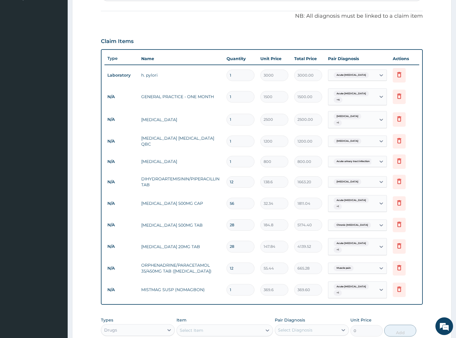
scroll to position [199, 0]
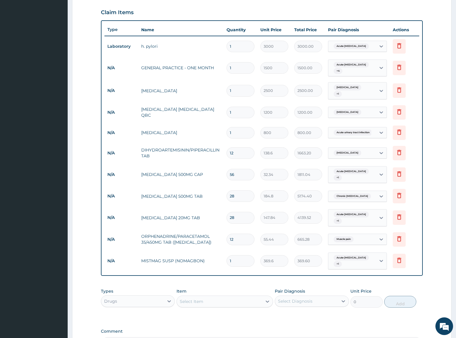
click at [373, 175] on div "Acute peptic ulcer + 1" at bounding box center [353, 174] width 48 height 16
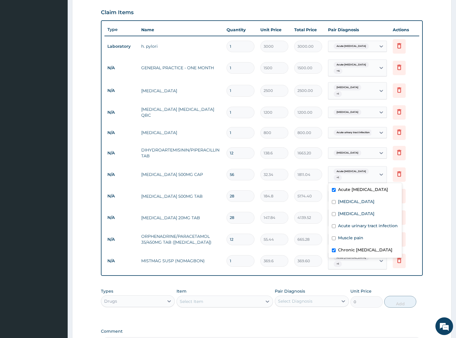
click at [357, 248] on label "Chronic peptic ulcer" at bounding box center [365, 250] width 54 height 6
checkbox input "false"
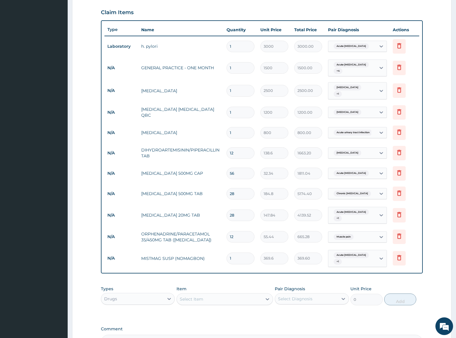
click at [291, 194] on td "5174.40" at bounding box center [308, 193] width 34 height 17
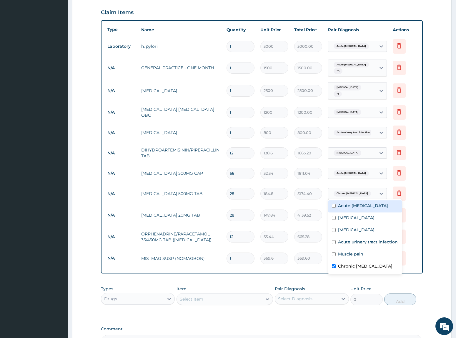
click at [373, 190] on div "Chronic peptic ulcer" at bounding box center [353, 193] width 48 height 10
click at [355, 207] on label "Acute peptic ulcer" at bounding box center [363, 206] width 50 height 6
checkbox input "true"
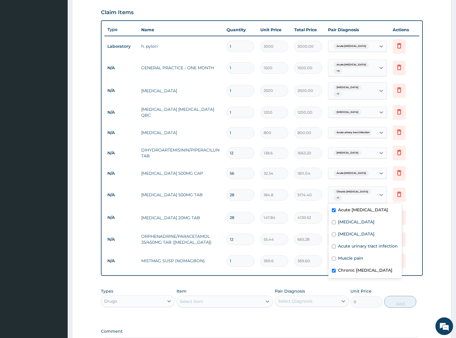
click at [358, 274] on div "Chronic peptic ulcer" at bounding box center [366, 271] width 74 height 12
checkbox input "false"
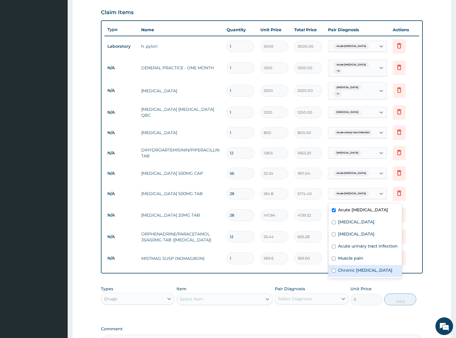
click at [325, 276] on div "PA Code / Prescription Code PA/2E58A1 Encounter Date 14-08-2025 Important Notic…" at bounding box center [262, 103] width 322 height 492
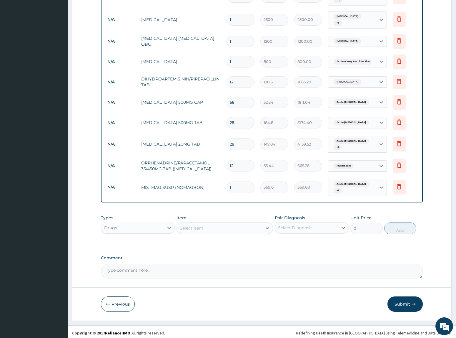
scroll to position [0, 0]
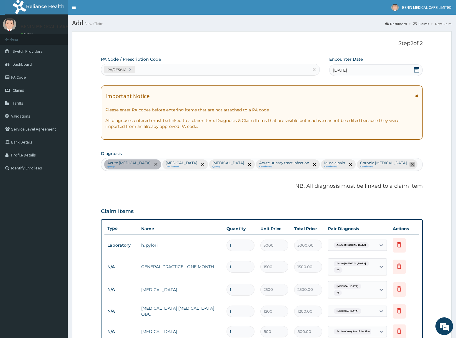
click at [411, 166] on icon "remove selection option" at bounding box center [412, 164] width 3 height 3
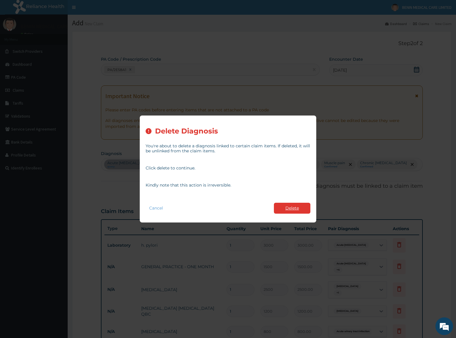
click at [304, 206] on button "Delete" at bounding box center [292, 208] width 37 height 11
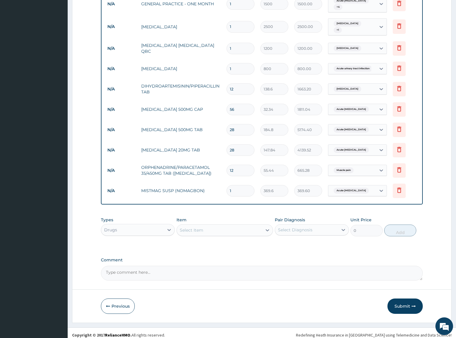
scroll to position [264, 0]
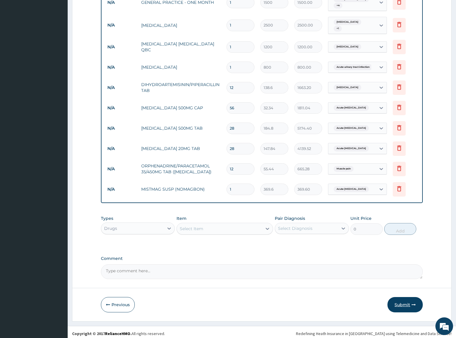
click at [402, 304] on button "Submit" at bounding box center [405, 304] width 35 height 15
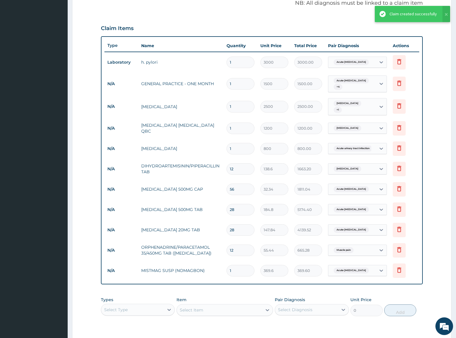
scroll to position [184, 0]
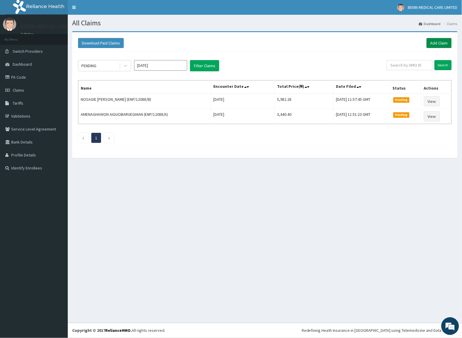
click at [436, 42] on link "Add Claim" at bounding box center [438, 43] width 25 height 10
